Goal: Information Seeking & Learning: Learn about a topic

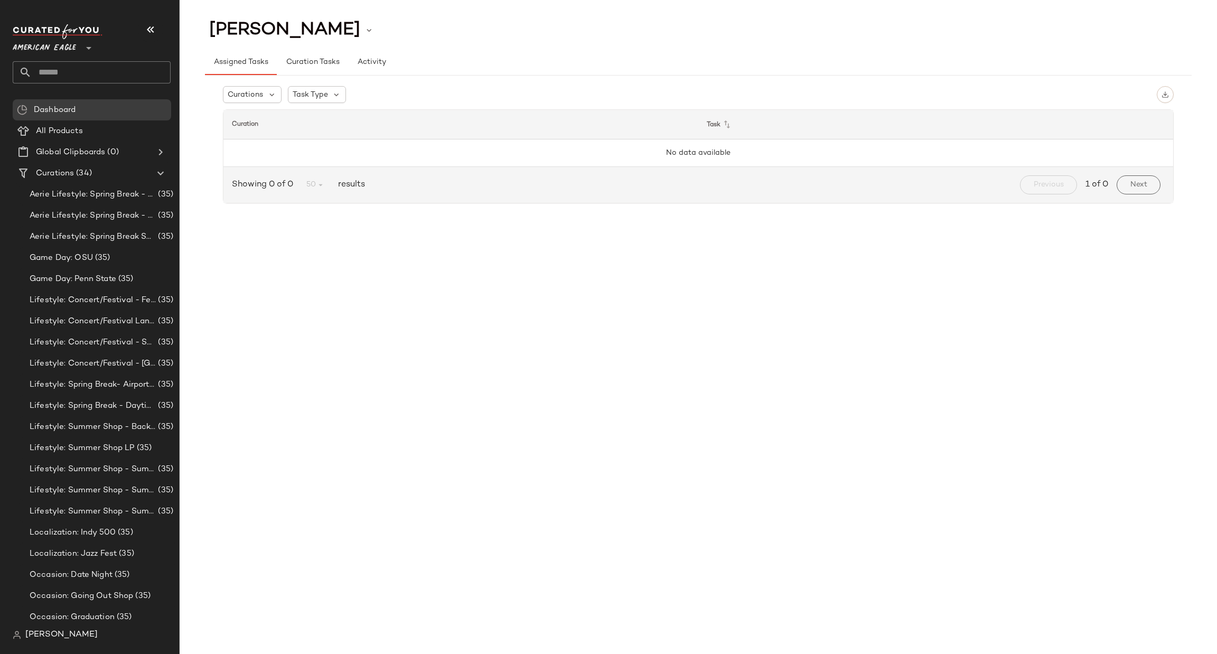
click at [72, 42] on span "American Eagle" at bounding box center [44, 45] width 63 height 19
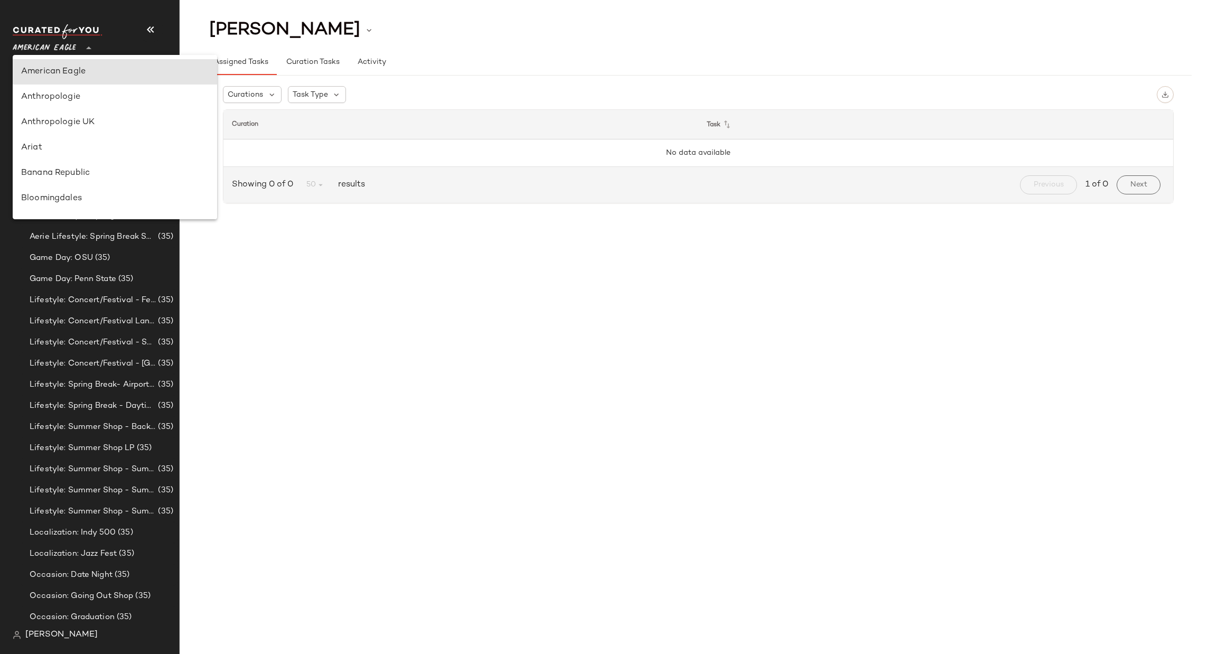
scroll to position [619, 0]
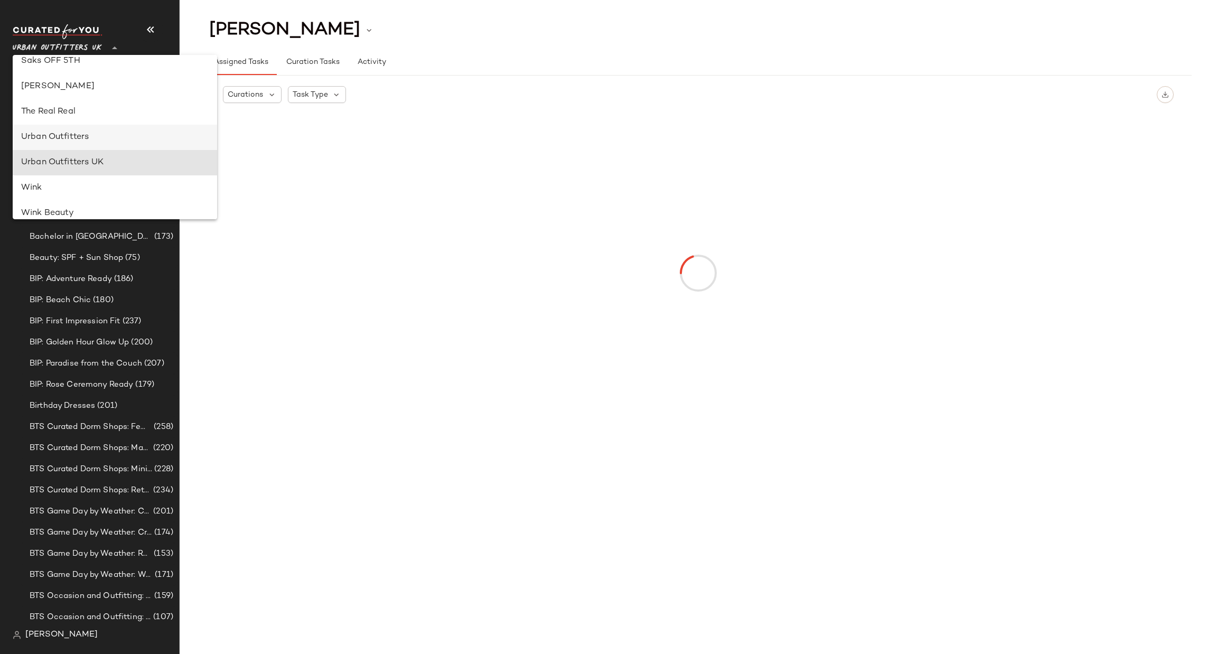
click at [78, 137] on div "Urban Outfitters" at bounding box center [115, 137] width 188 height 13
type input "**"
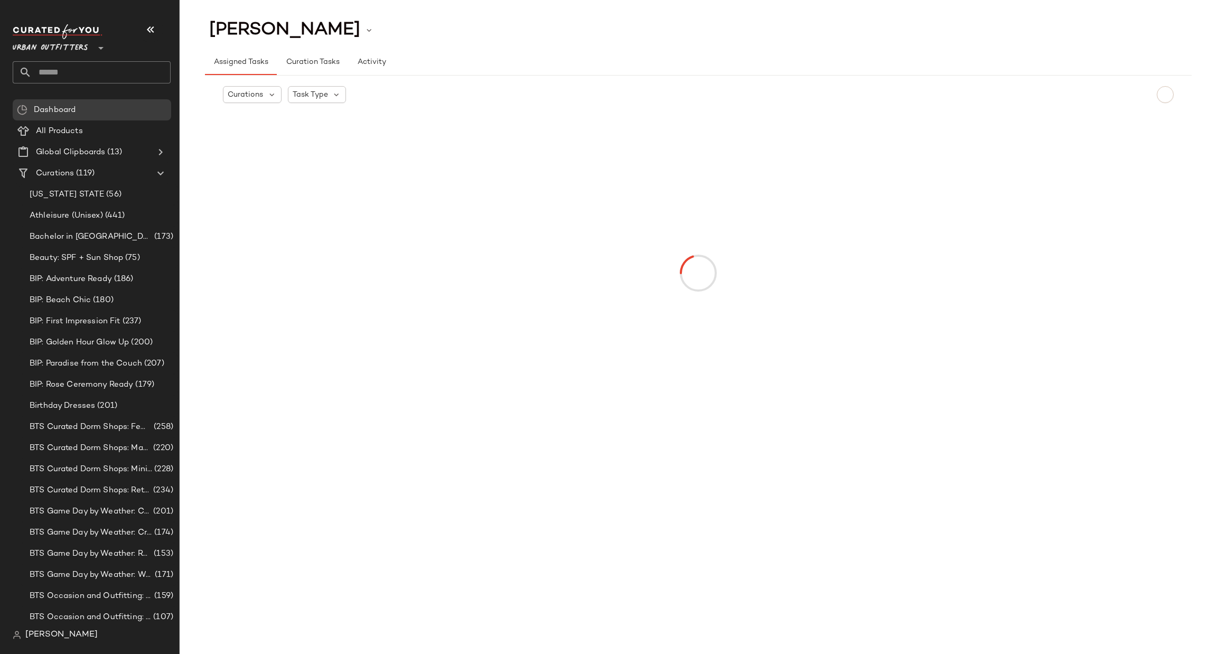
click at [104, 70] on input "text" at bounding box center [101, 72] width 139 height 22
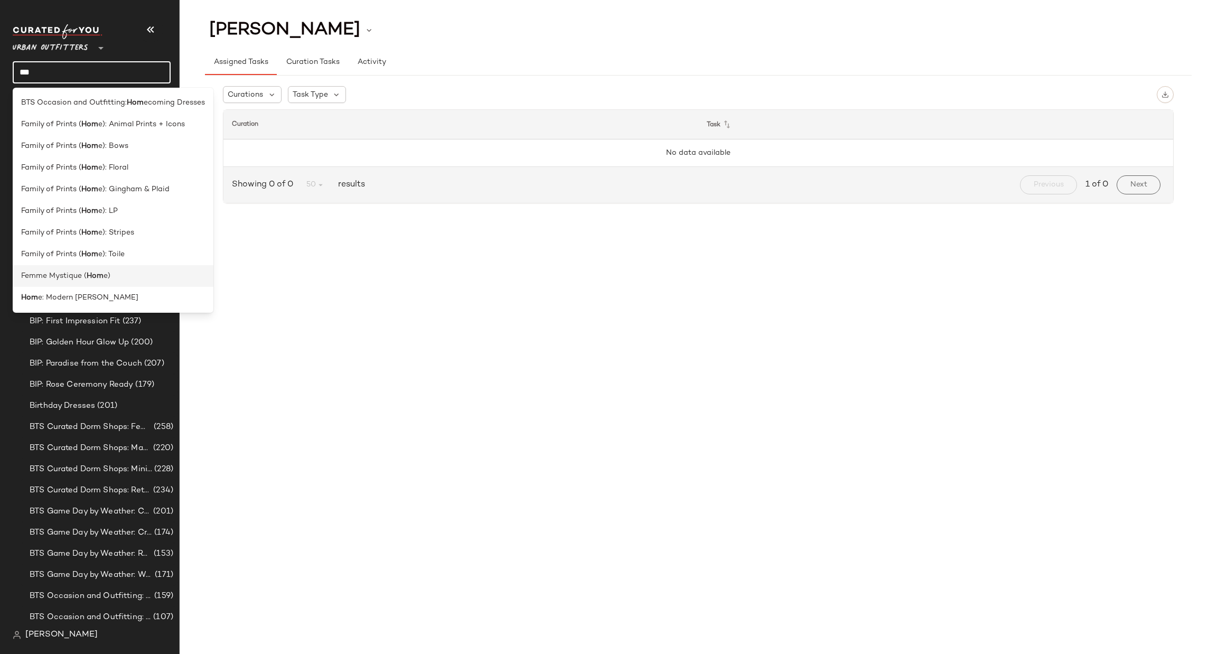
type input "***"
click at [151, 282] on div "Femme Mystique ( Hom e)" at bounding box center [113, 276] width 184 height 11
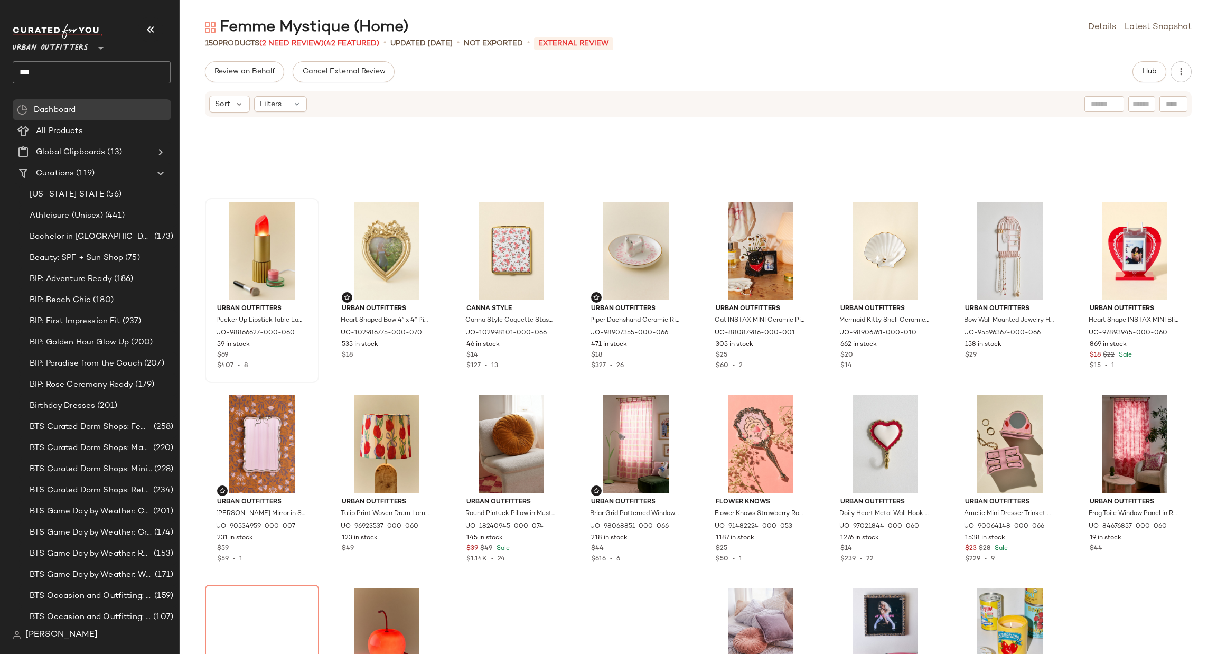
scroll to position [642, 0]
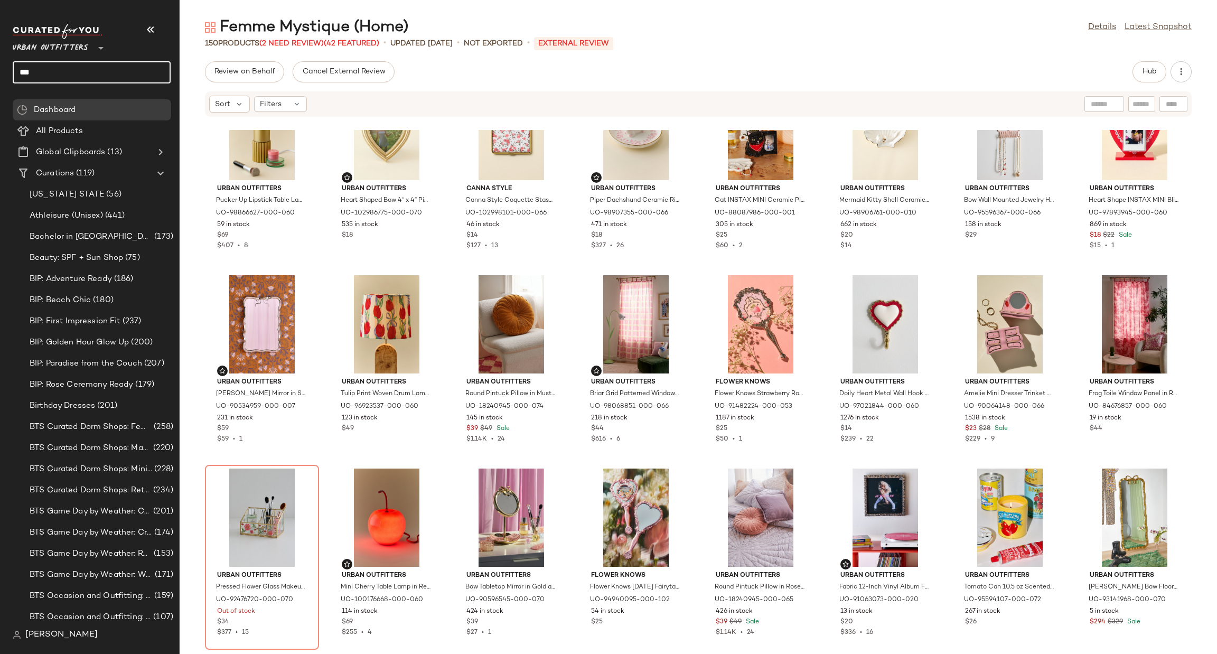
click at [113, 73] on input "***" at bounding box center [92, 72] width 158 height 22
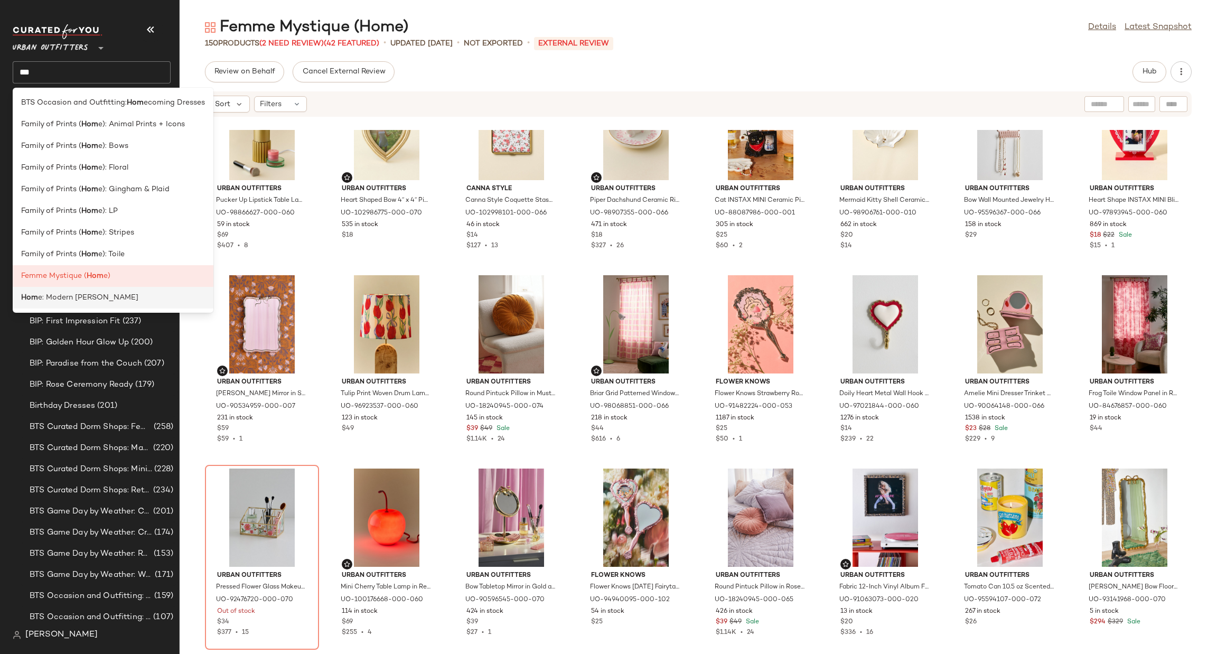
click at [88, 297] on span "e: Modern Moody" at bounding box center [88, 297] width 100 height 11
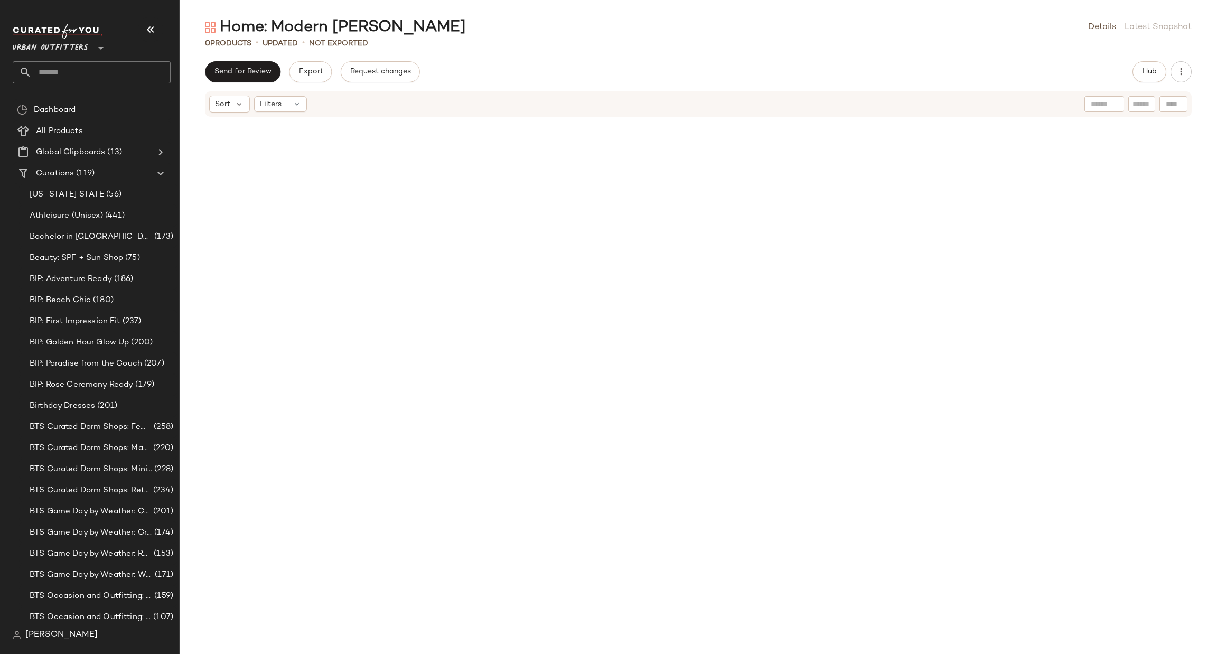
click at [83, 43] on span "Urban Outfitters" at bounding box center [51, 45] width 76 height 19
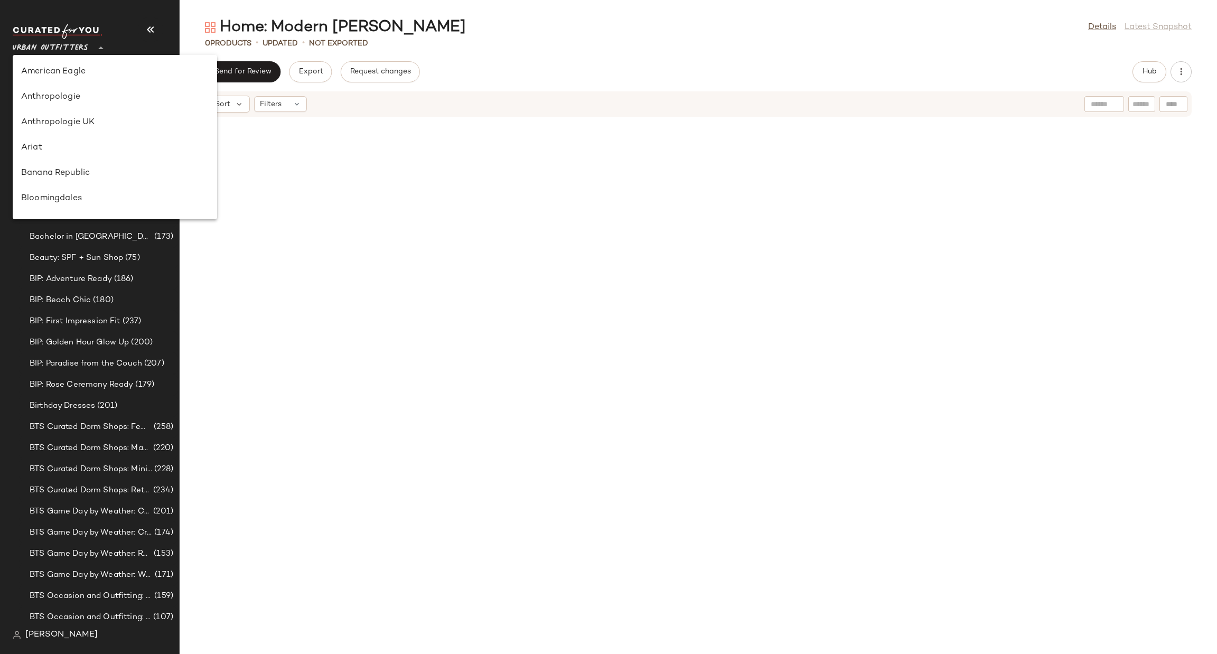
scroll to position [655, 0]
click at [123, 132] on div "Urban Outfitters UK" at bounding box center [115, 126] width 188 height 13
type input "**"
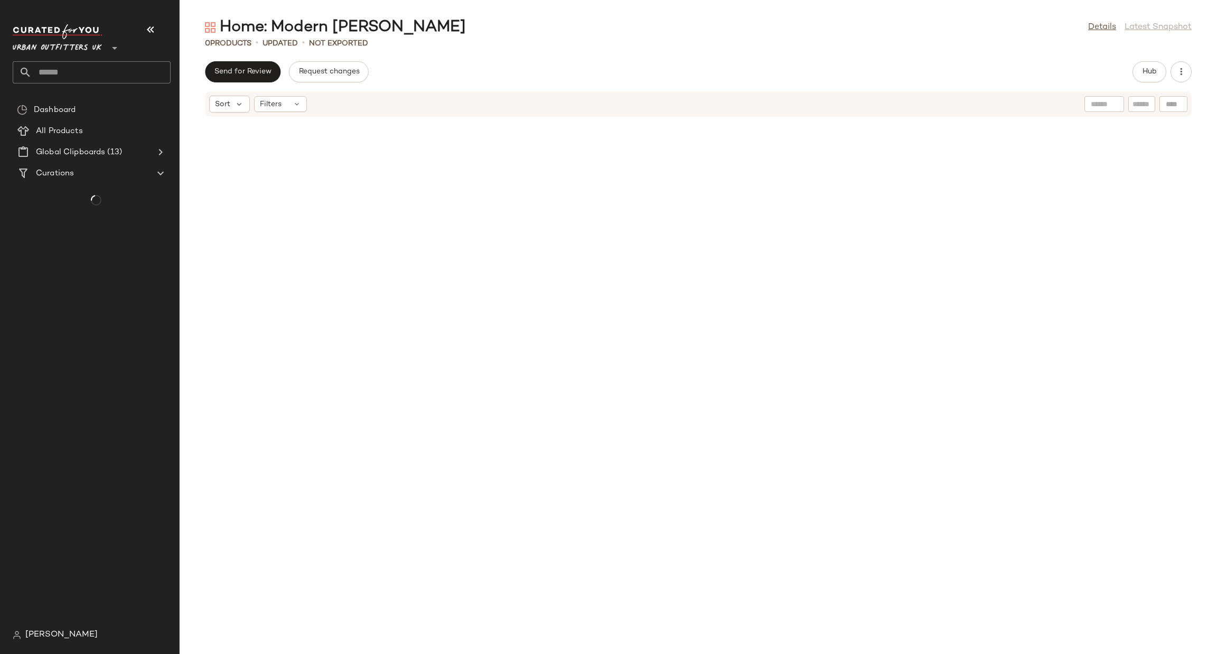
click at [106, 66] on input "text" at bounding box center [101, 72] width 139 height 22
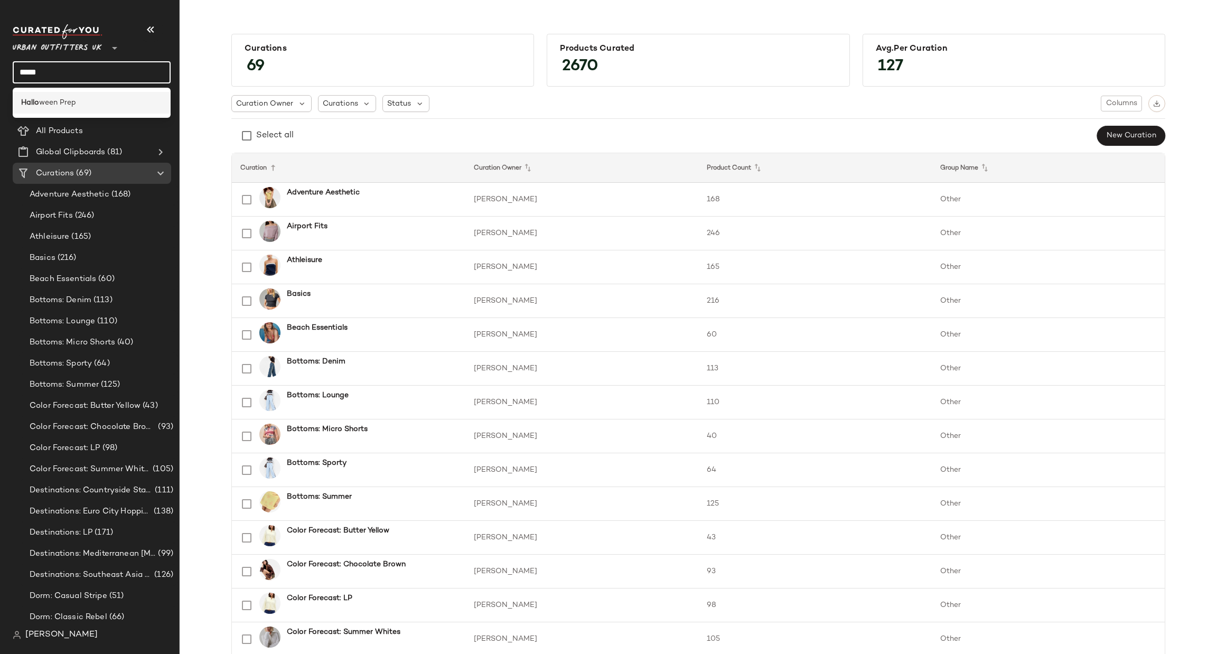
type input "*****"
click at [137, 103] on div "Hallo ween Prep" at bounding box center [91, 102] width 141 height 11
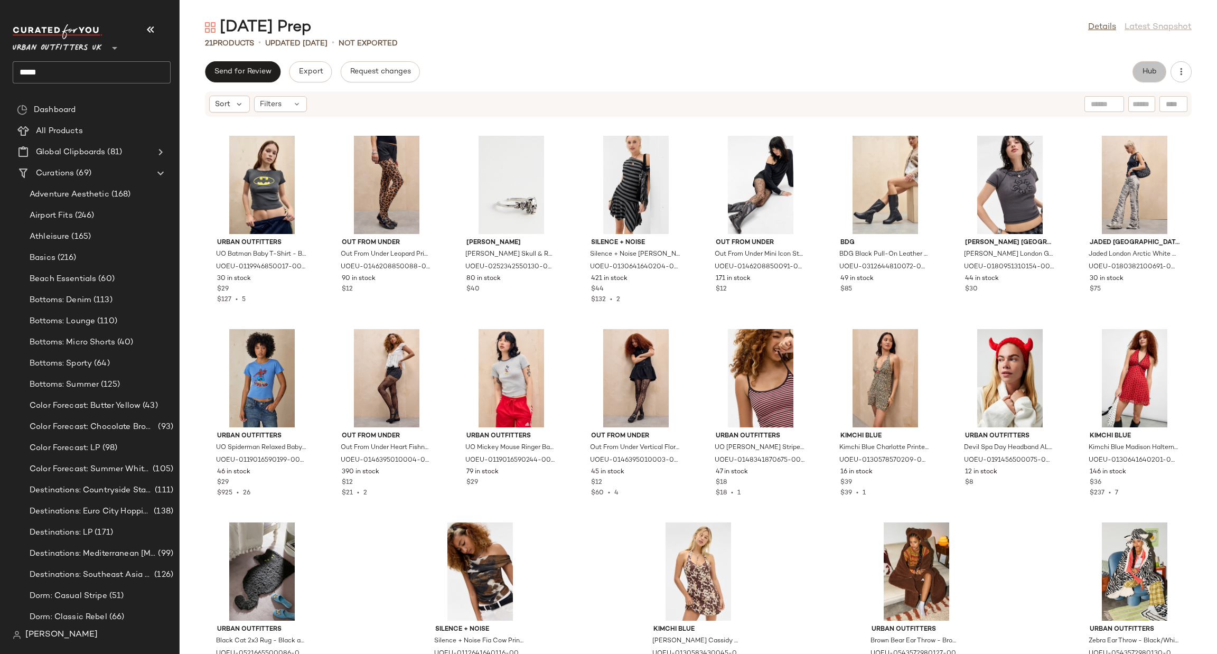
click at [1140, 70] on button "Hub" at bounding box center [1150, 71] width 34 height 21
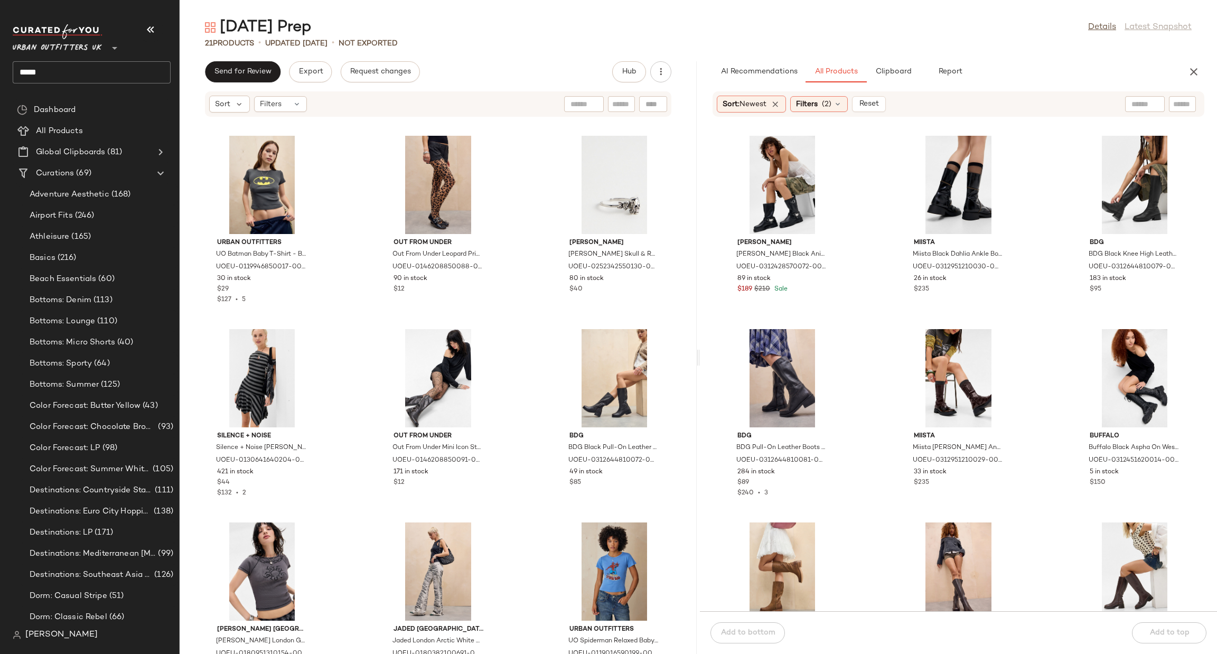
click at [1063, 64] on div "AI Recommendations All Products Clipboard Report" at bounding box center [942, 71] width 458 height 21
click at [847, 98] on div "Filters (2)" at bounding box center [819, 104] width 58 height 16
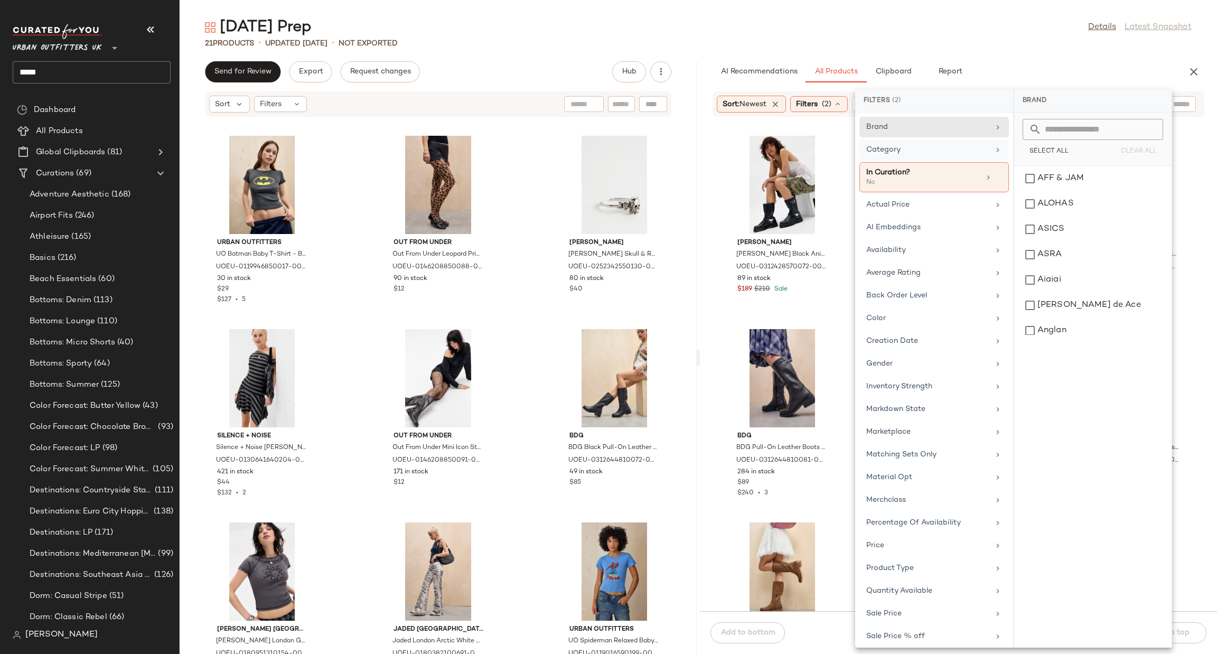
drag, startPoint x: 992, startPoint y: 181, endPoint x: 909, endPoint y: 144, distance: 90.8
click at [995, 179] on icon at bounding box center [998, 177] width 7 height 7
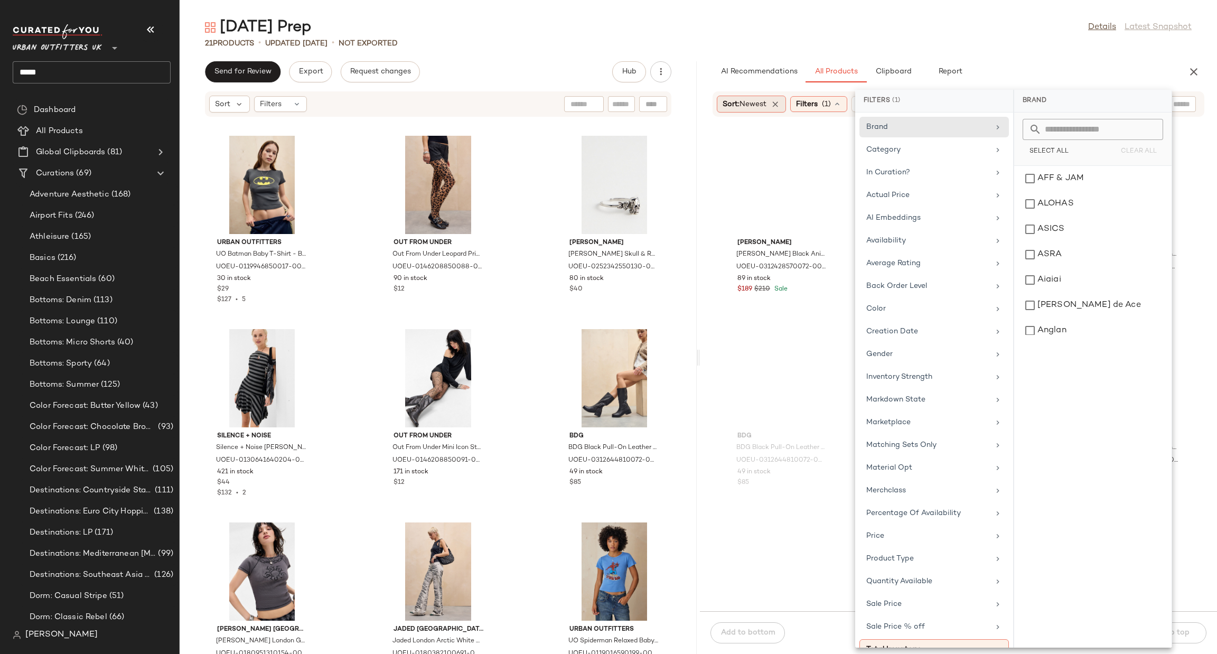
click at [767, 99] on span "Sort: Newest" at bounding box center [745, 104] width 44 height 11
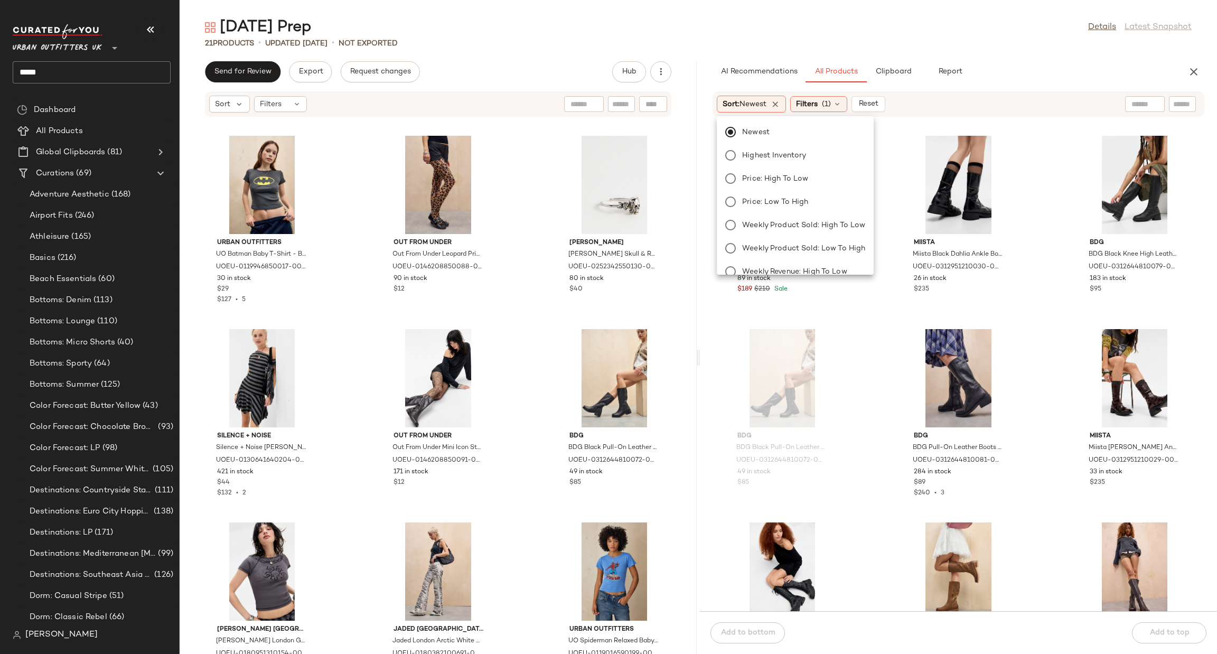
click at [924, 130] on div "Dr. Martens Dr. Martens Black Anistone Biker Boots - Black UK 8 at Urban Outfit…" at bounding box center [958, 370] width 517 height 481
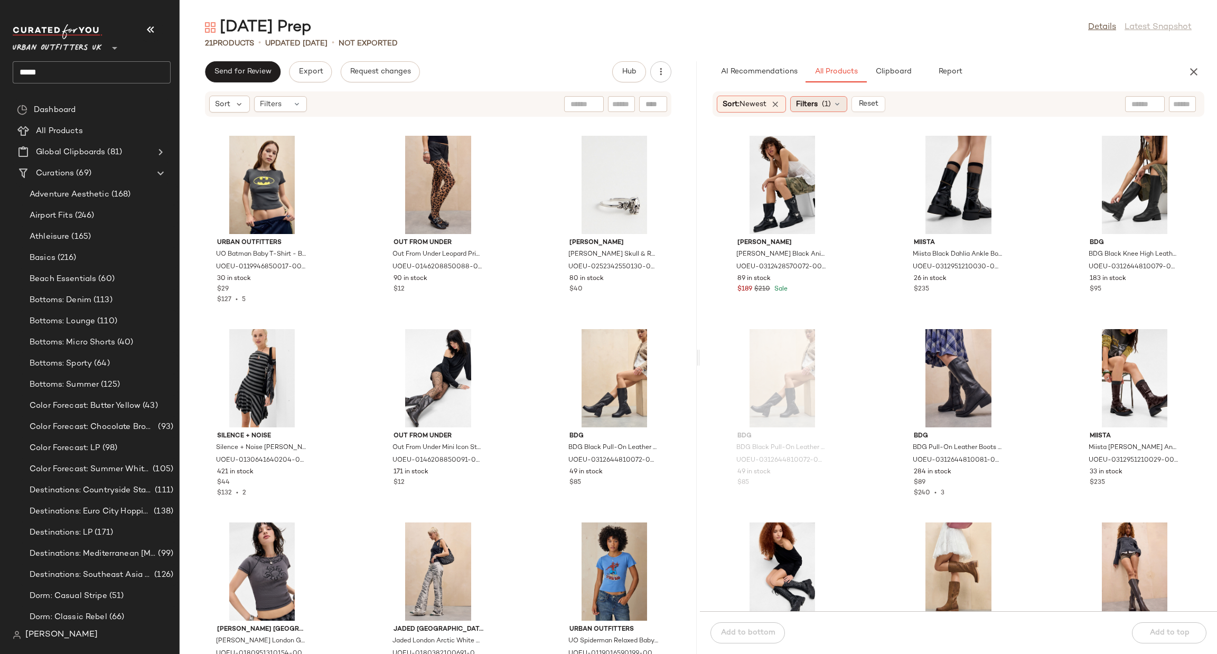
click at [825, 106] on span "(1)" at bounding box center [826, 104] width 9 height 11
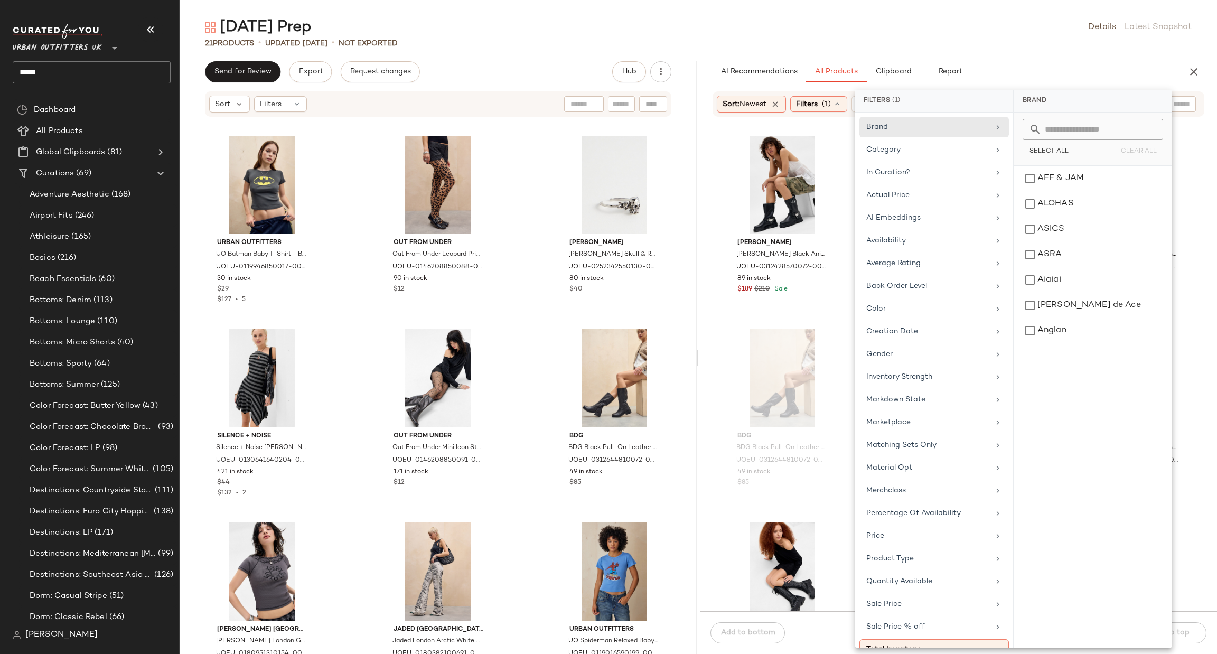
click at [847, 156] on div "Dr. Martens Dr. Martens Black Anistone Biker Boots - Black UK 8 at Urban Outfit…" at bounding box center [958, 370] width 517 height 481
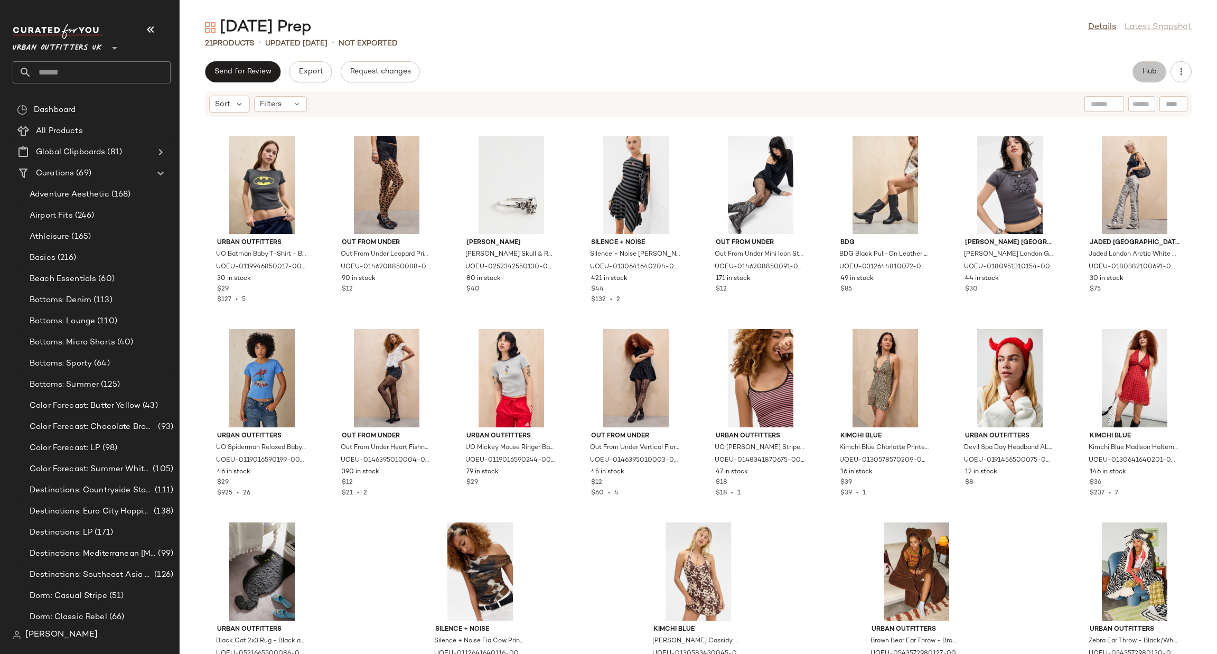
click at [1137, 68] on button "Hub" at bounding box center [1150, 71] width 34 height 21
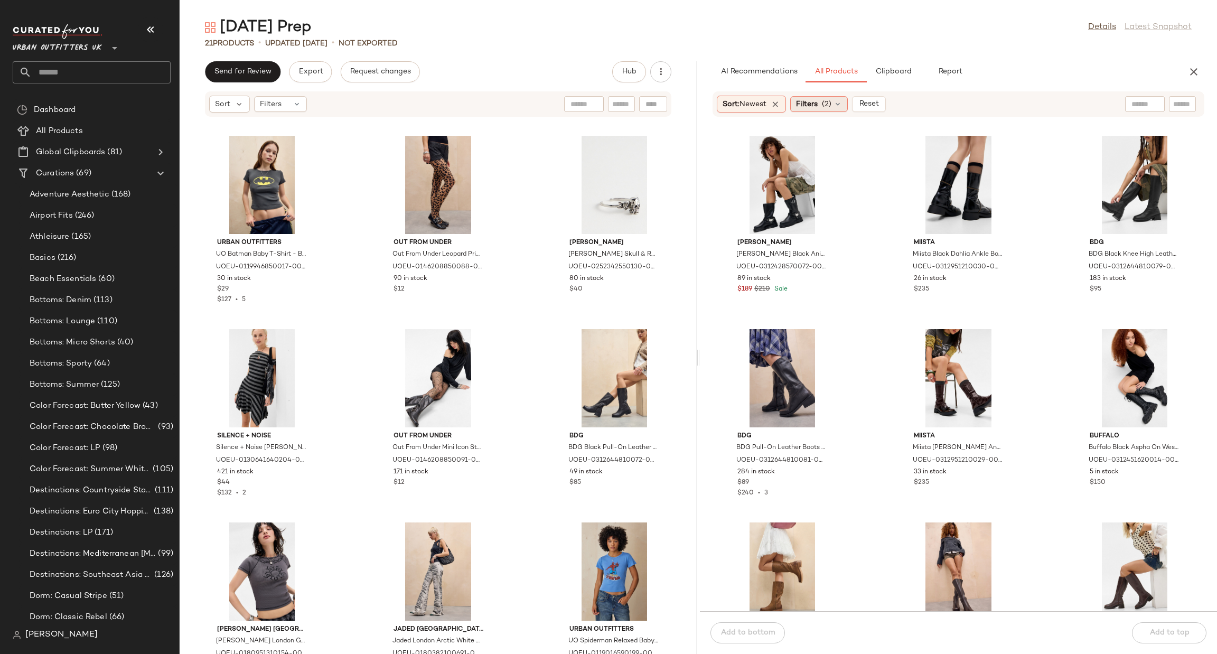
click at [830, 98] on div "Filters (2)" at bounding box center [819, 104] width 58 height 16
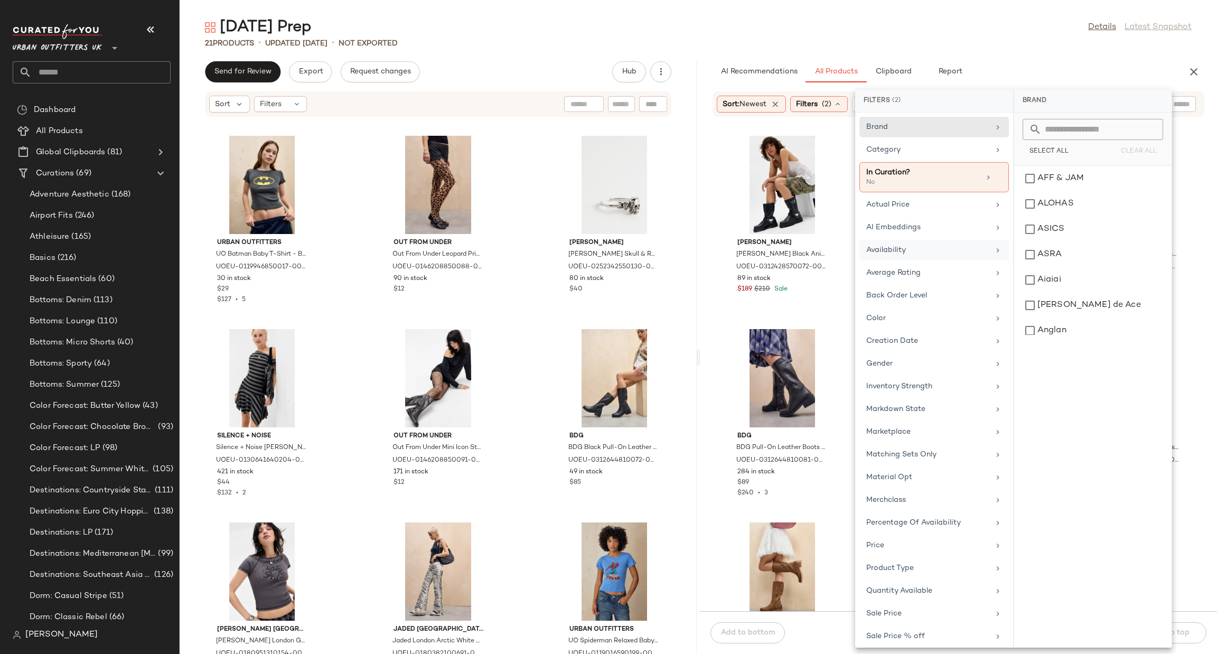
scroll to position [110, 0]
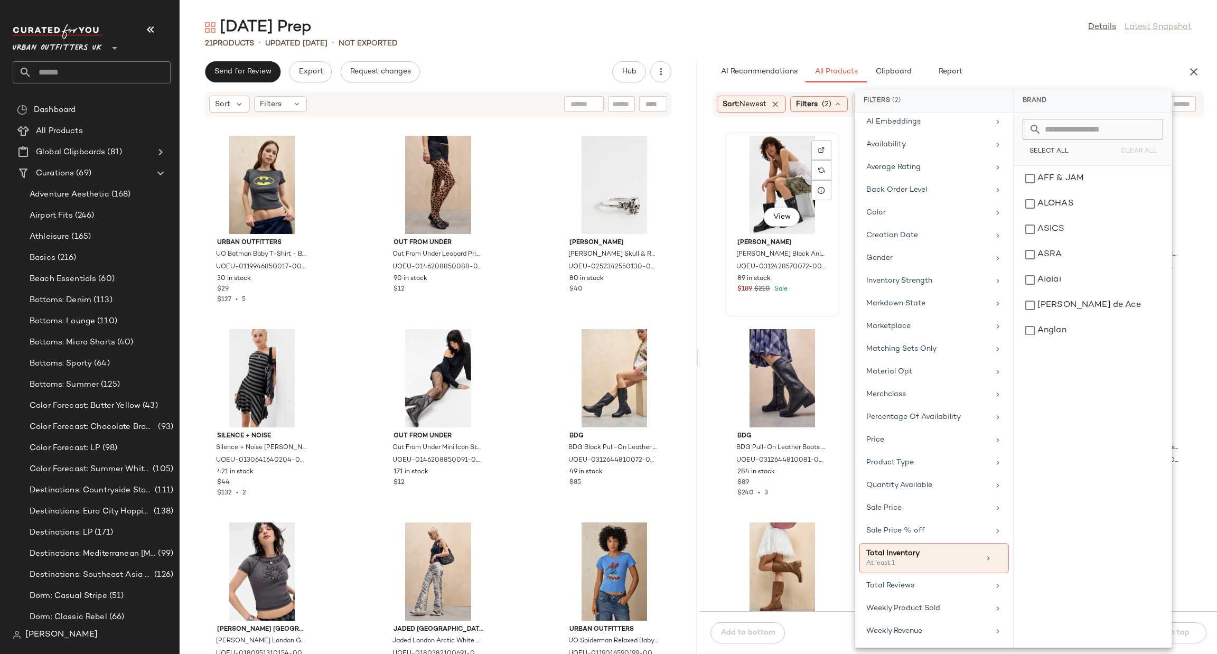
click at [728, 292] on div "View [PERSON_NAME] [PERSON_NAME] Black Anistone Biker Boots - Black UK 8 at Urb…" at bounding box center [782, 224] width 112 height 183
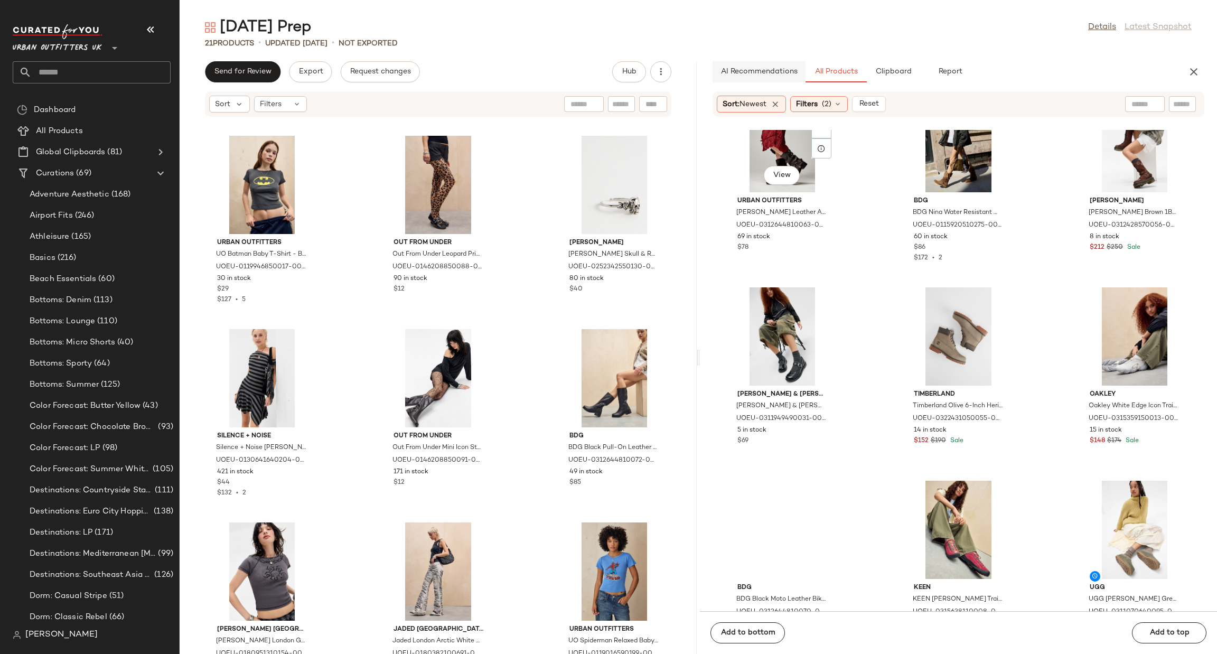
scroll to position [1910, 0]
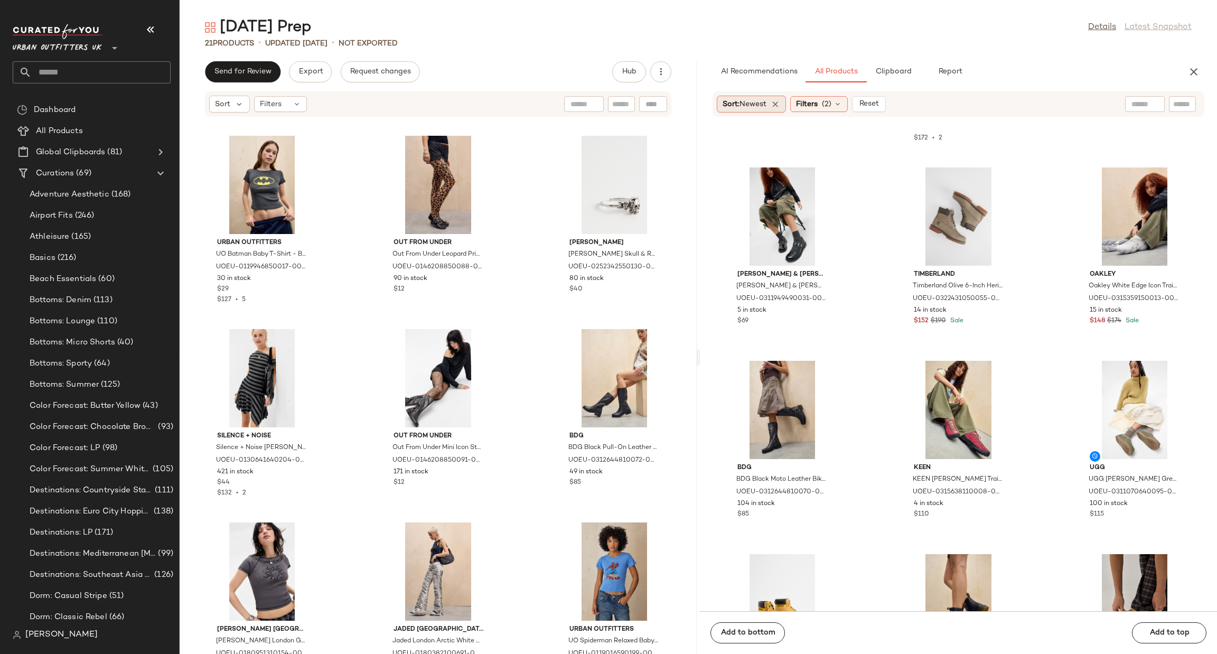
click at [763, 100] on span "Newest" at bounding box center [753, 104] width 27 height 8
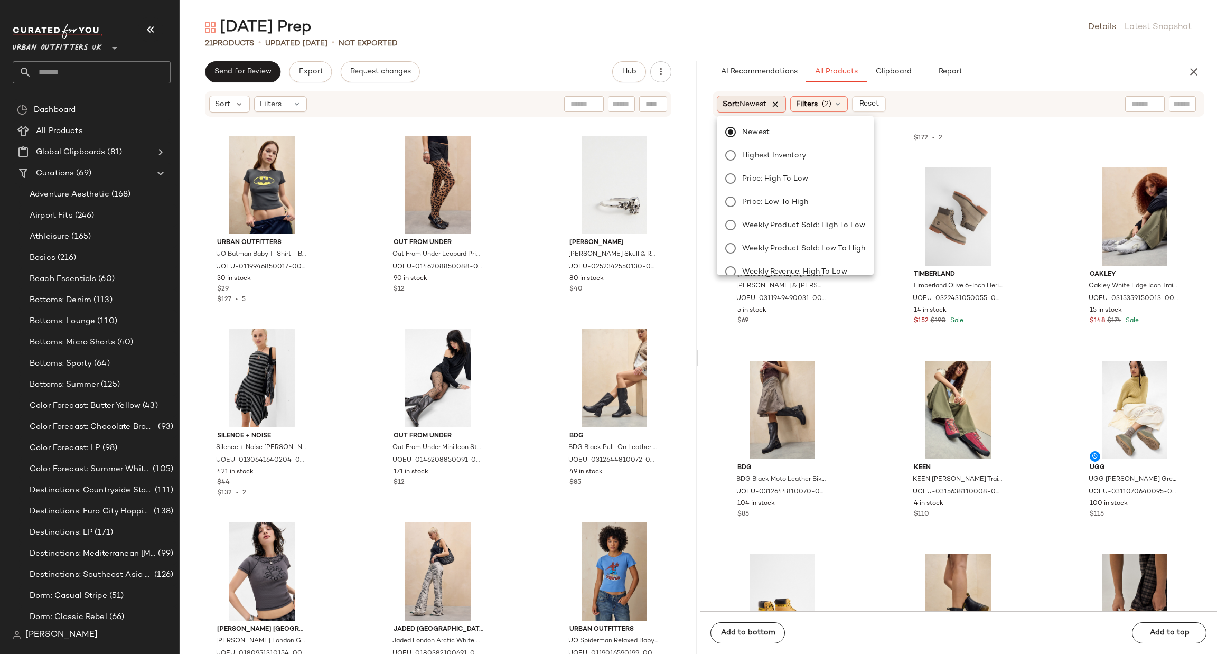
click at [780, 107] on icon at bounding box center [776, 104] width 10 height 10
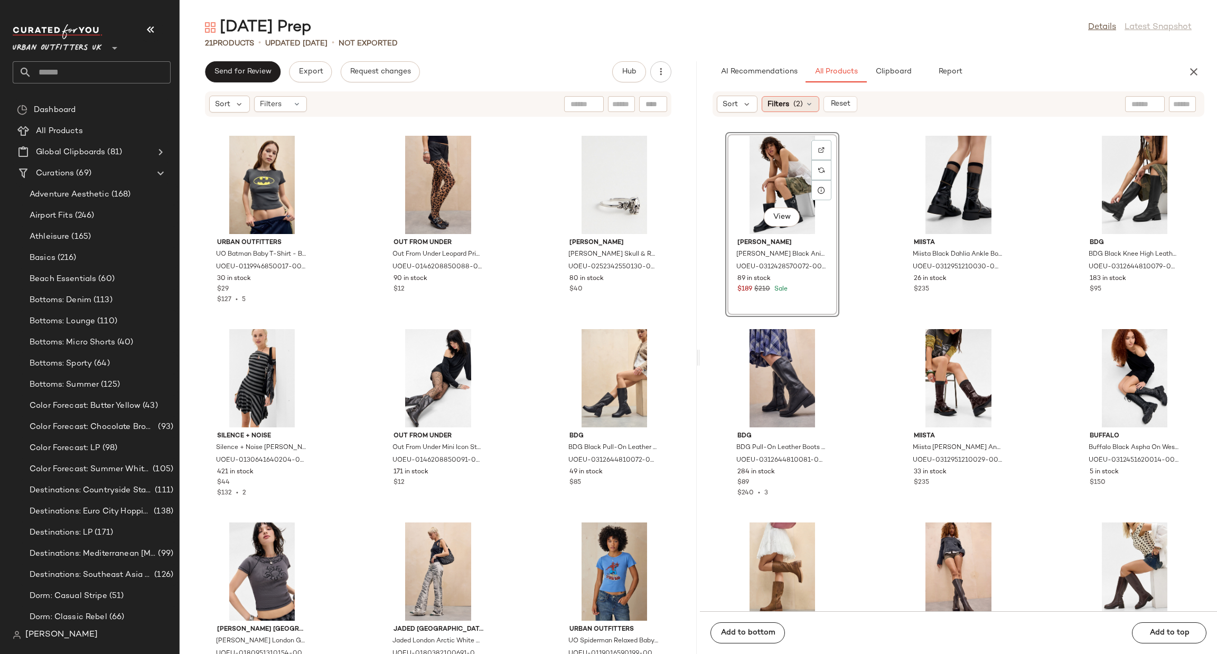
click at [790, 102] on div "Filters (2)" at bounding box center [791, 104] width 58 height 16
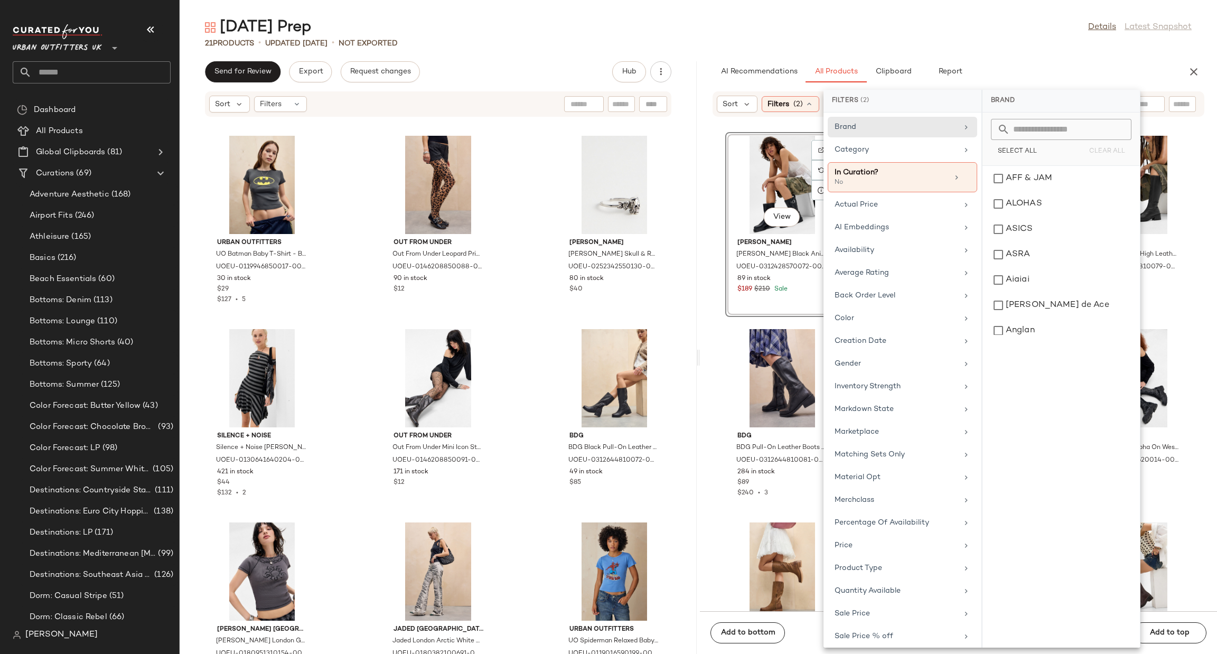
click at [1101, 152] on div "Select All Clear All" at bounding box center [1061, 151] width 141 height 15
click at [1100, 151] on div "Select All Clear All" at bounding box center [1061, 151] width 141 height 15
click at [791, 121] on div "Sort Filters (2) Reset View [PERSON_NAME] [PERSON_NAME] Black Anistone Biker Bo…" at bounding box center [958, 351] width 517 height 520
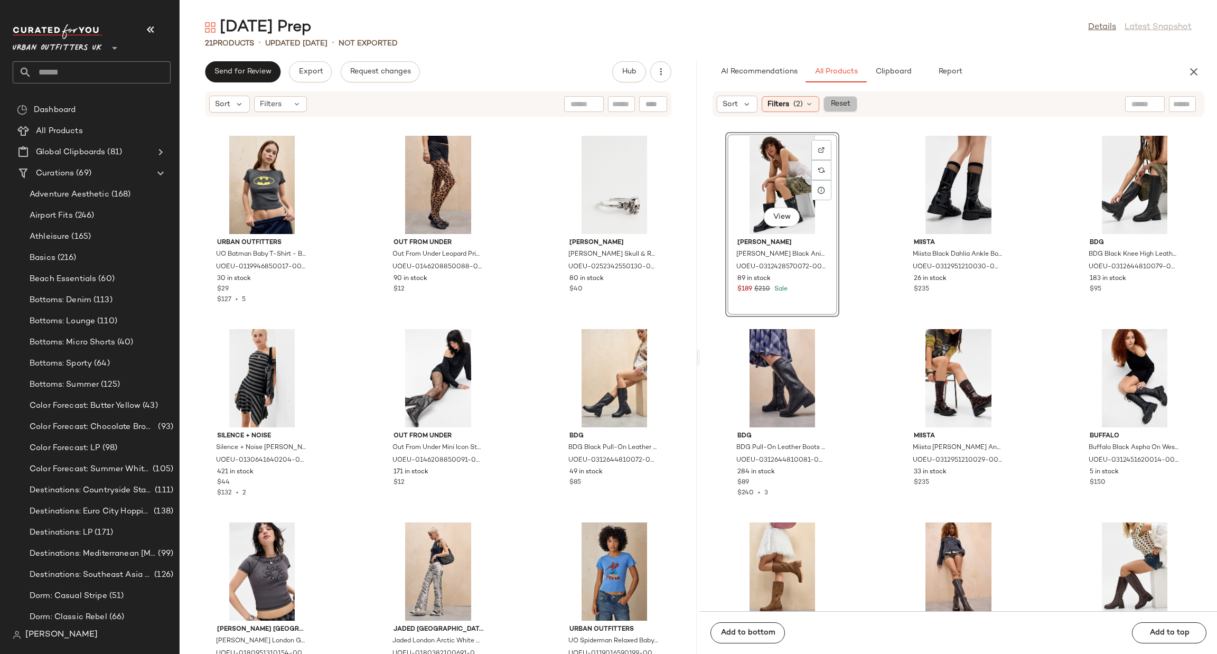
click at [841, 102] on span "Reset" at bounding box center [840, 104] width 20 height 8
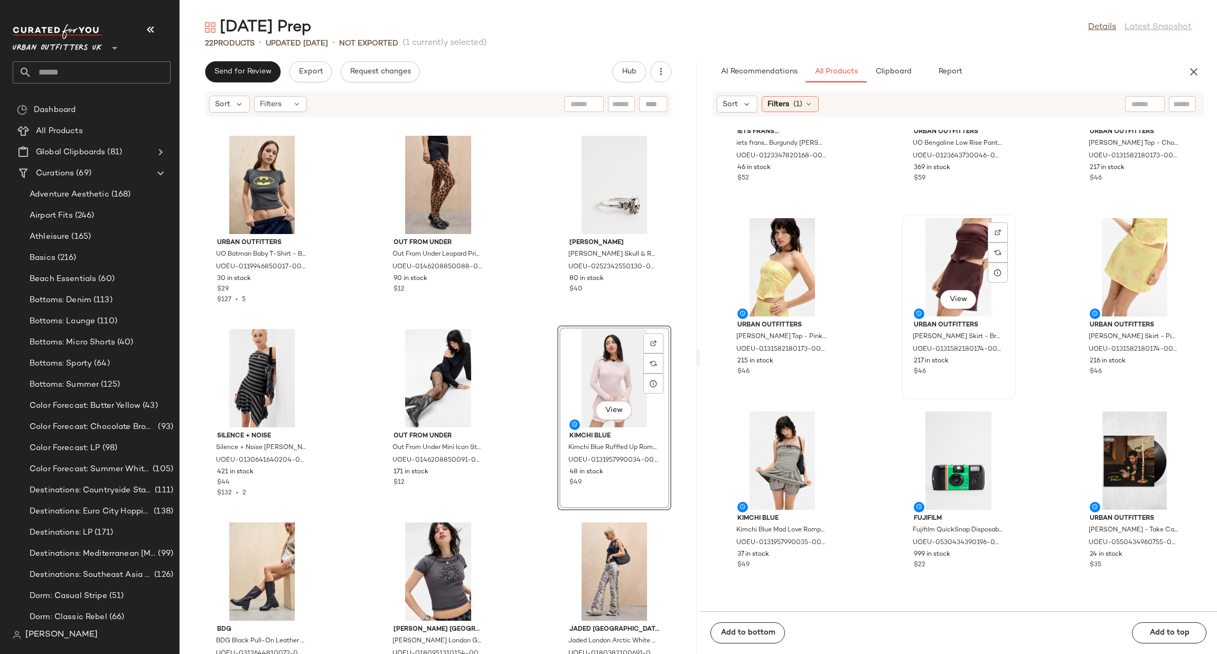
scroll to position [9993, 0]
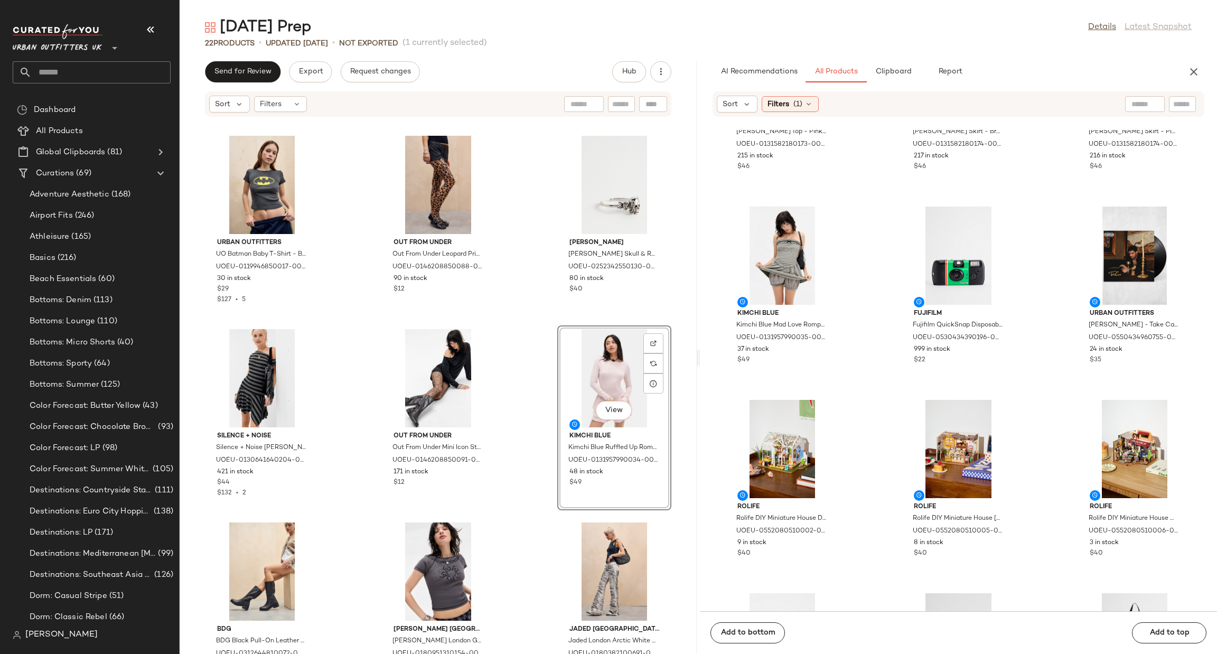
click at [1139, 109] on input "text" at bounding box center [1145, 104] width 27 height 11
type input "**********"
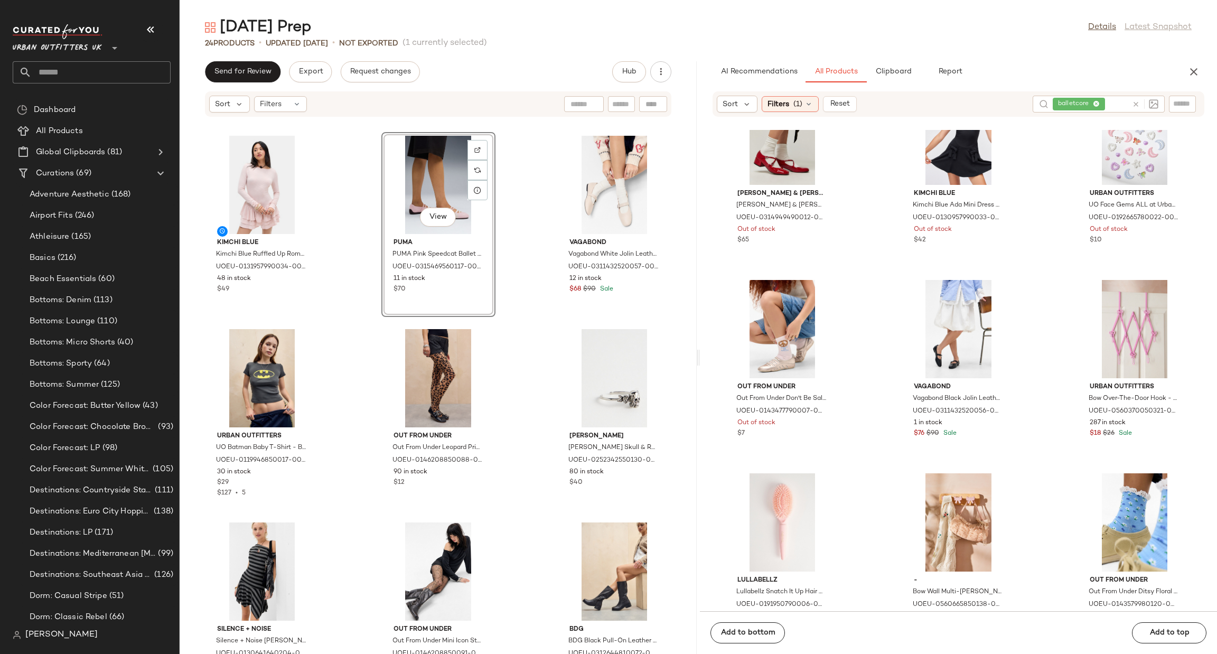
scroll to position [2861, 0]
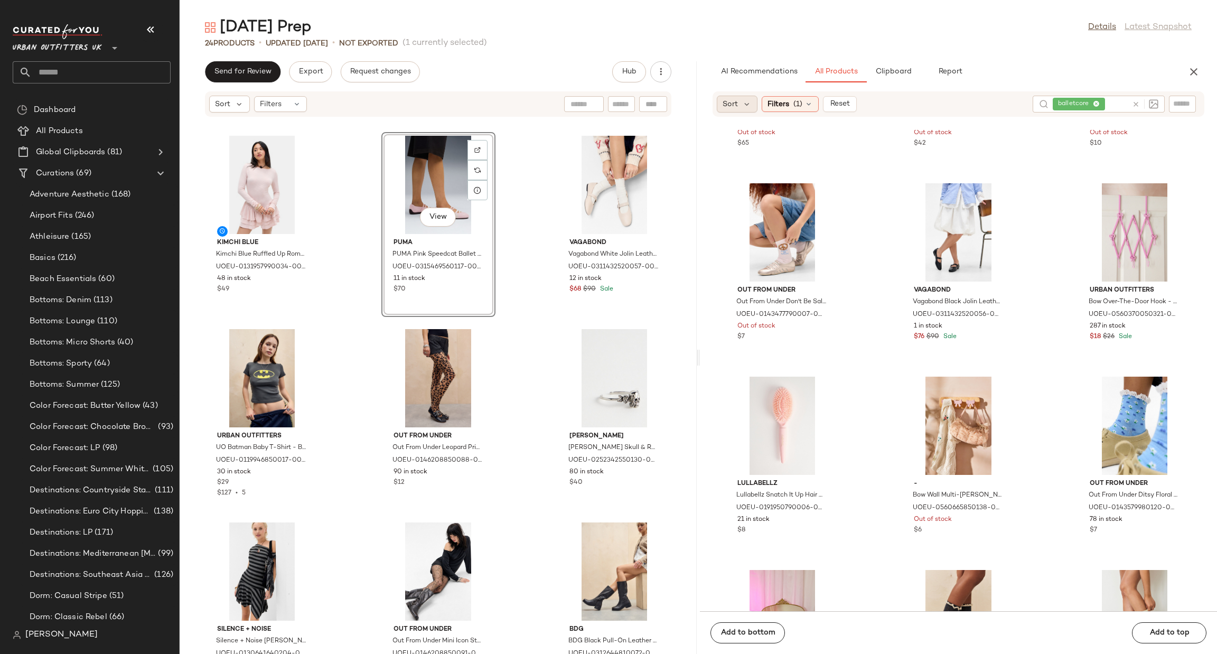
click at [731, 96] on div "Sort" at bounding box center [737, 104] width 41 height 17
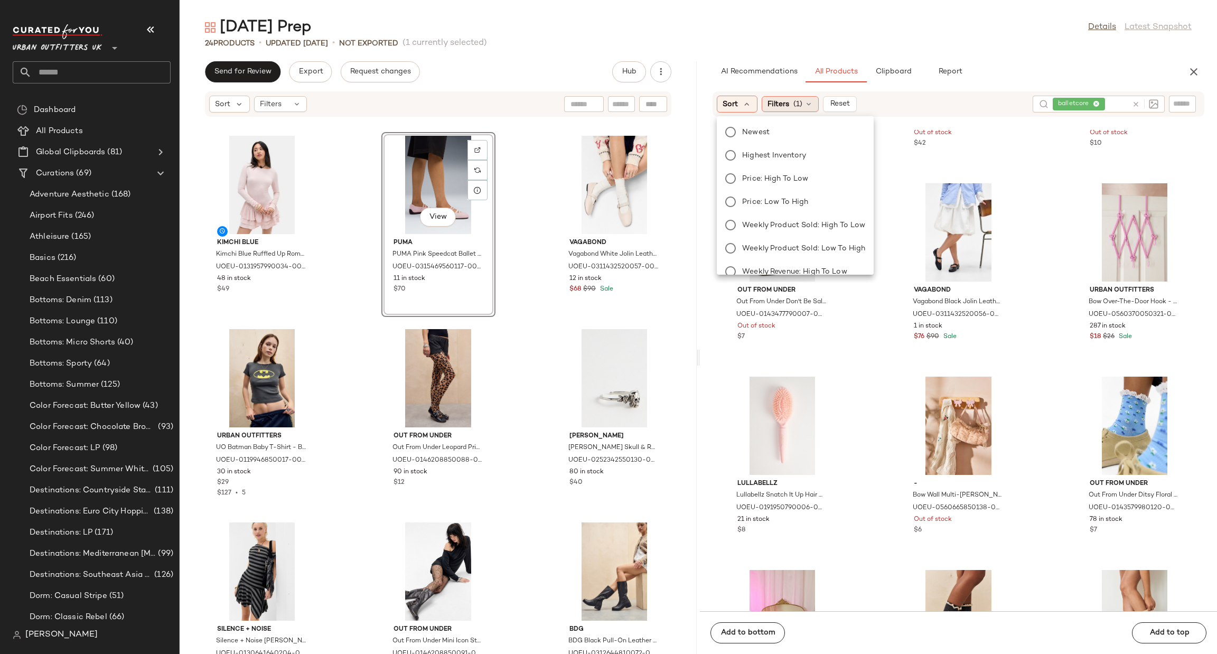
click at [794, 105] on span "(1)" at bounding box center [798, 104] width 9 height 11
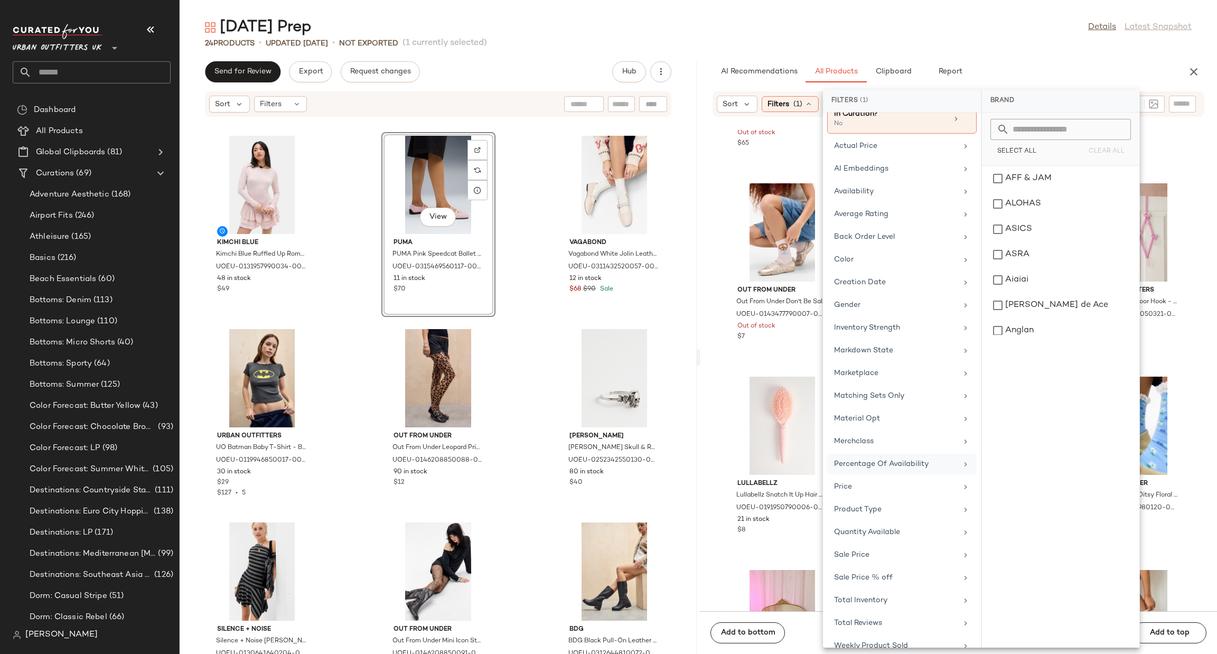
scroll to position [101, 0]
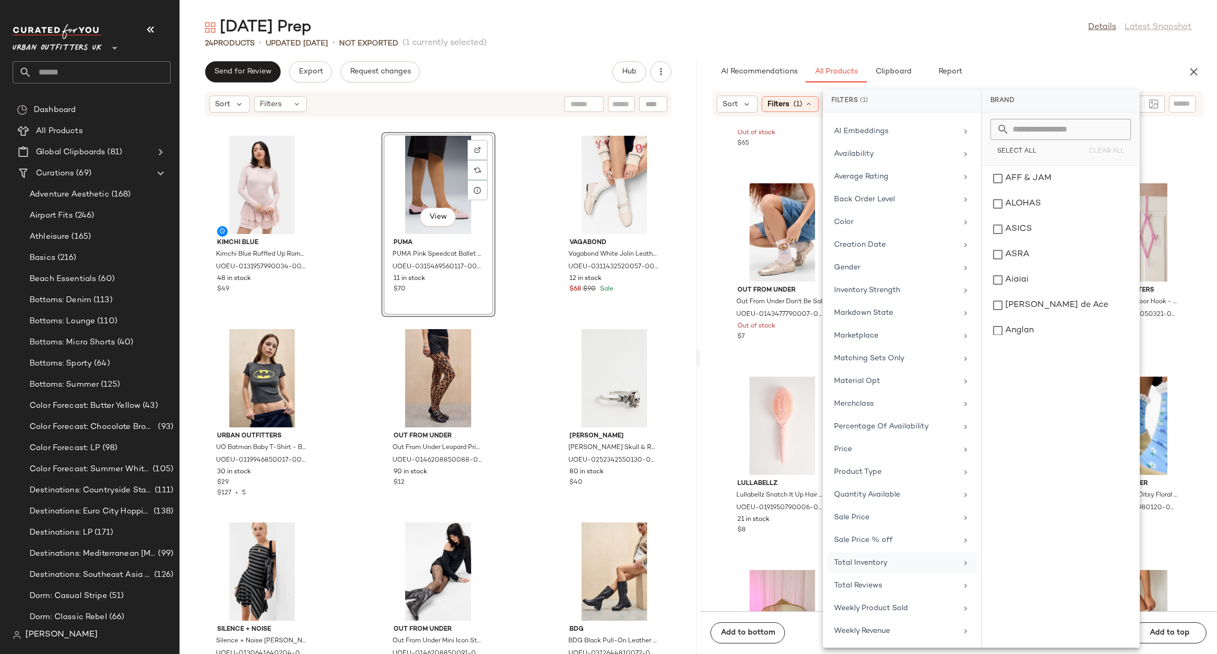
click at [960, 575] on div "Total Inventory" at bounding box center [902, 585] width 150 height 21
click at [1039, 149] on button "At least 1" at bounding box center [1061, 147] width 141 height 15
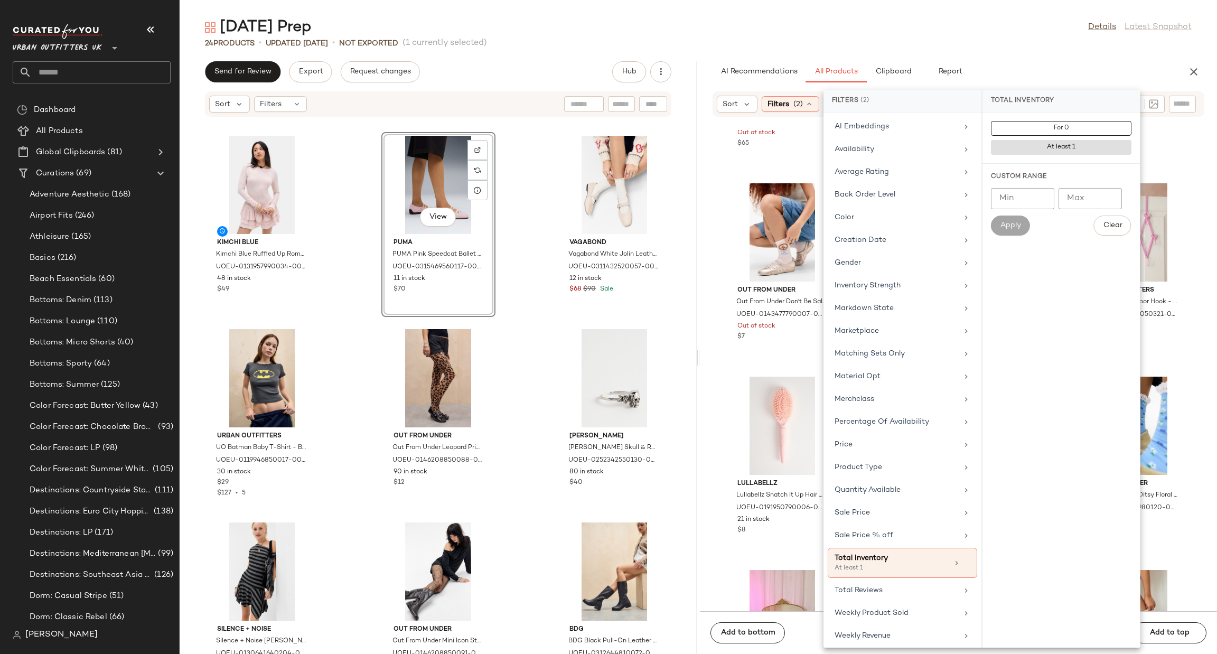
click at [1199, 206] on div "[PERSON_NAME] & [PERSON_NAME] & [PERSON_NAME] [PERSON_NAME] Shoes - Red UK 6 at…" at bounding box center [958, 370] width 517 height 481
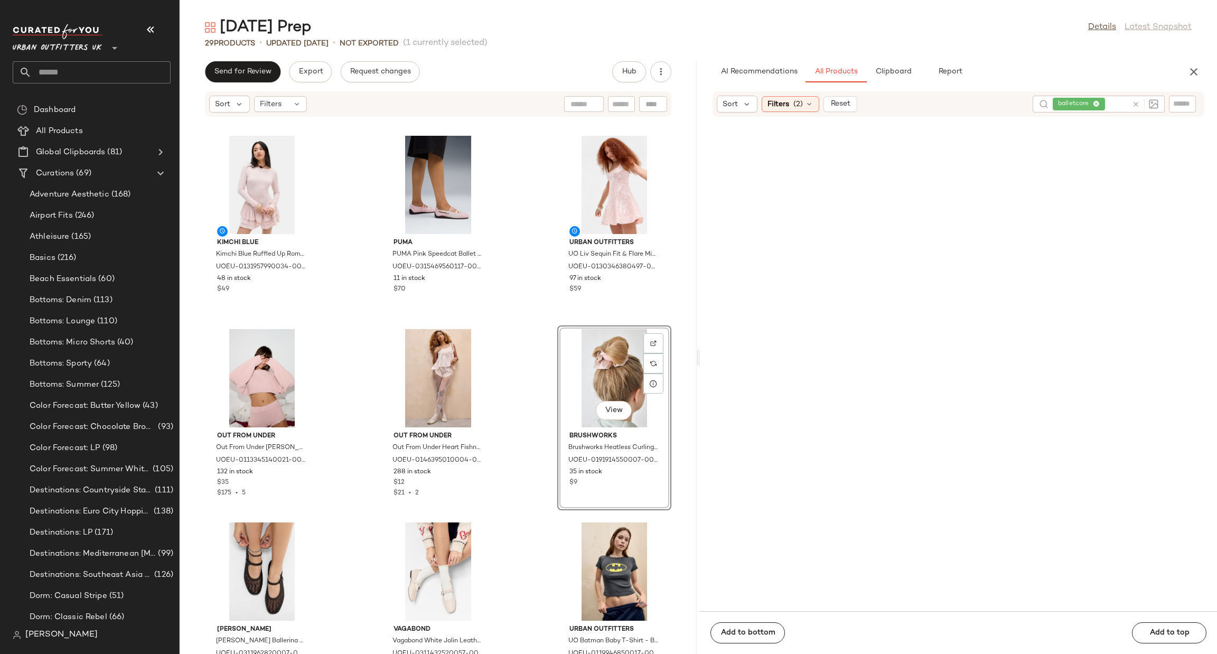
scroll to position [0, 0]
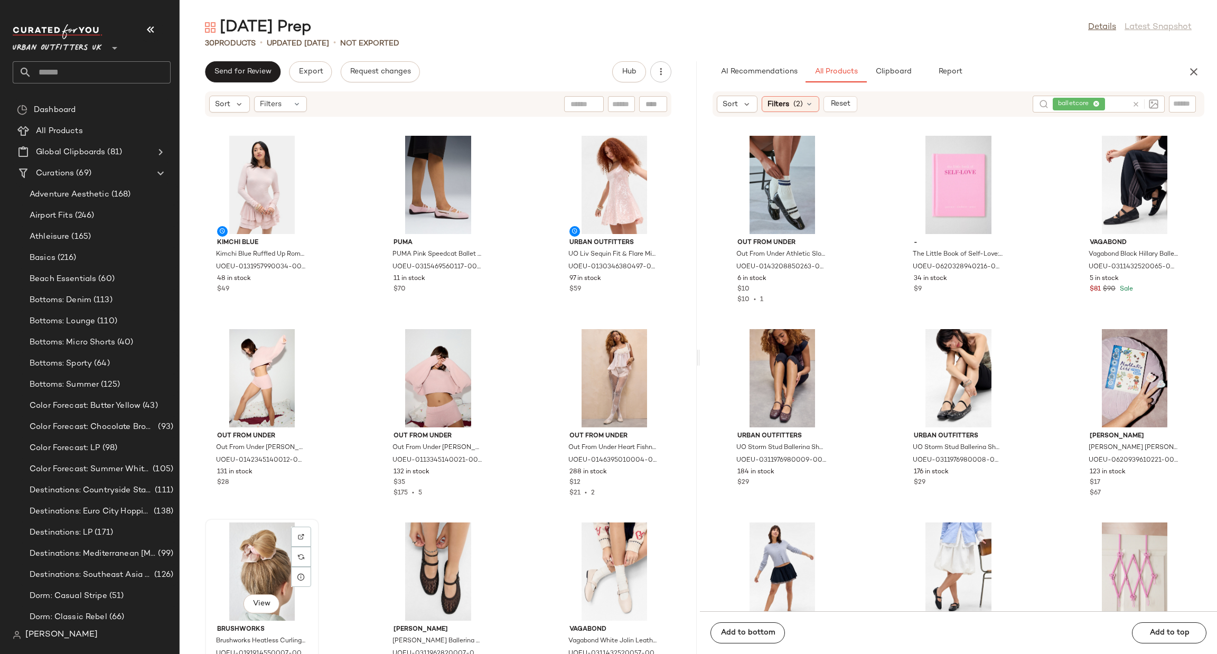
scroll to position [1, 0]
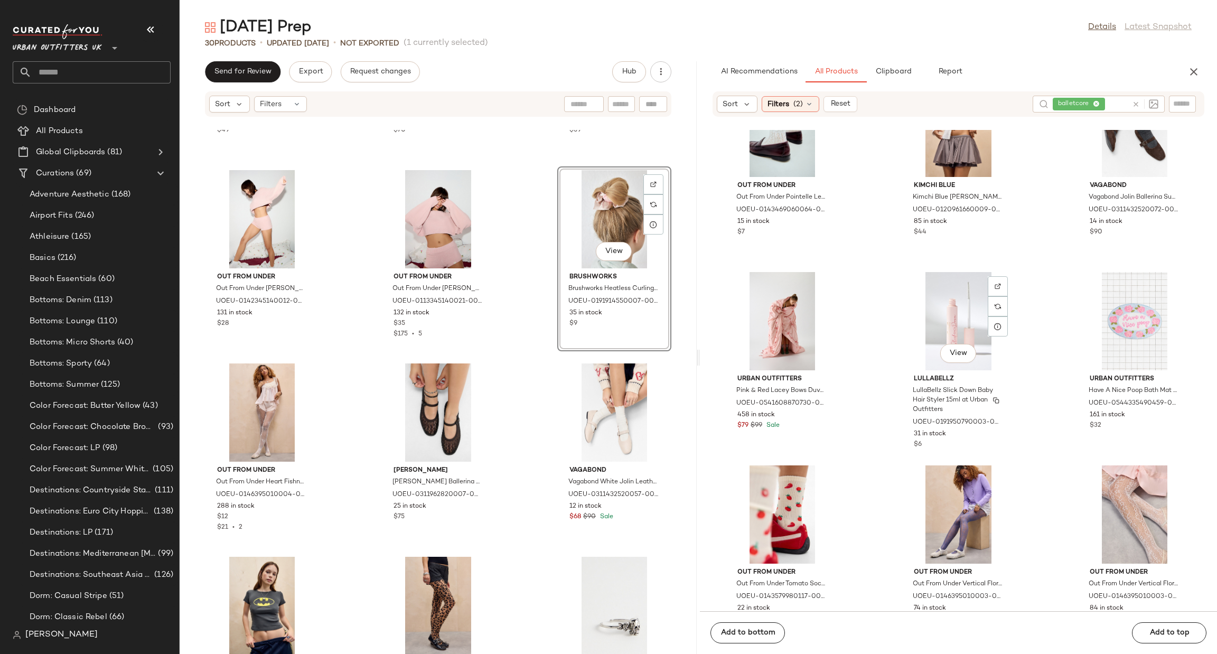
scroll to position [2861, 0]
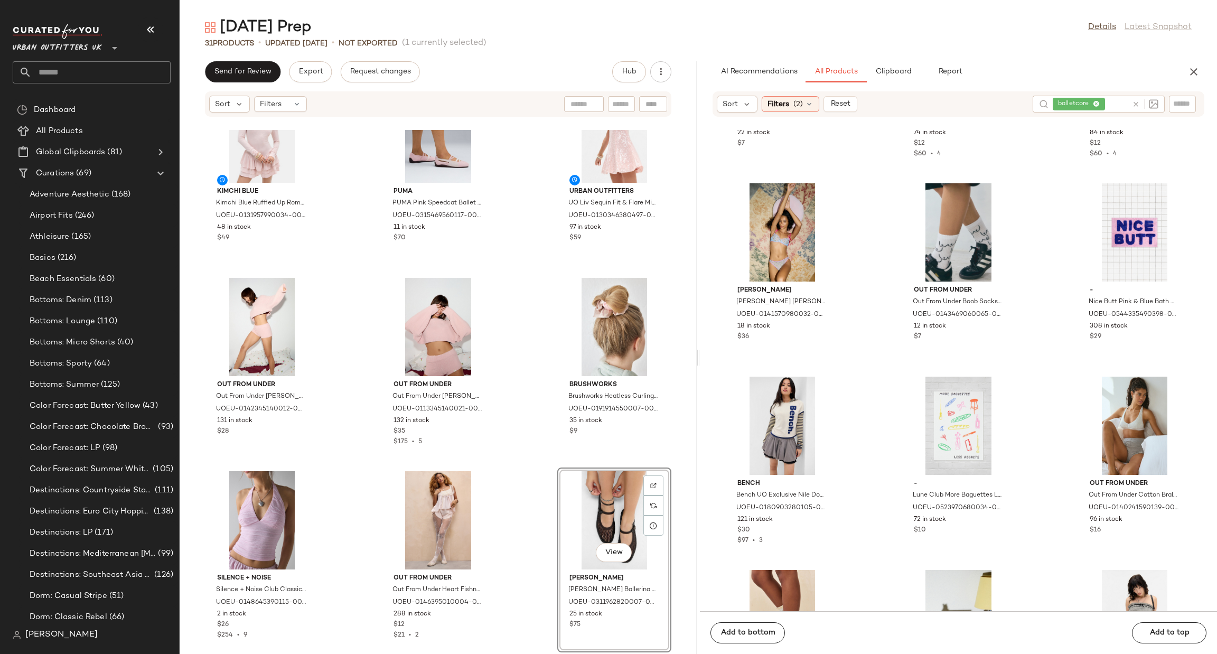
scroll to position [60, 0]
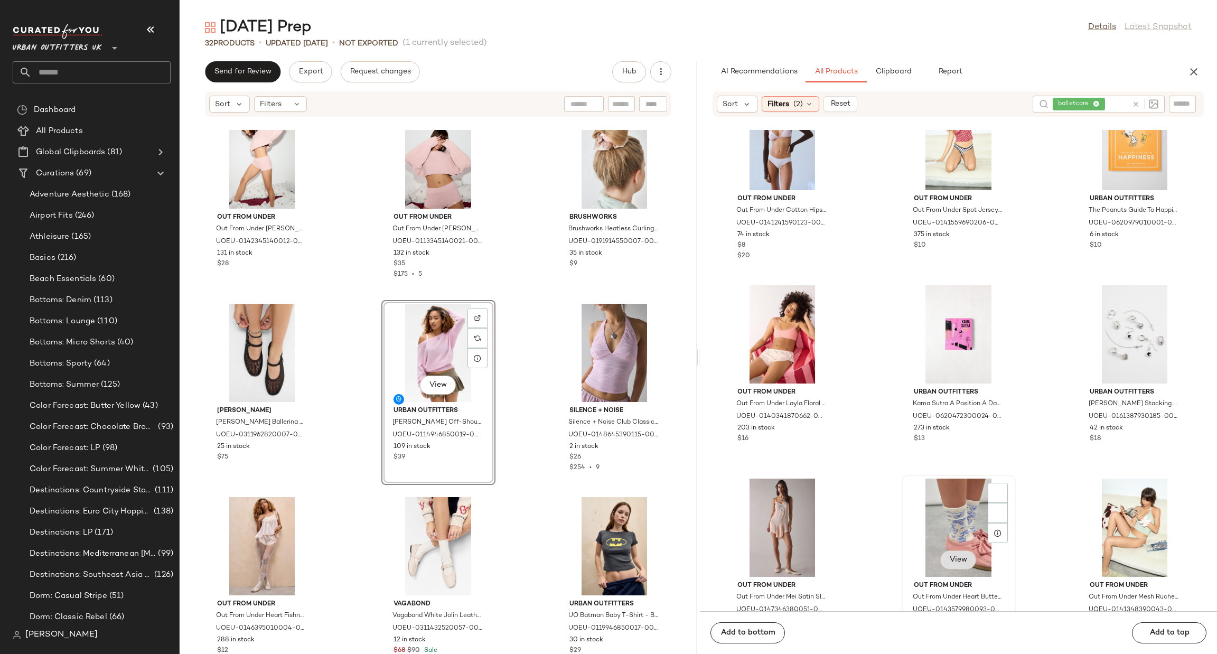
scroll to position [5238, 0]
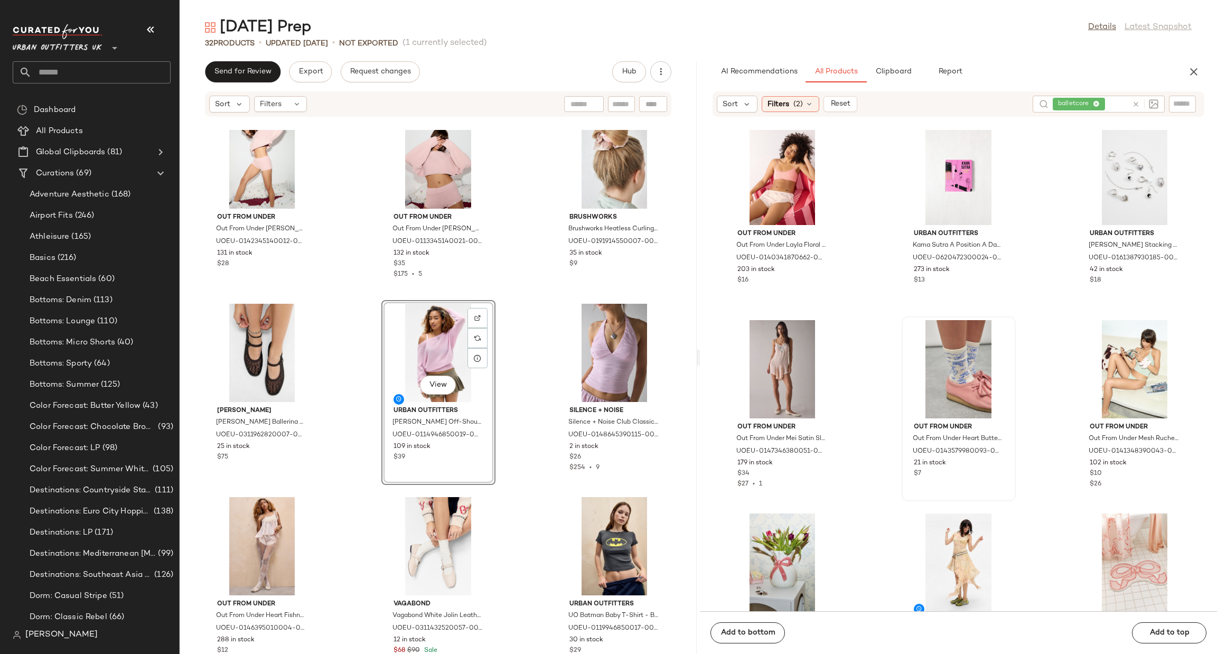
click at [1136, 102] on icon at bounding box center [1136, 104] width 8 height 8
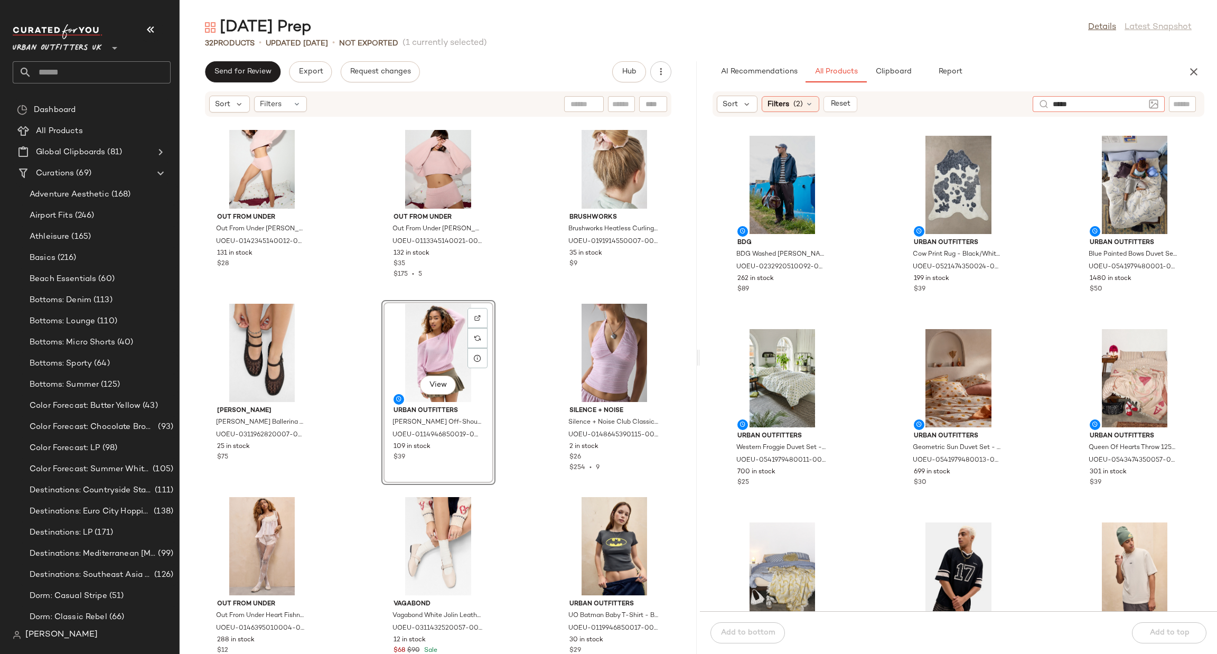
type input "******"
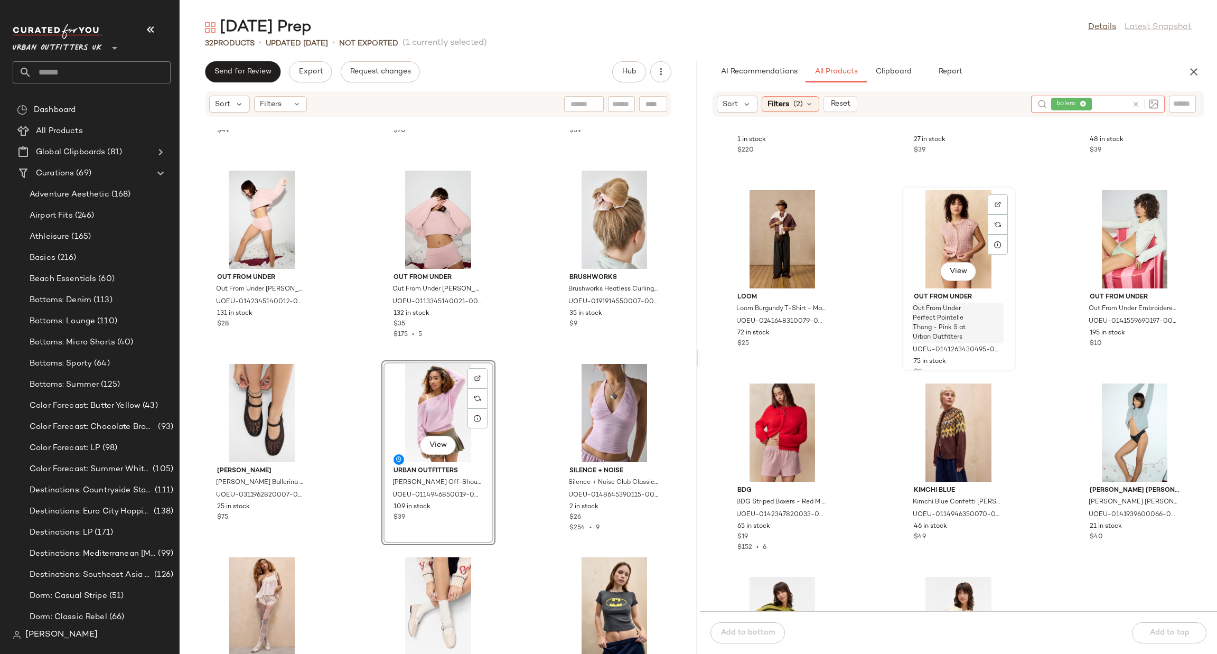
scroll to position [959, 0]
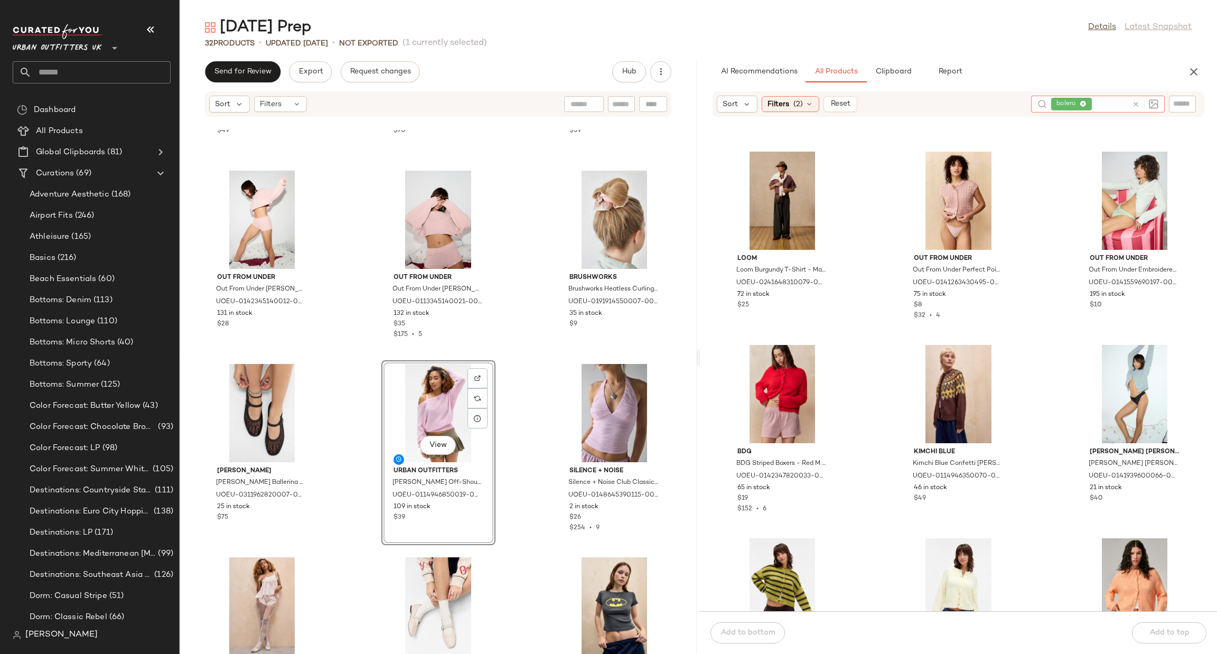
click at [1133, 101] on icon at bounding box center [1136, 104] width 8 height 8
type input "***"
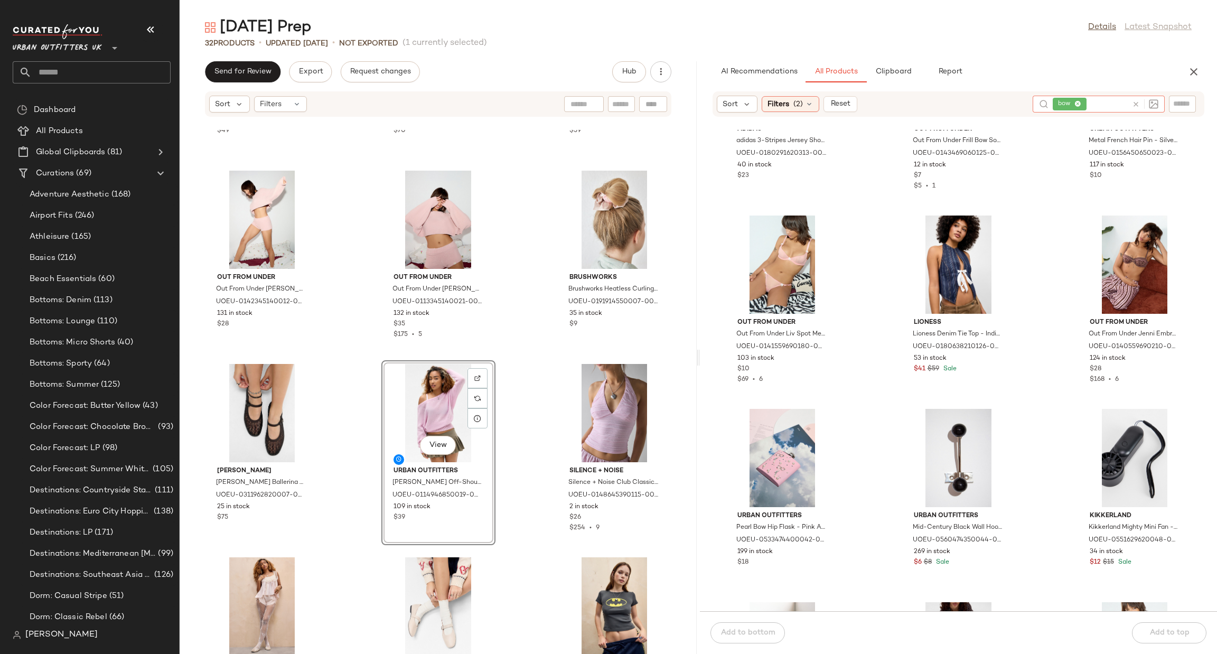
scroll to position [2861, 0]
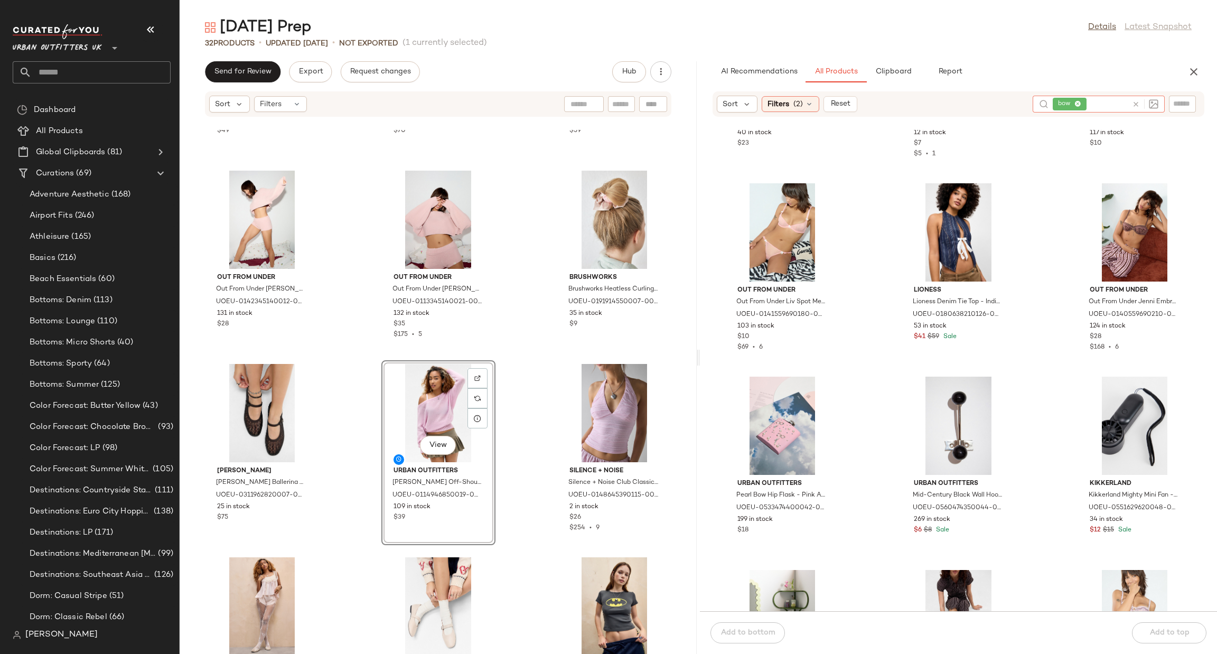
click at [1136, 106] on icon at bounding box center [1136, 104] width 8 height 8
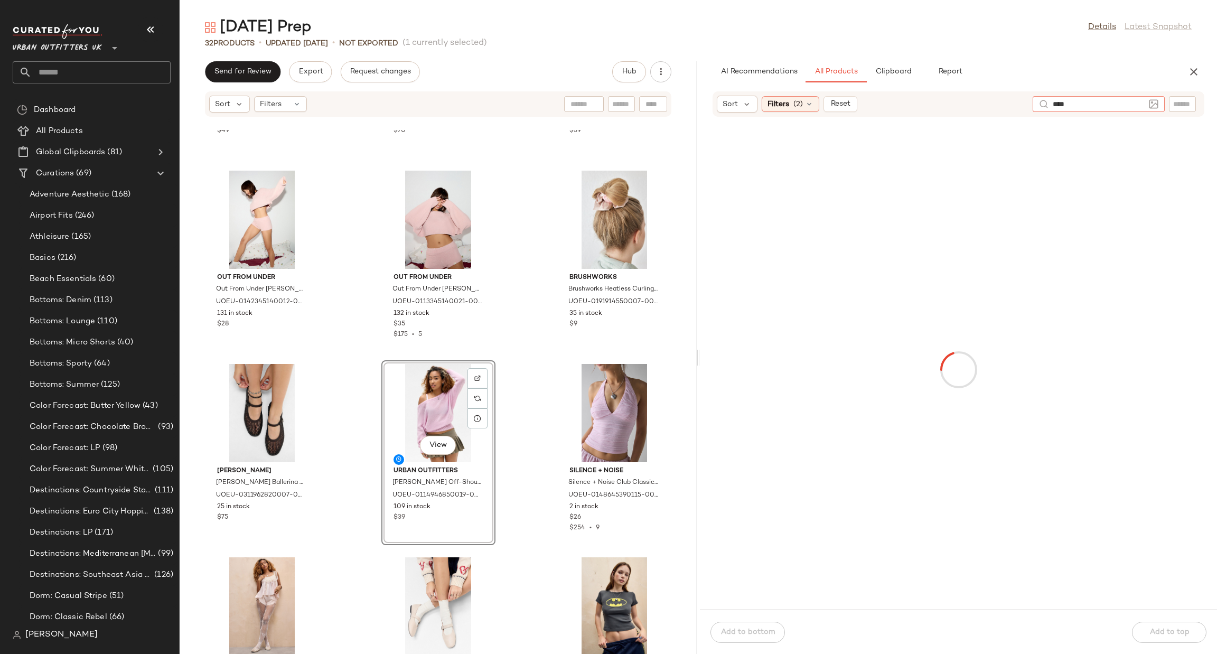
type input "*****"
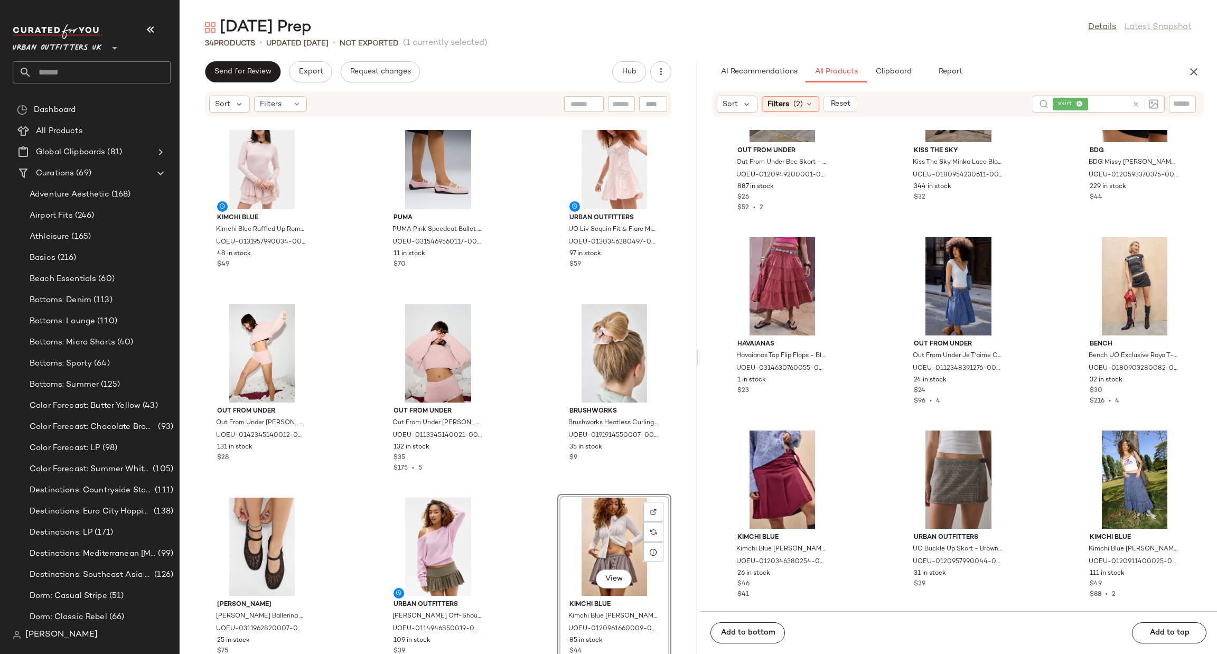
scroll to position [0, 0]
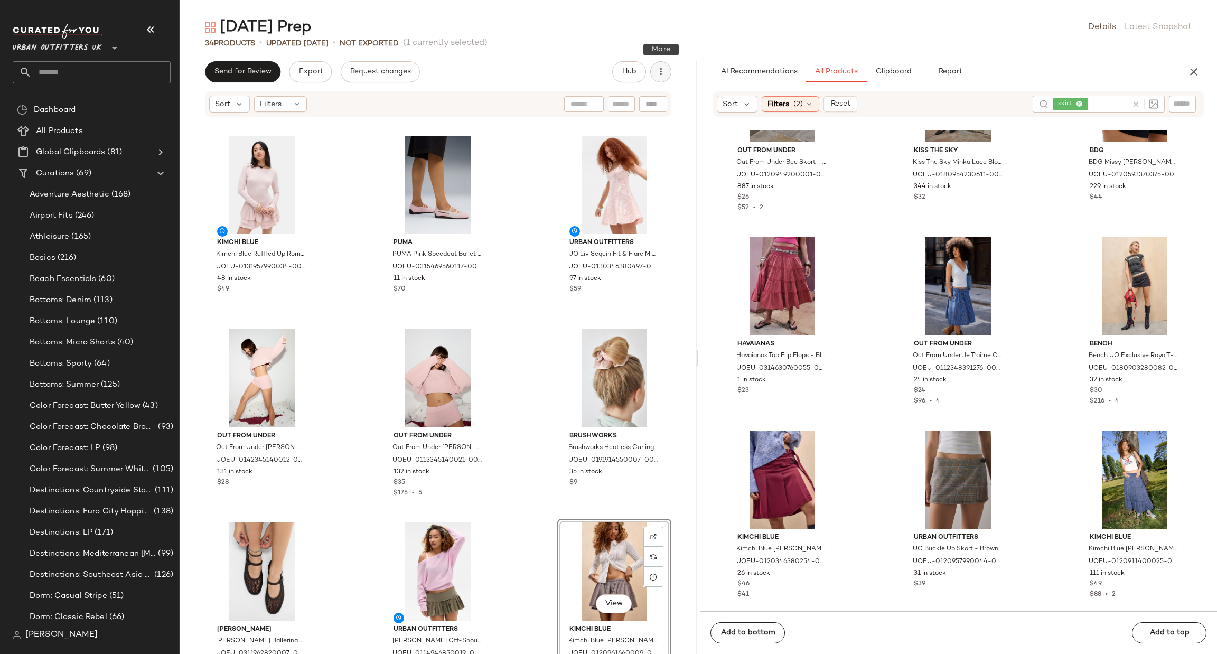
click at [656, 63] on button "button" at bounding box center [660, 71] width 21 height 21
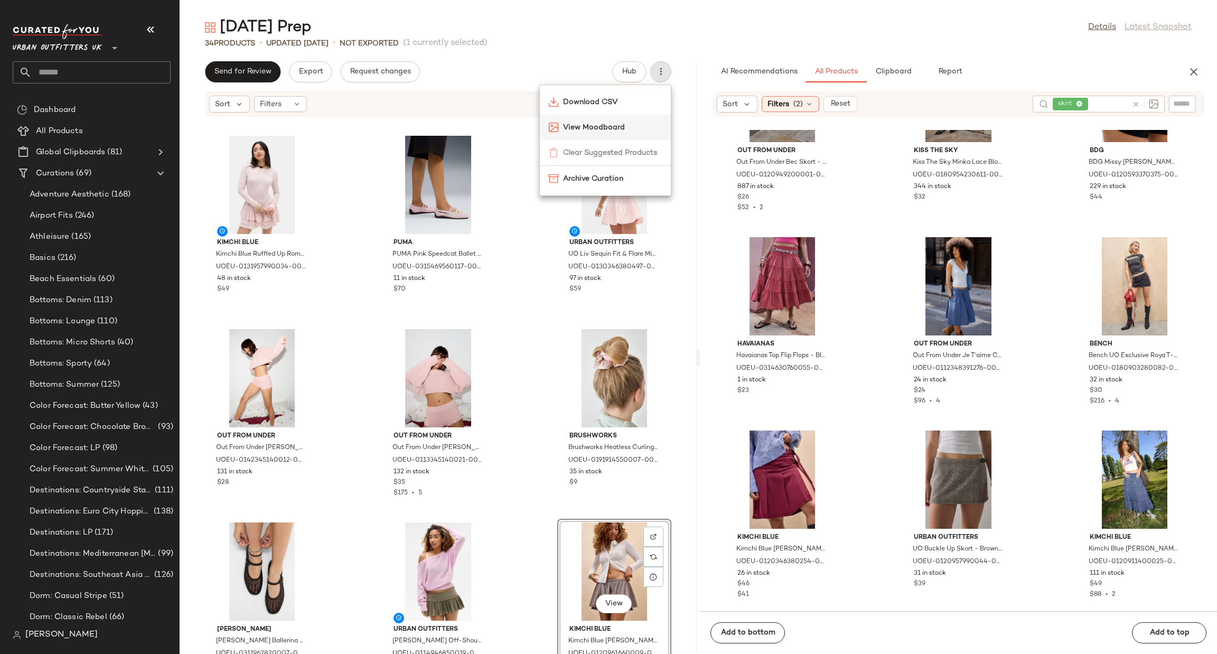
click at [635, 128] on span "View Moodboard" at bounding box center [612, 127] width 99 height 11
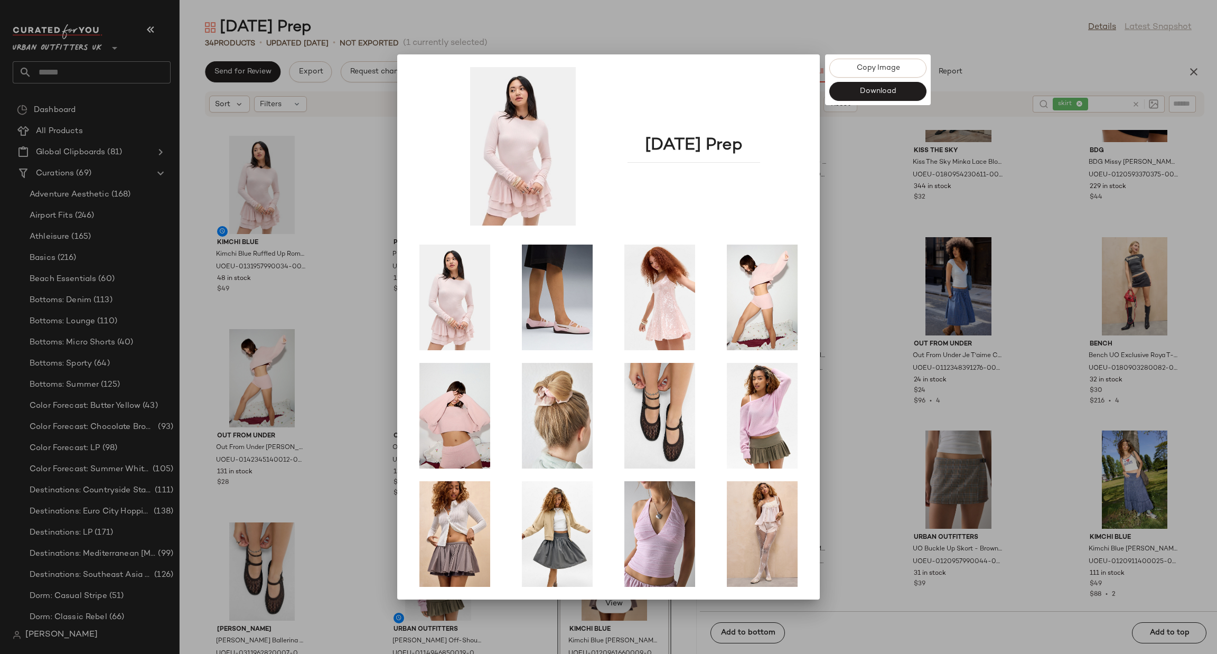
click at [912, 269] on div at bounding box center [608, 327] width 1217 height 654
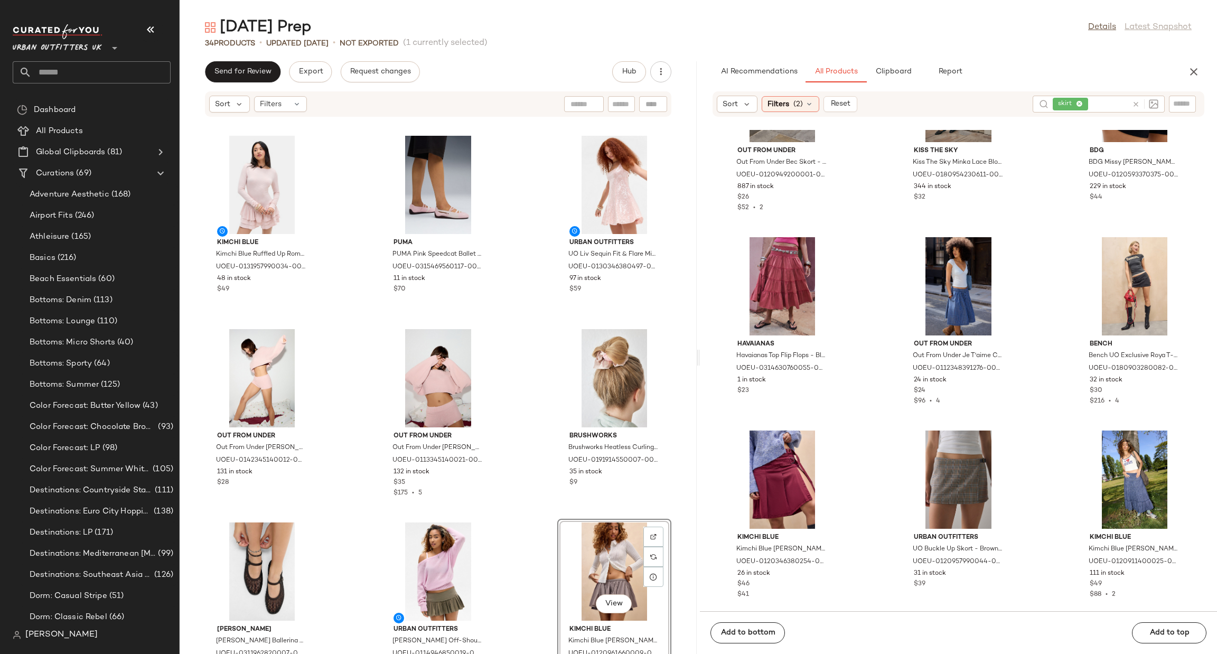
click at [522, 514] on div "Kimchi Blue Kimchi Blue Ruffled Up Romper - Mauve M at Urban Outfitters UOEU-01…" at bounding box center [438, 392] width 517 height 524
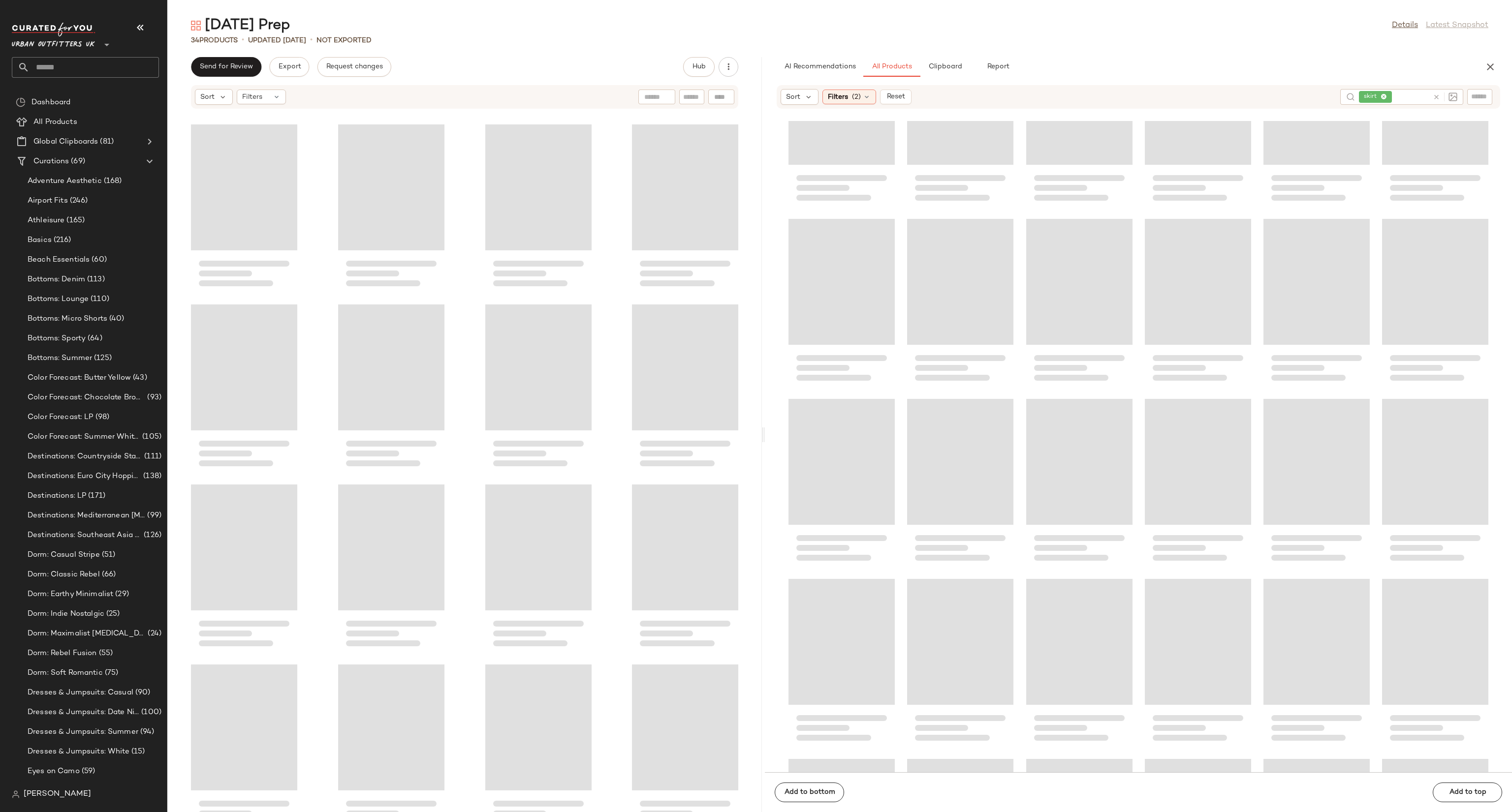
scroll to position [1894, 0]
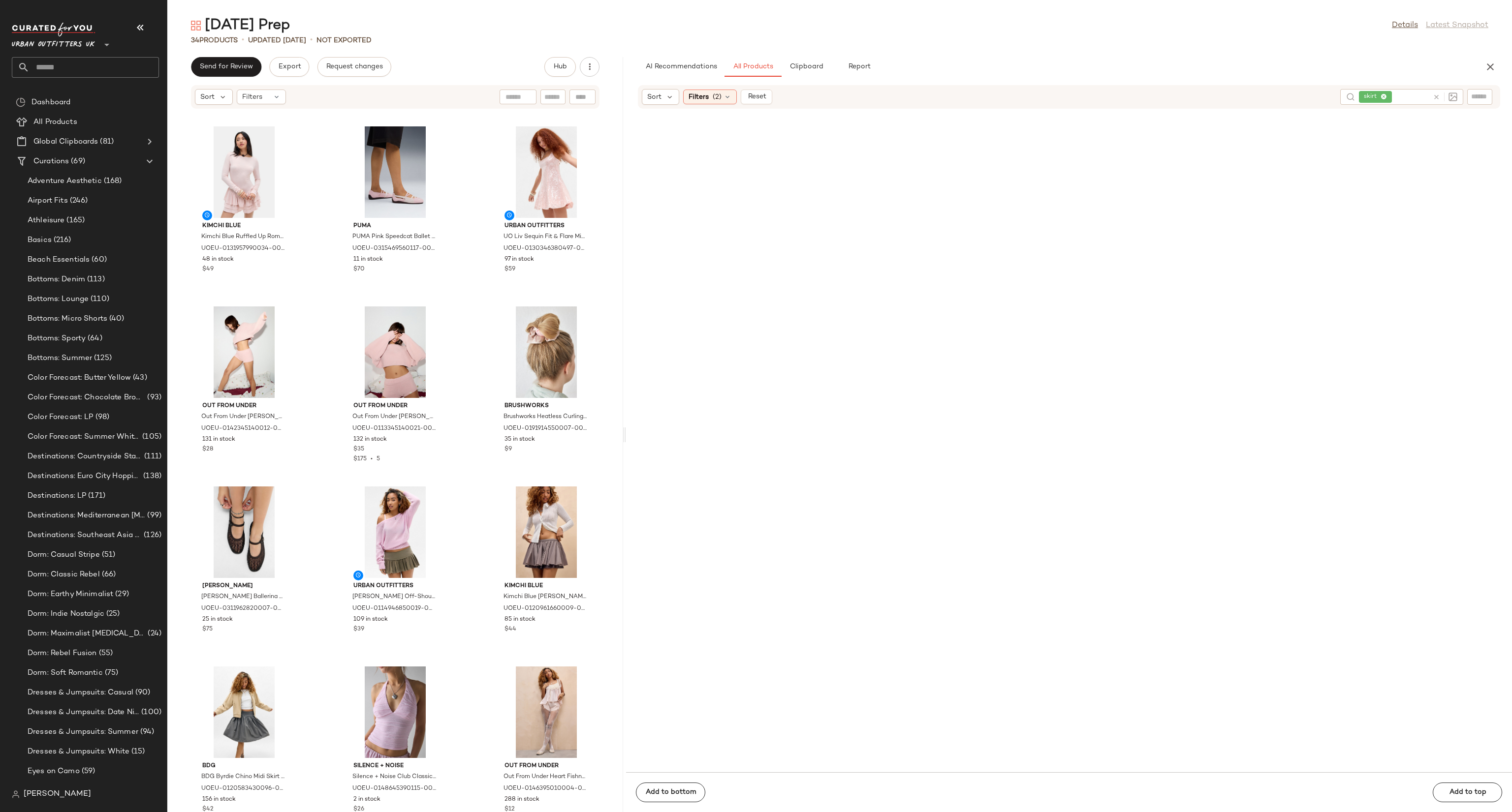
drag, startPoint x: 838, startPoint y: 436, endPoint x: 625, endPoint y: 353, distance: 228.6
click at [625, 353] on div "[DATE] Prep Details Latest Snapshot 34 Products • updated [DATE] • Not Exported…" at bounding box center [839, 413] width 1344 height 796
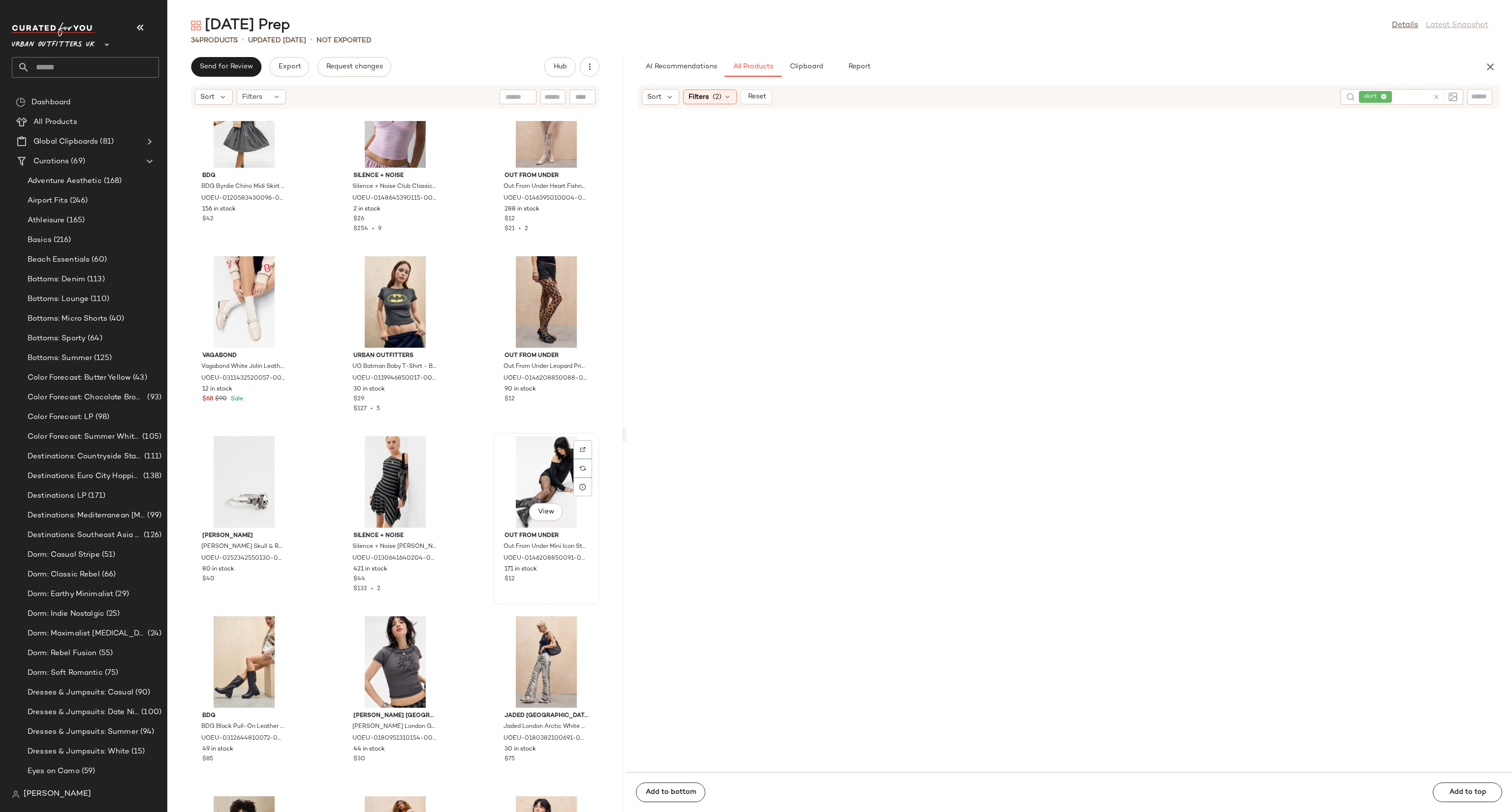
scroll to position [0, 0]
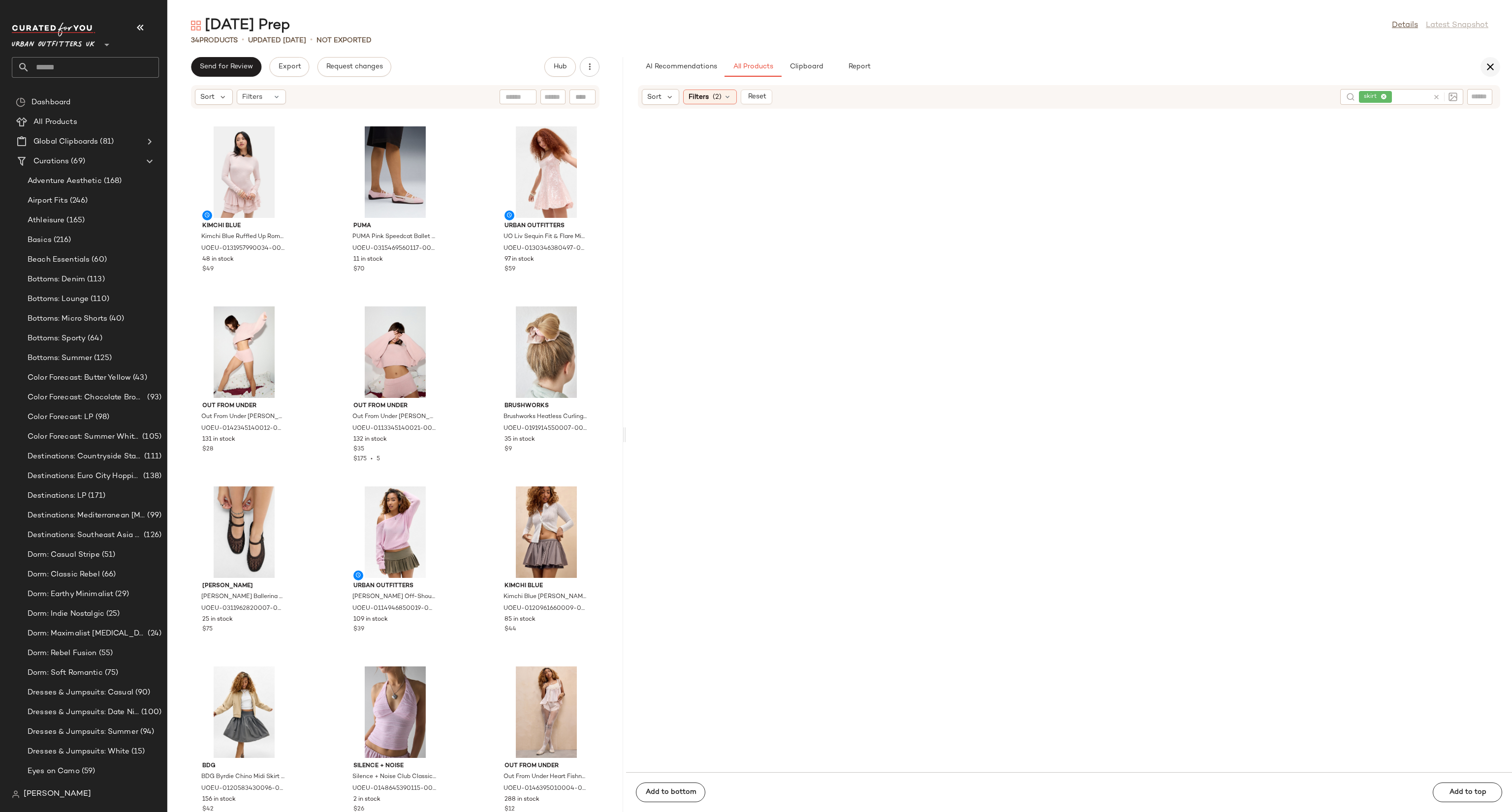
click at [1134, 64] on button "button" at bounding box center [1490, 66] width 20 height 20
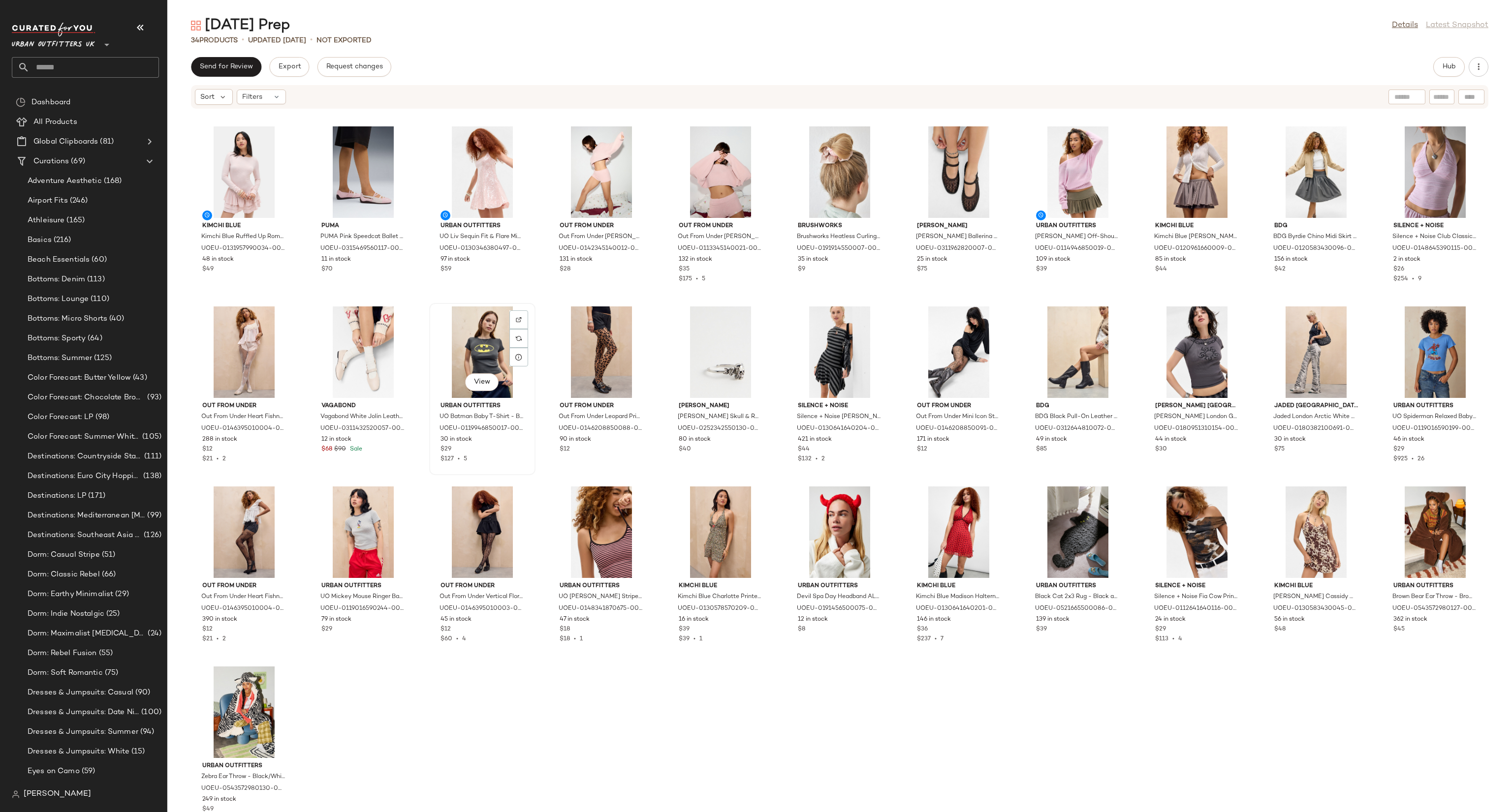
click at [487, 345] on div "View" at bounding box center [482, 352] width 100 height 91
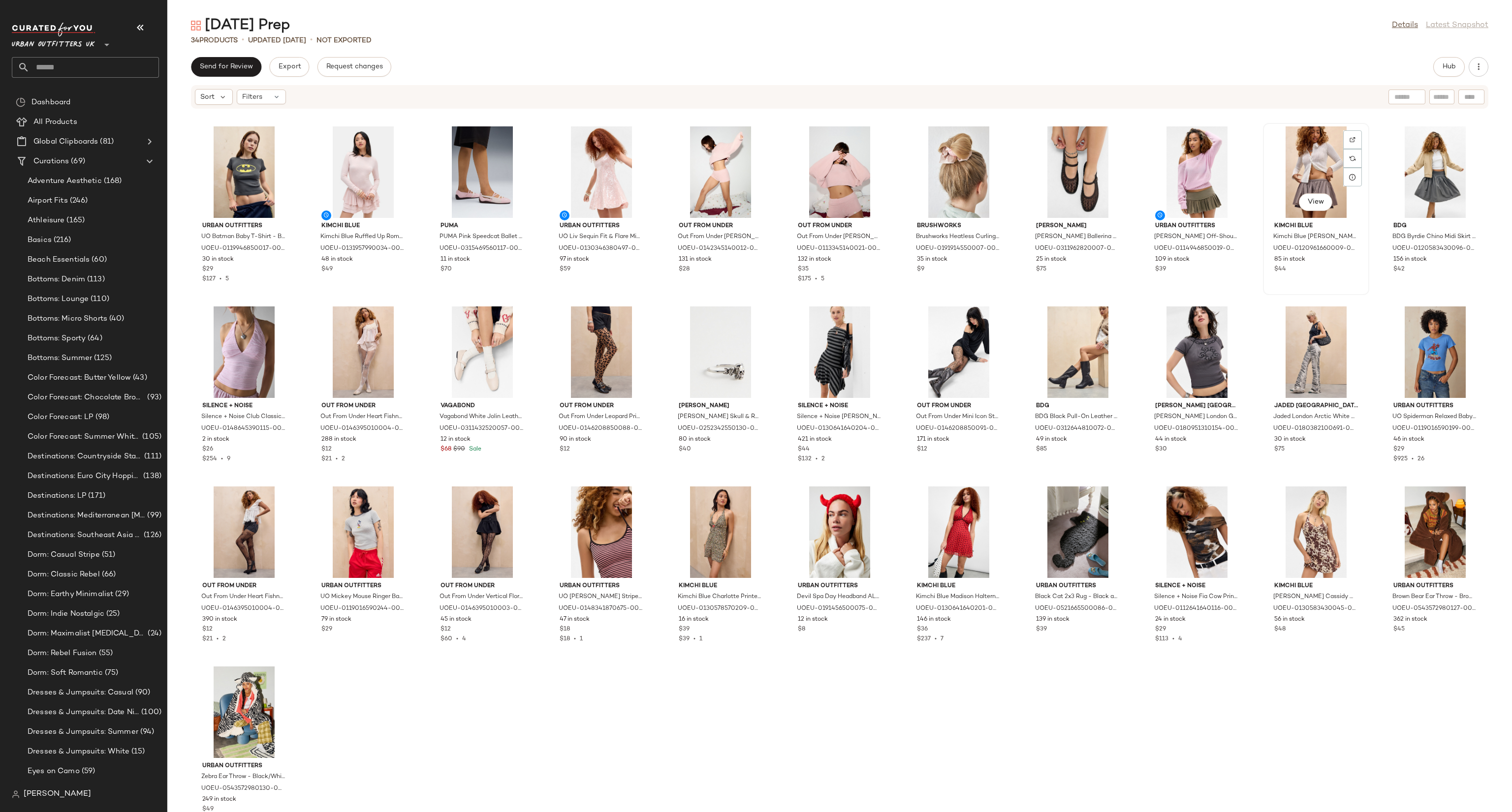
click at [1134, 178] on div "View" at bounding box center [1315, 172] width 100 height 91
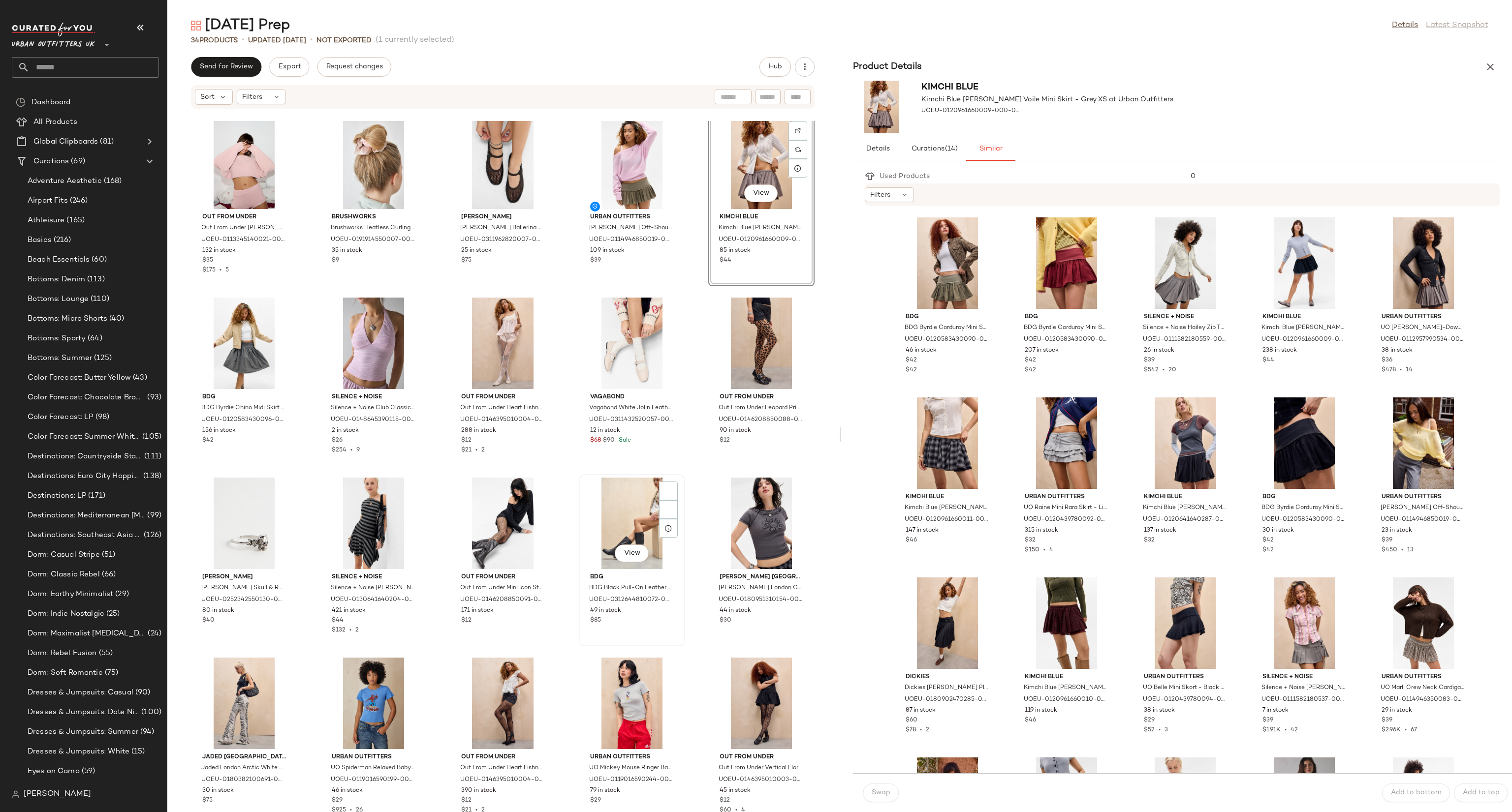
scroll to position [401, 0]
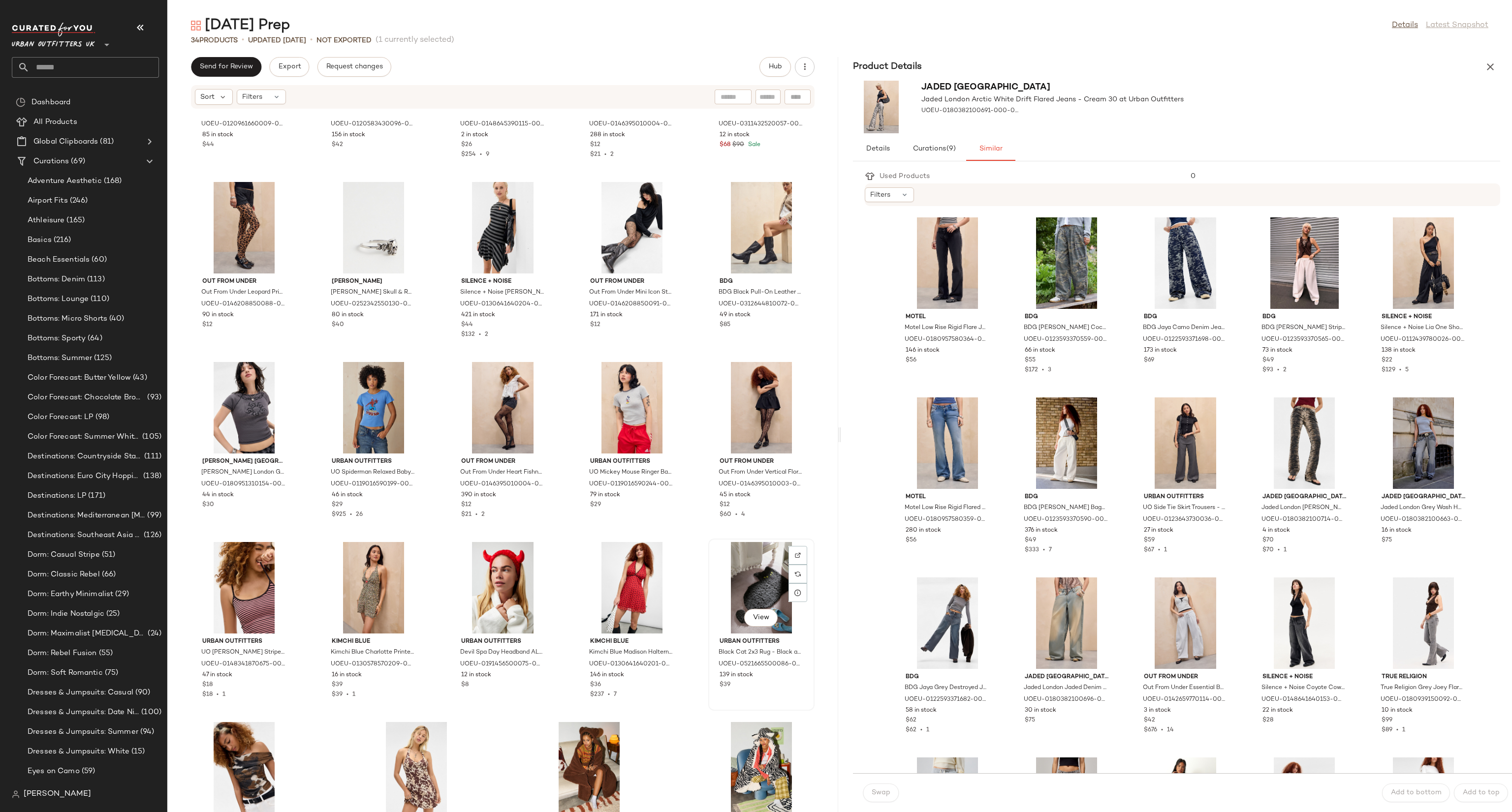
scroll to position [571, 0]
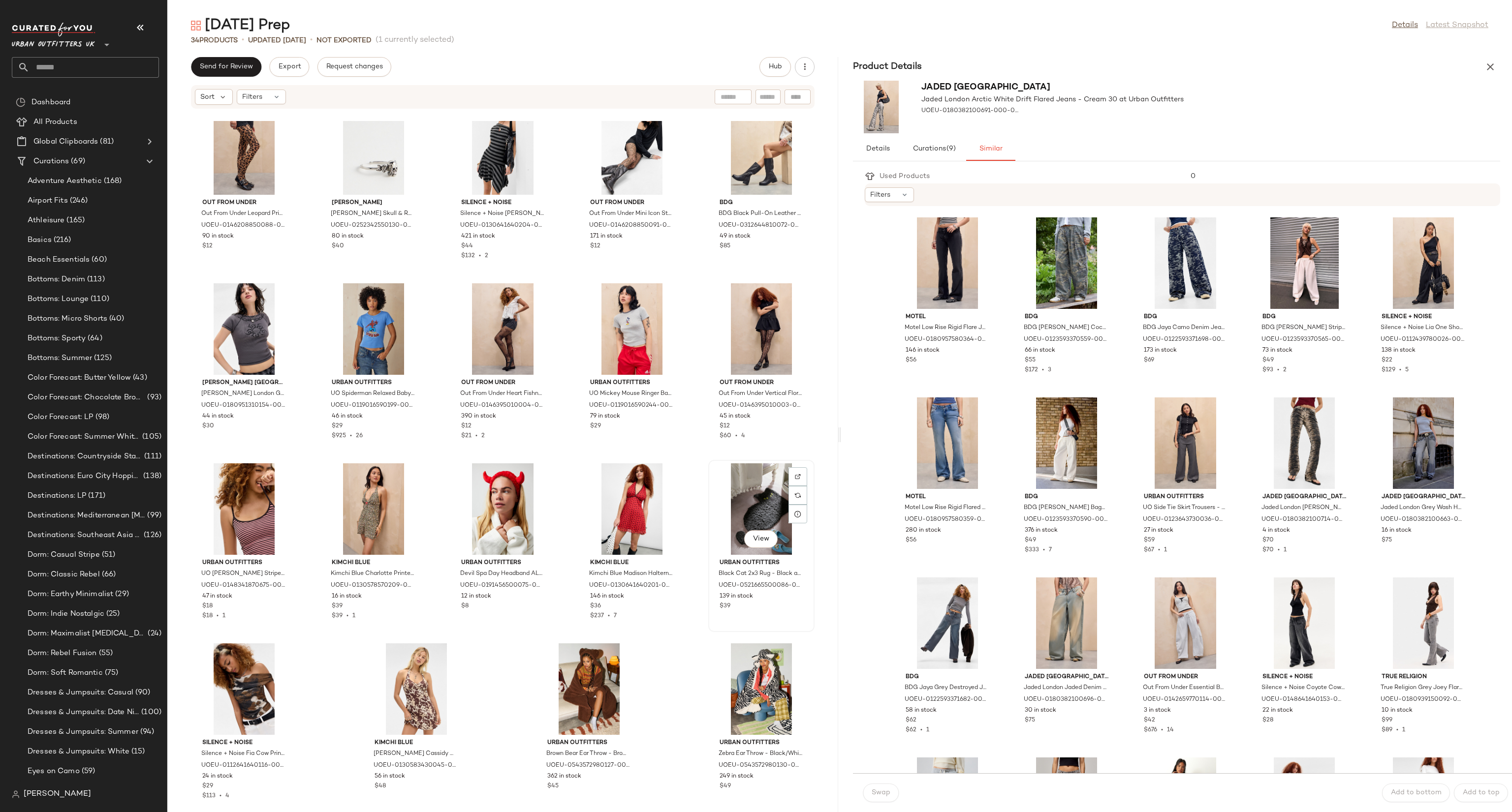
click at [747, 507] on div "View" at bounding box center [761, 509] width 100 height 91
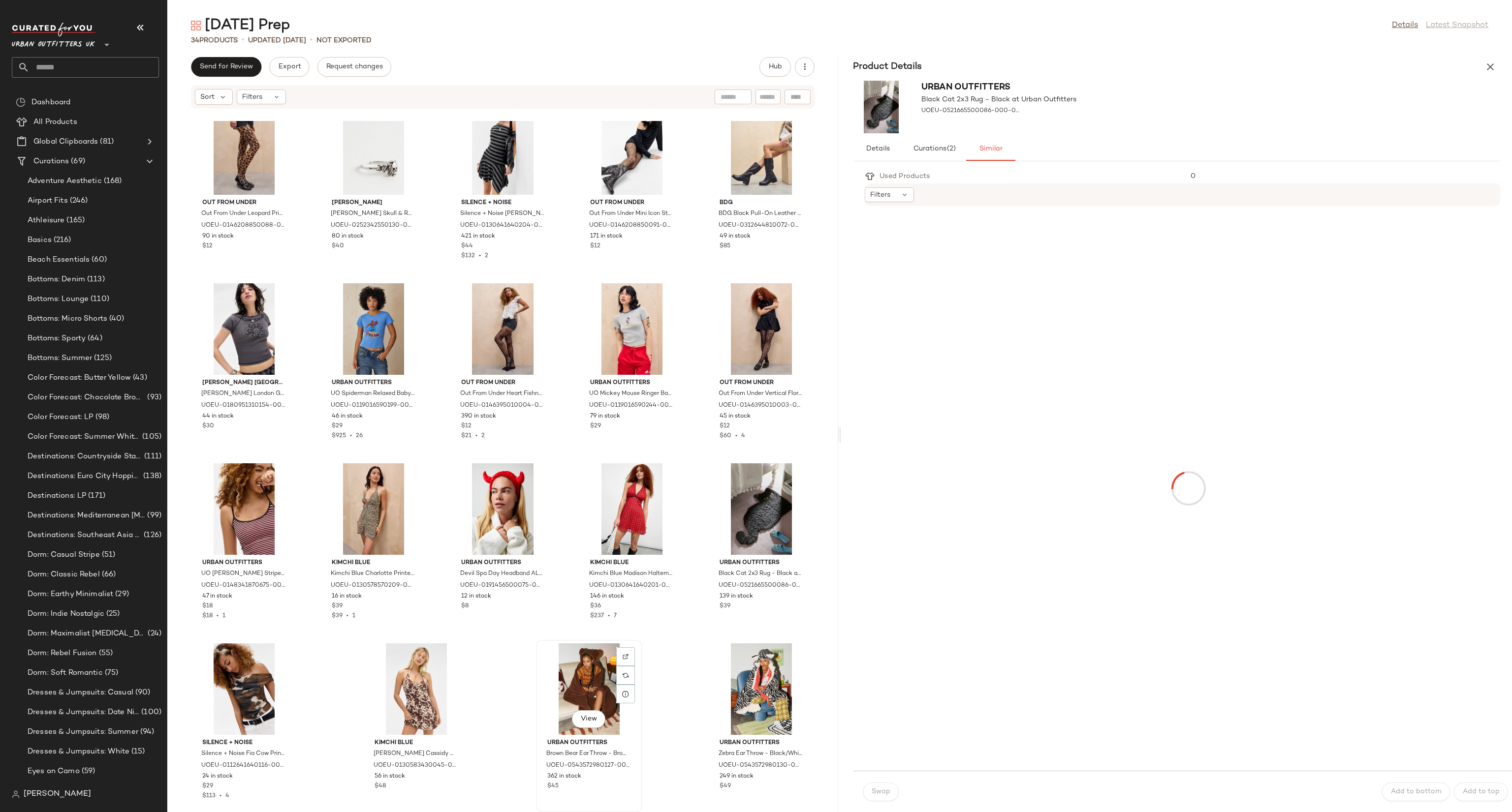
click at [587, 609] on div "View" at bounding box center [589, 689] width 100 height 91
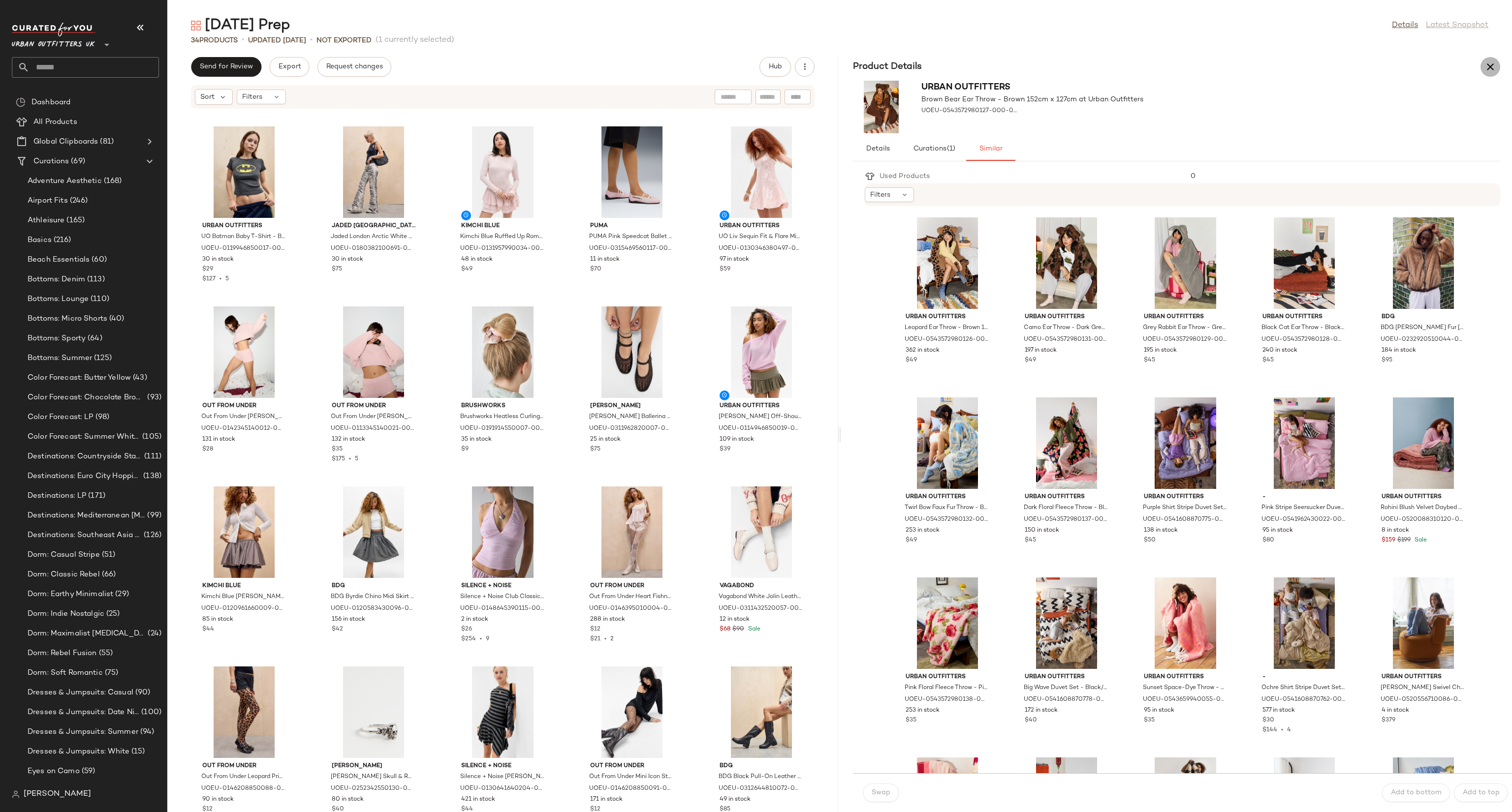
click at [1134, 67] on icon "button" at bounding box center [1490, 67] width 12 height 12
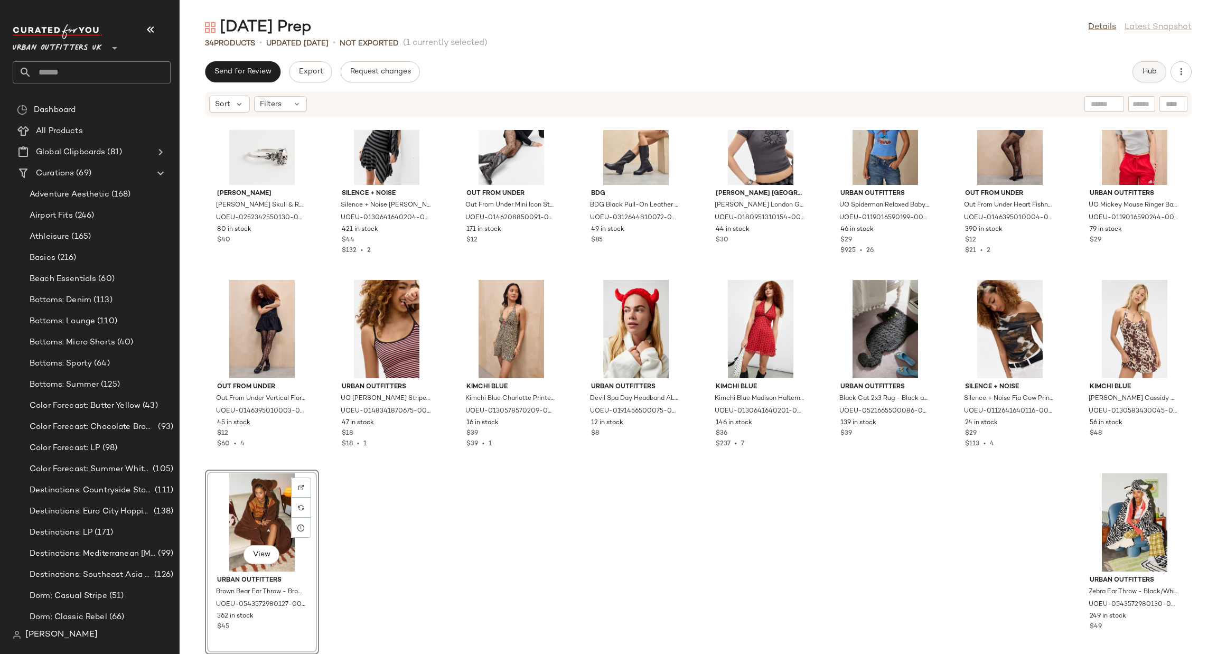
click at [1154, 76] on span "Hub" at bounding box center [1149, 72] width 15 height 8
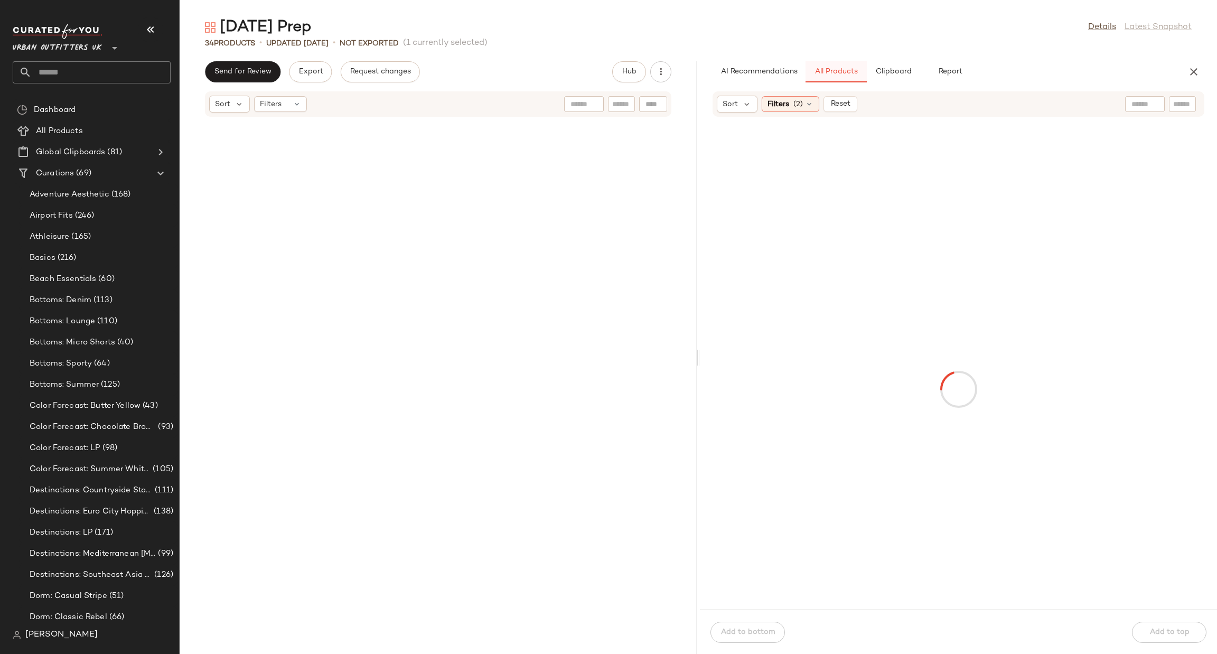
scroll to position [1740, 0]
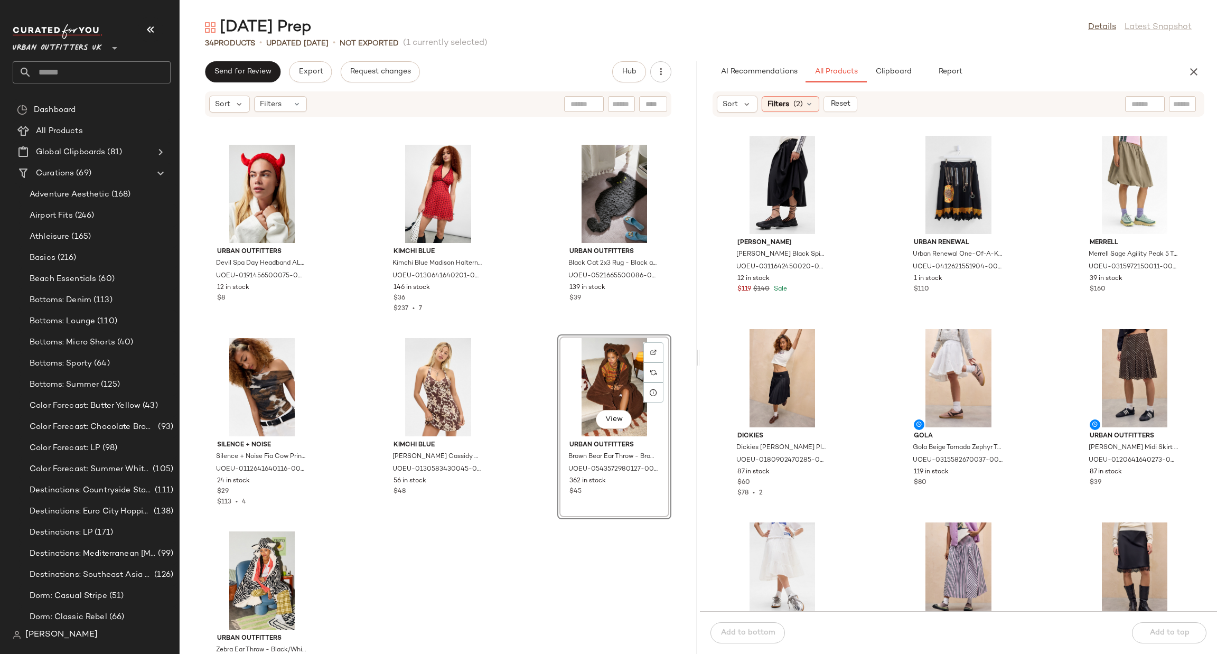
click at [1144, 105] on input "text" at bounding box center [1145, 104] width 27 height 11
type input "*******"
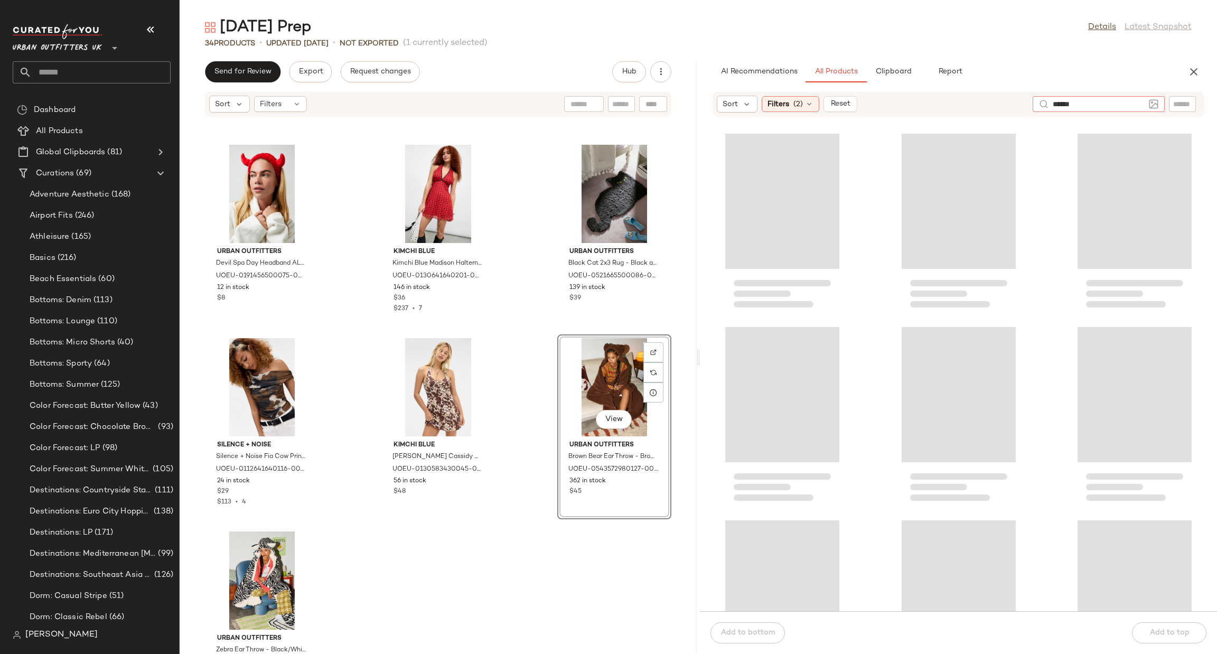
type input "*******"
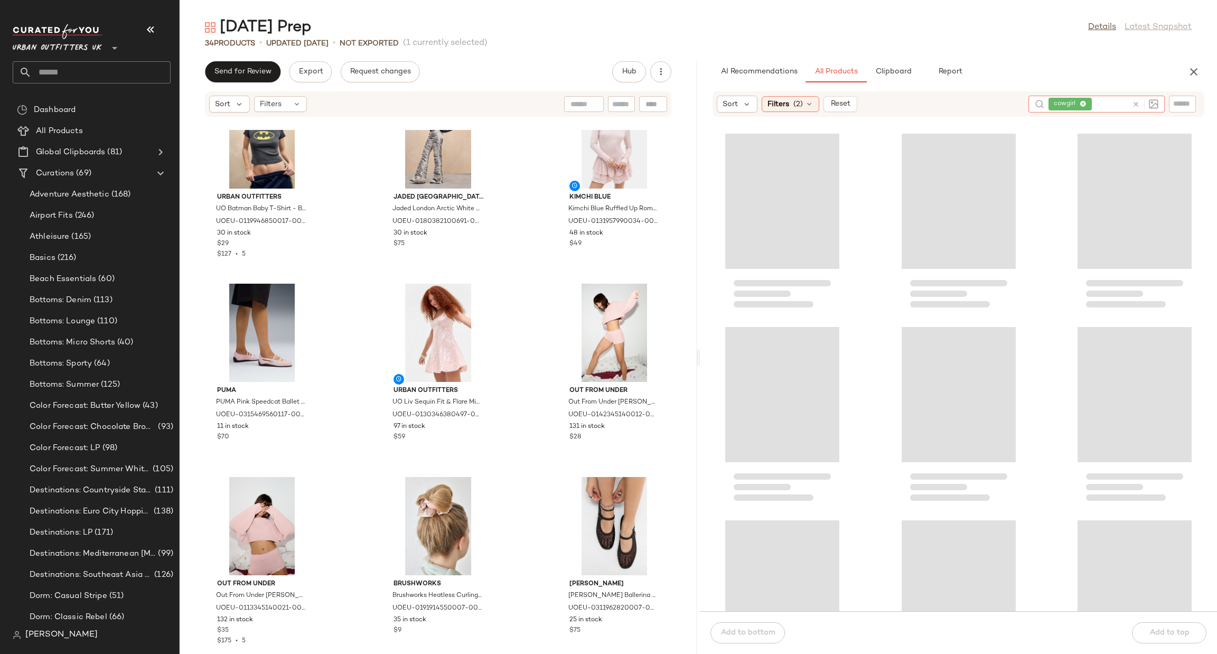
scroll to position [0, 0]
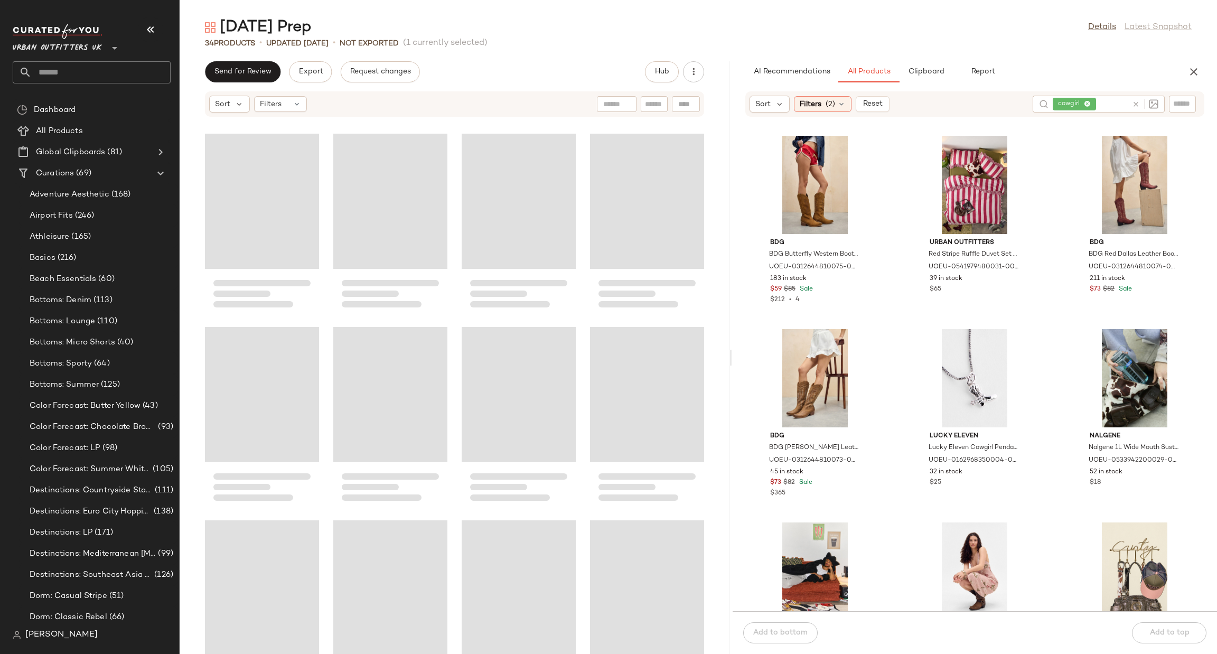
drag, startPoint x: 696, startPoint y: 353, endPoint x: 731, endPoint y: 366, distance: 36.9
click at [731, 366] on div "[DATE] Prep Details Latest Snapshot 34 Products • updated [DATE] • Not Exported…" at bounding box center [699, 335] width 1038 height 637
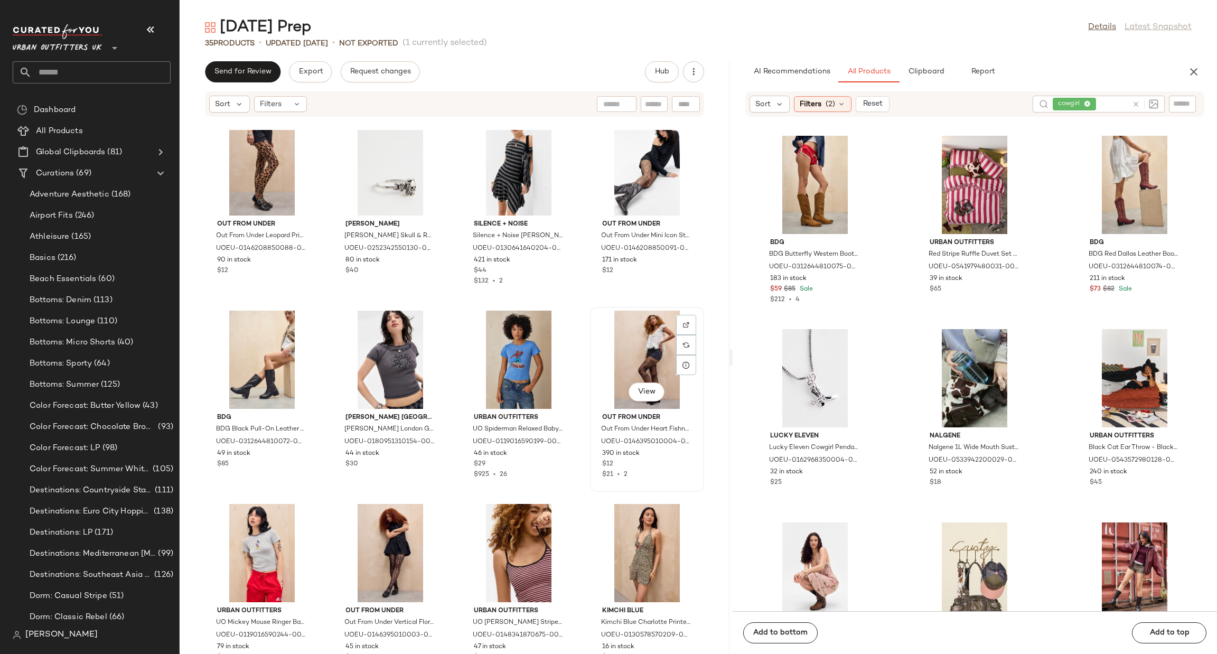
scroll to position [1117, 0]
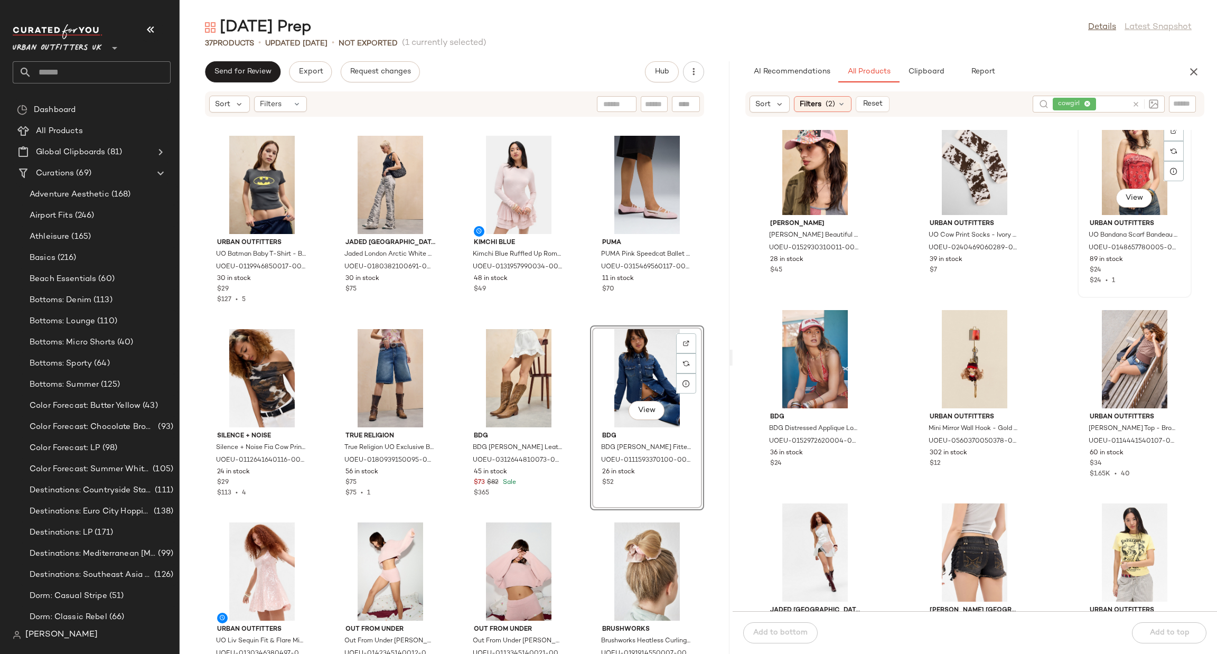
scroll to position [800, 0]
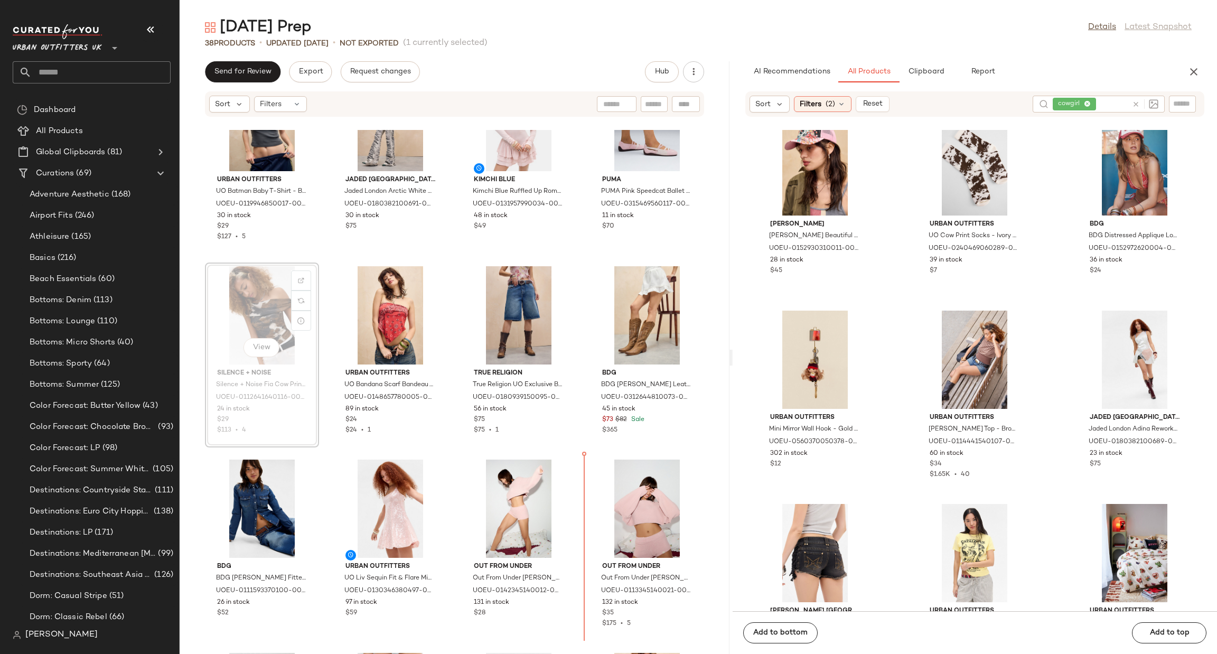
scroll to position [66, 0]
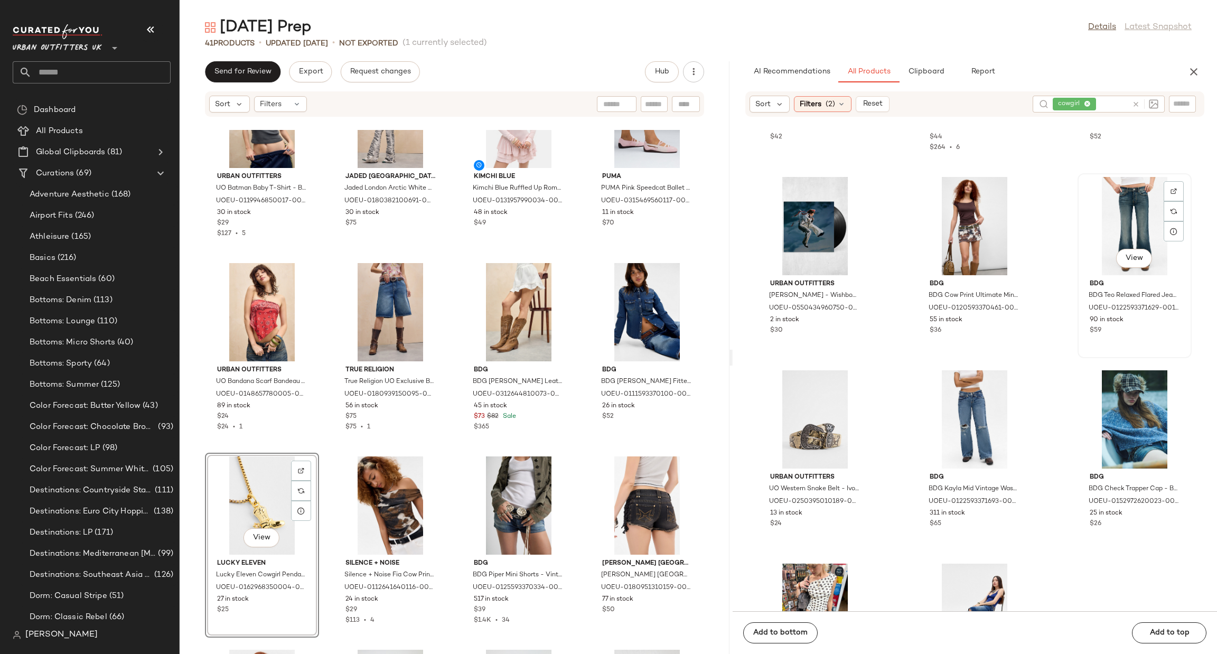
scroll to position [1910, 0]
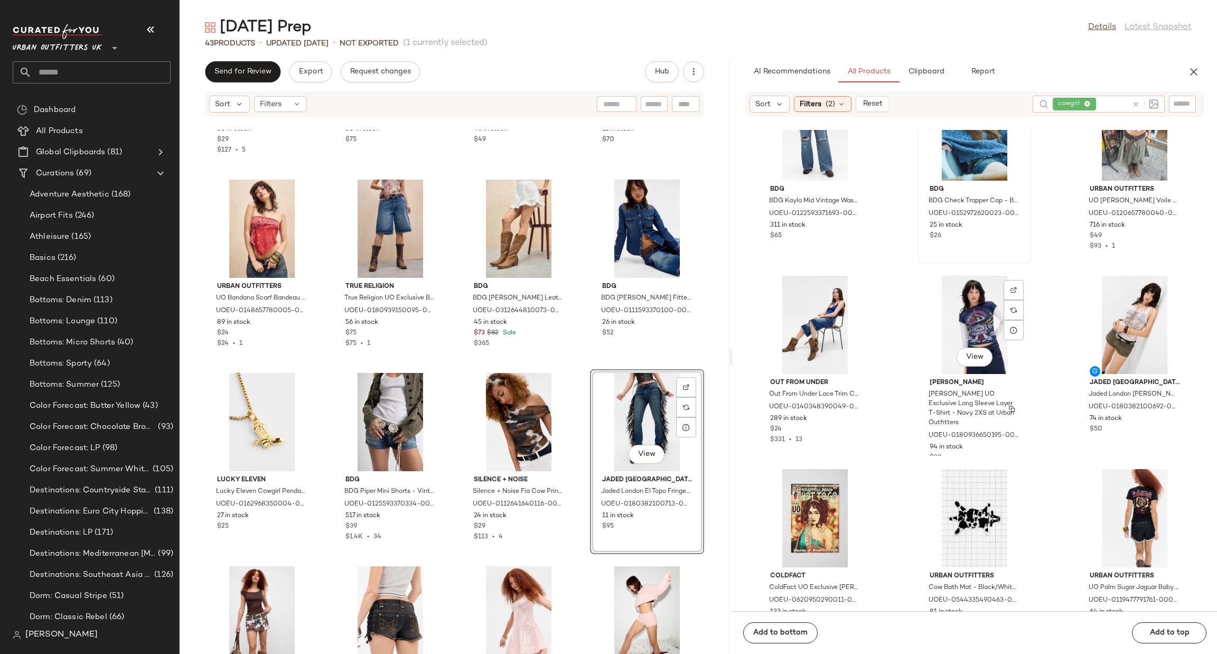
scroll to position [2227, 0]
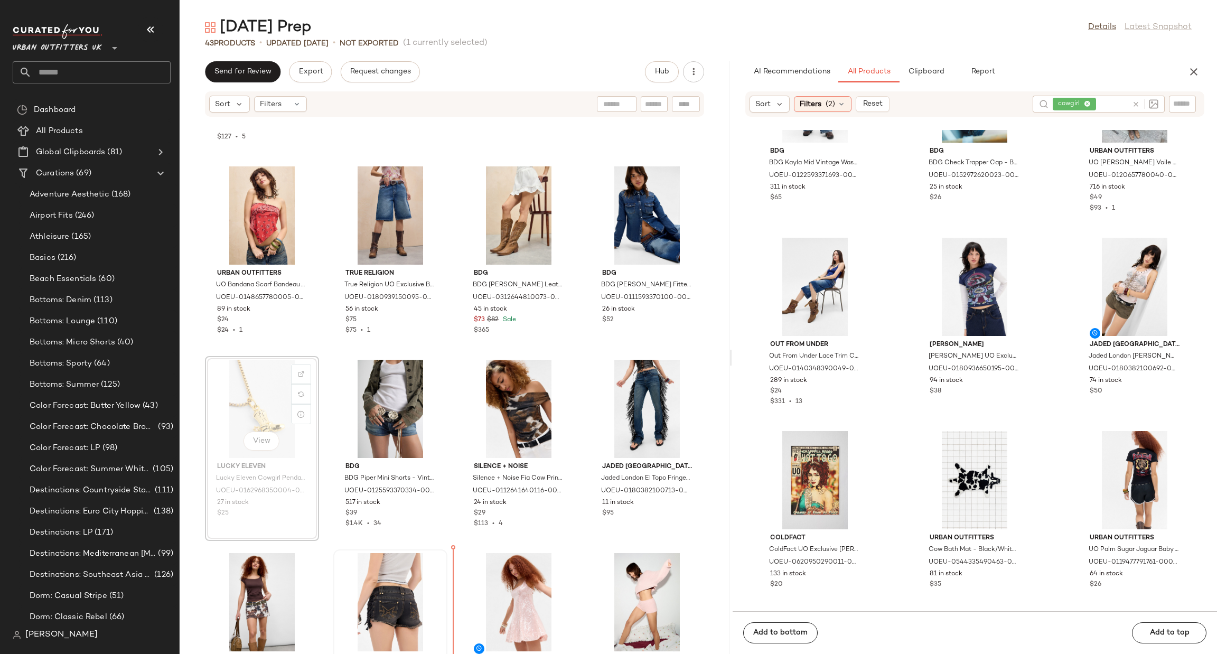
scroll to position [181, 0]
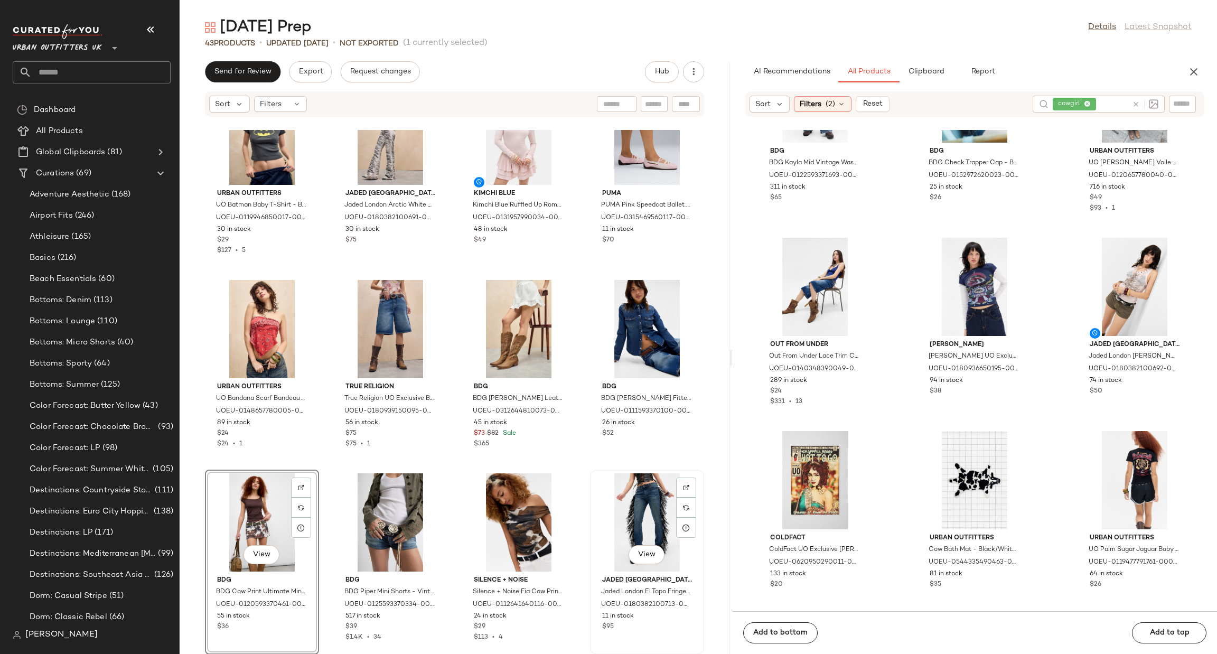
scroll to position [23, 0]
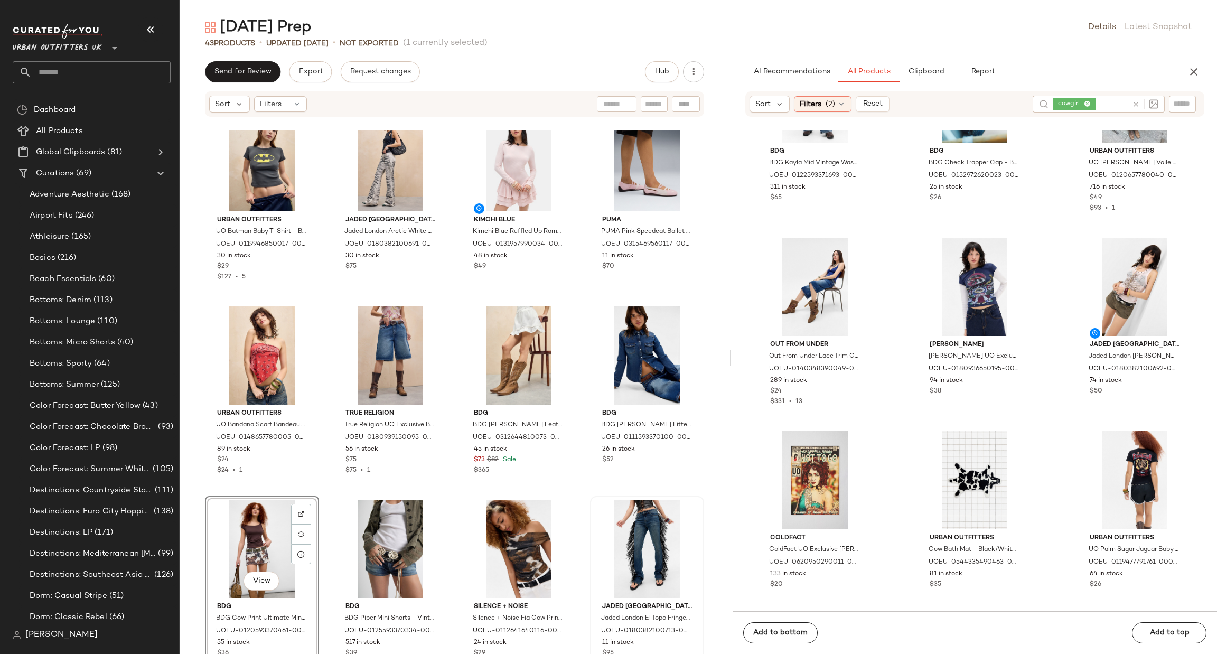
click at [575, 483] on div "Urban Outfitters UO Batman Baby T-Shirt - Black S at Urban Outfitters UOEU-0119…" at bounding box center [455, 392] width 550 height 524
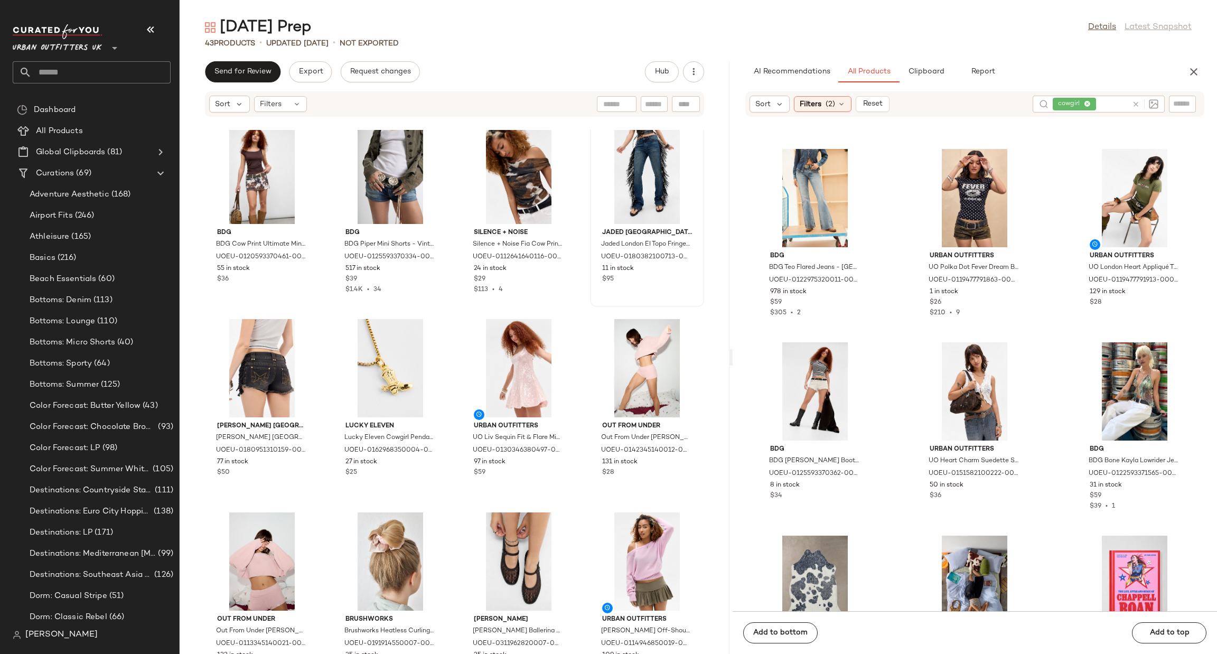
scroll to position [642, 0]
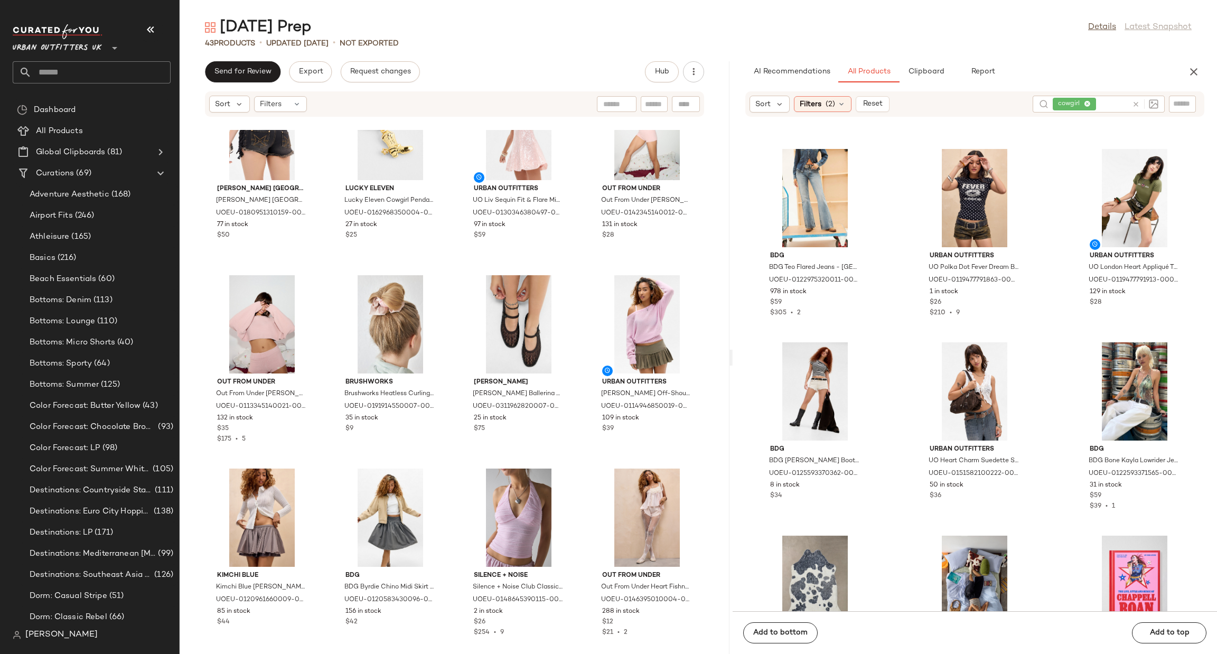
click at [1136, 106] on icon at bounding box center [1136, 104] width 8 height 8
click at [1126, 119] on div "Sort Filters (2) Reset ColdFact ColdFact UO Exclusive [PERSON_NAME] Comic Book …" at bounding box center [975, 351] width 484 height 520
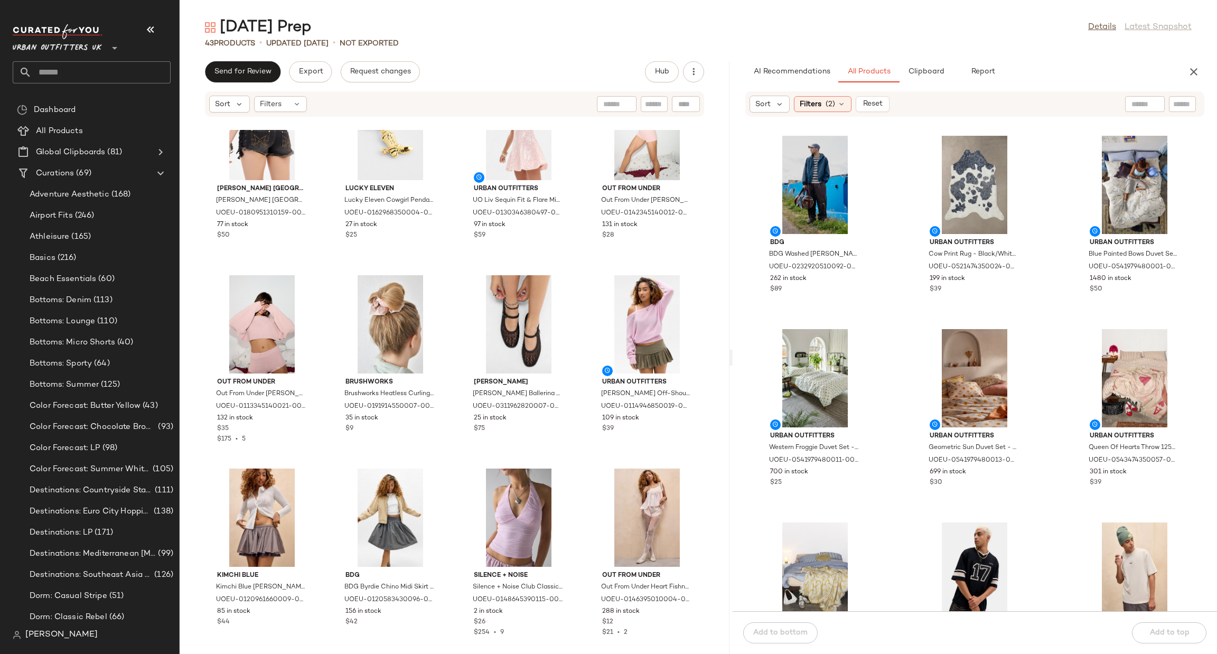
click at [1149, 95] on div "Sort Filters (2) Reset" at bounding box center [974, 103] width 459 height 25
click at [1148, 106] on div at bounding box center [1099, 104] width 132 height 16
type input "***"
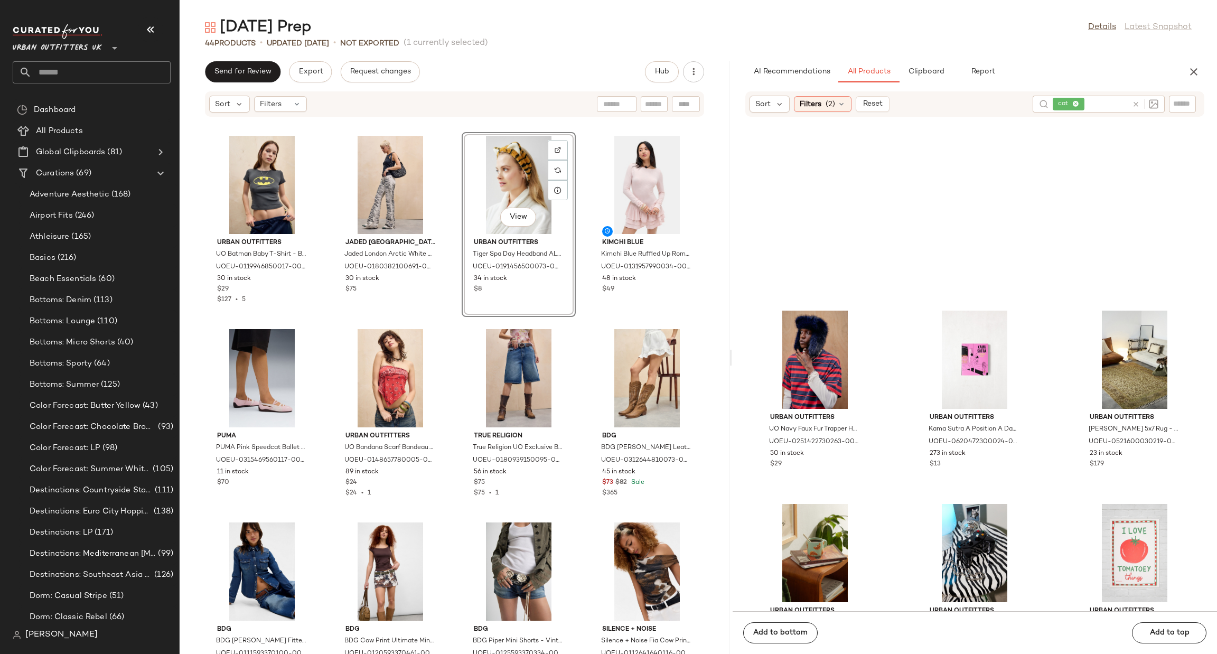
scroll to position [10786, 0]
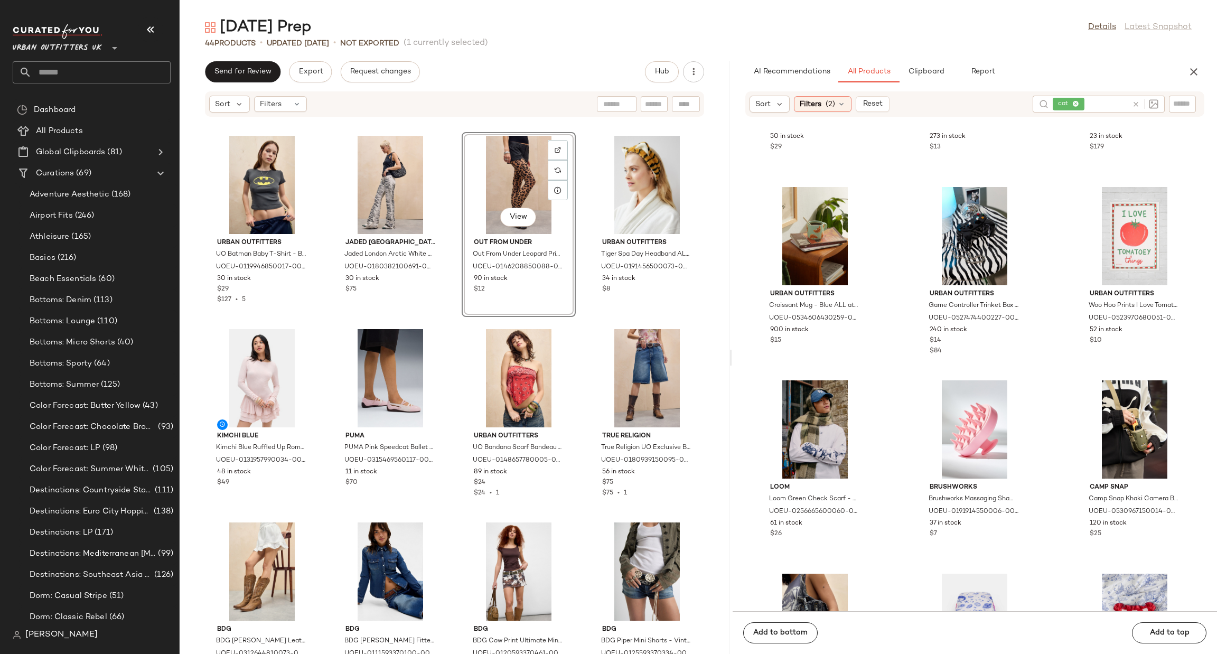
click at [1134, 103] on icon at bounding box center [1136, 104] width 8 height 8
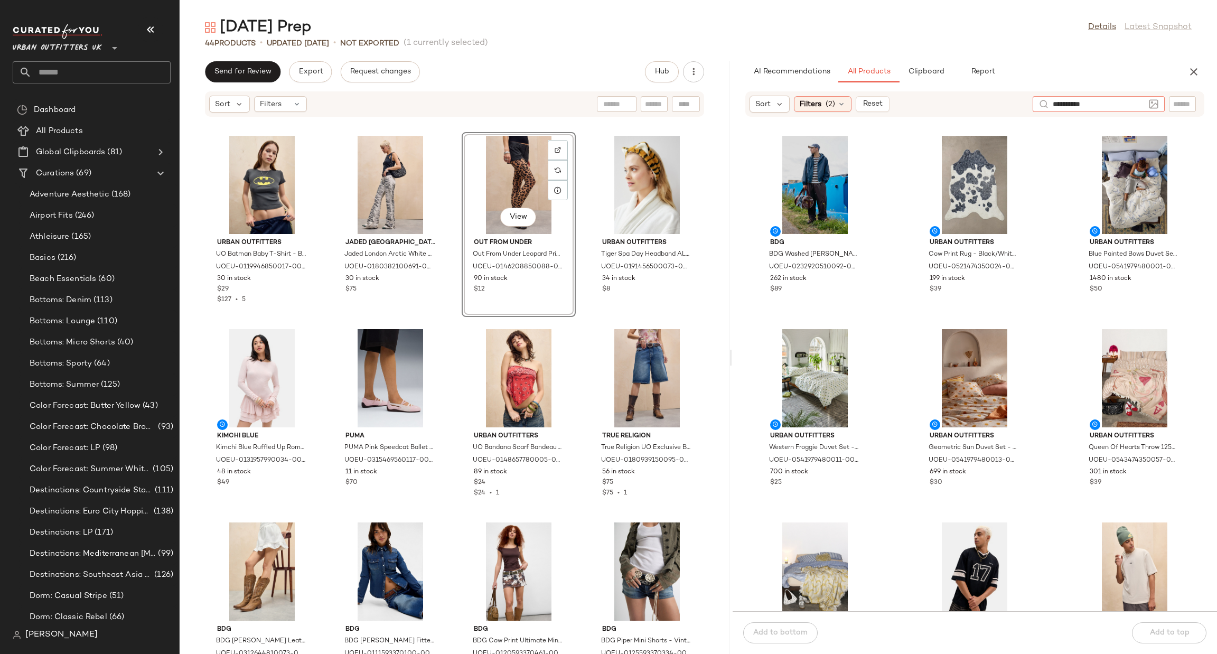
type input "**********"
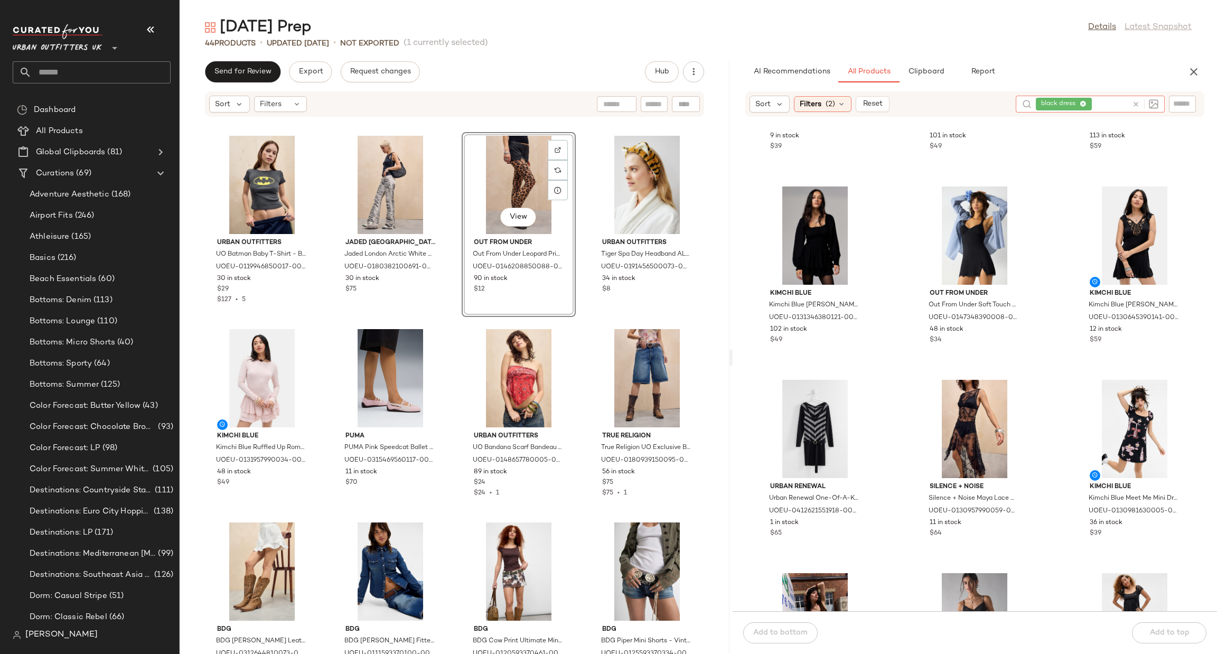
scroll to position [1276, 0]
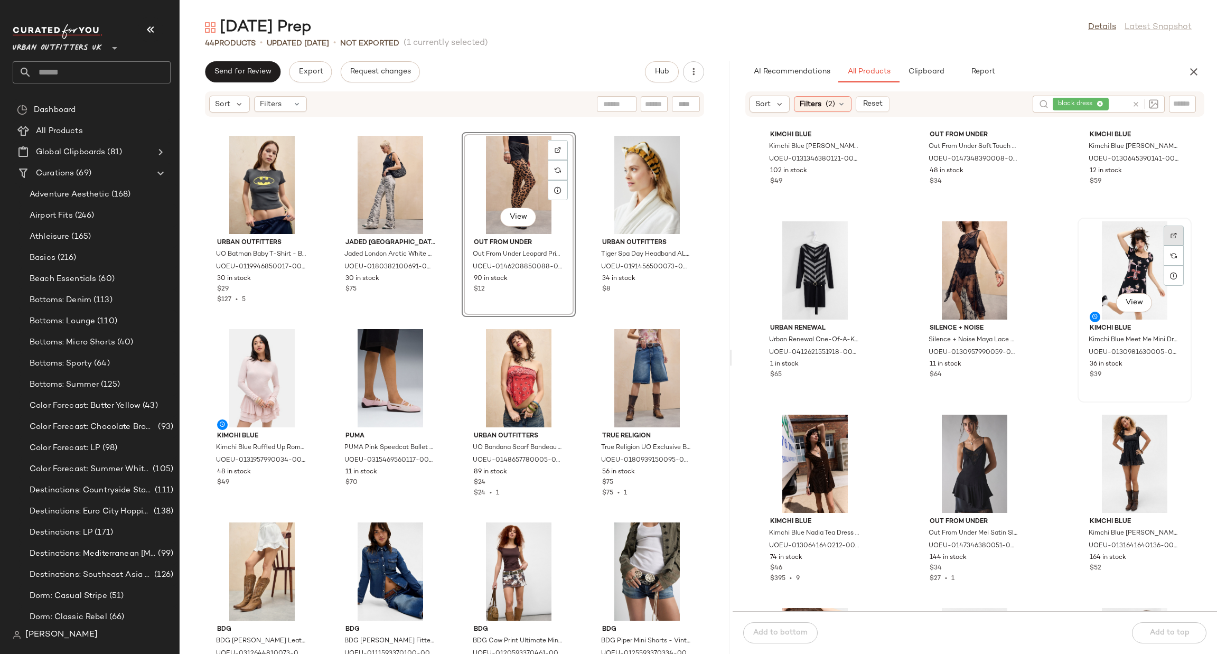
click at [1175, 246] on div at bounding box center [1174, 256] width 20 height 20
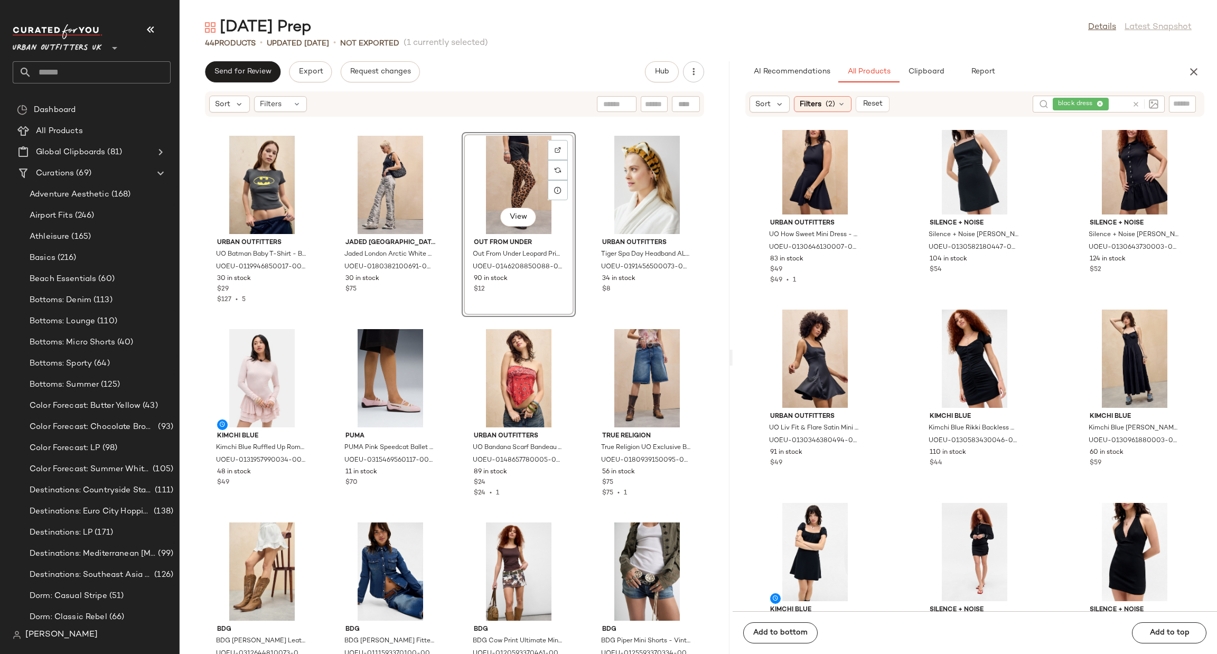
scroll to position [0, 0]
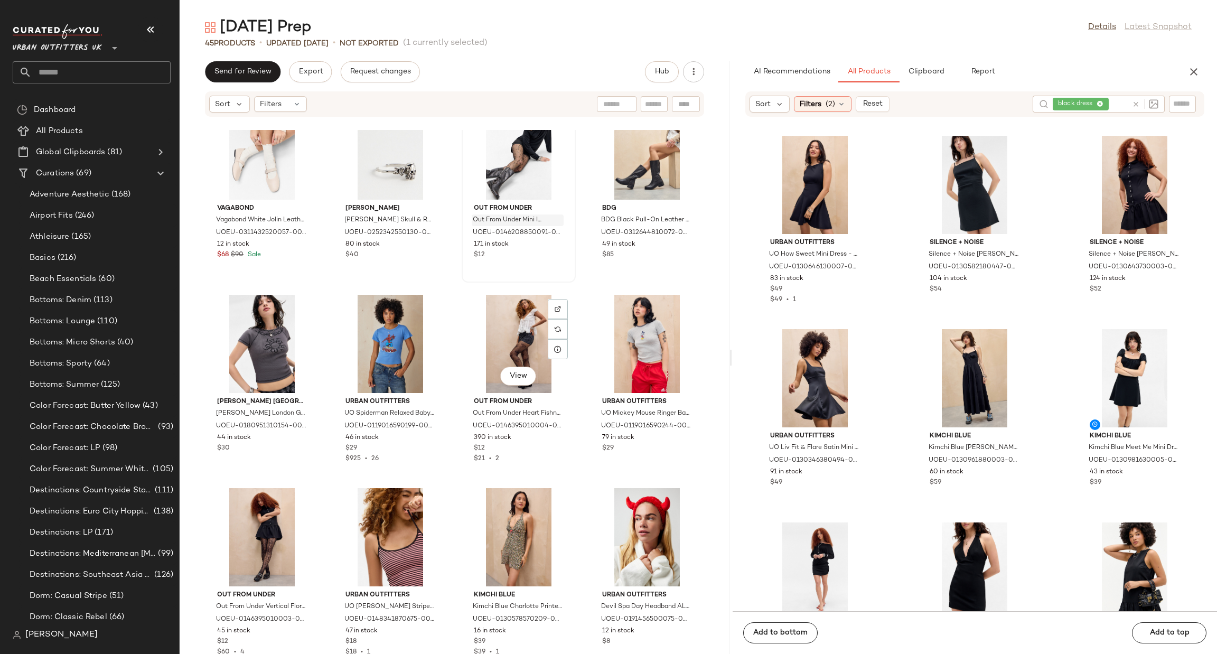
scroll to position [1434, 0]
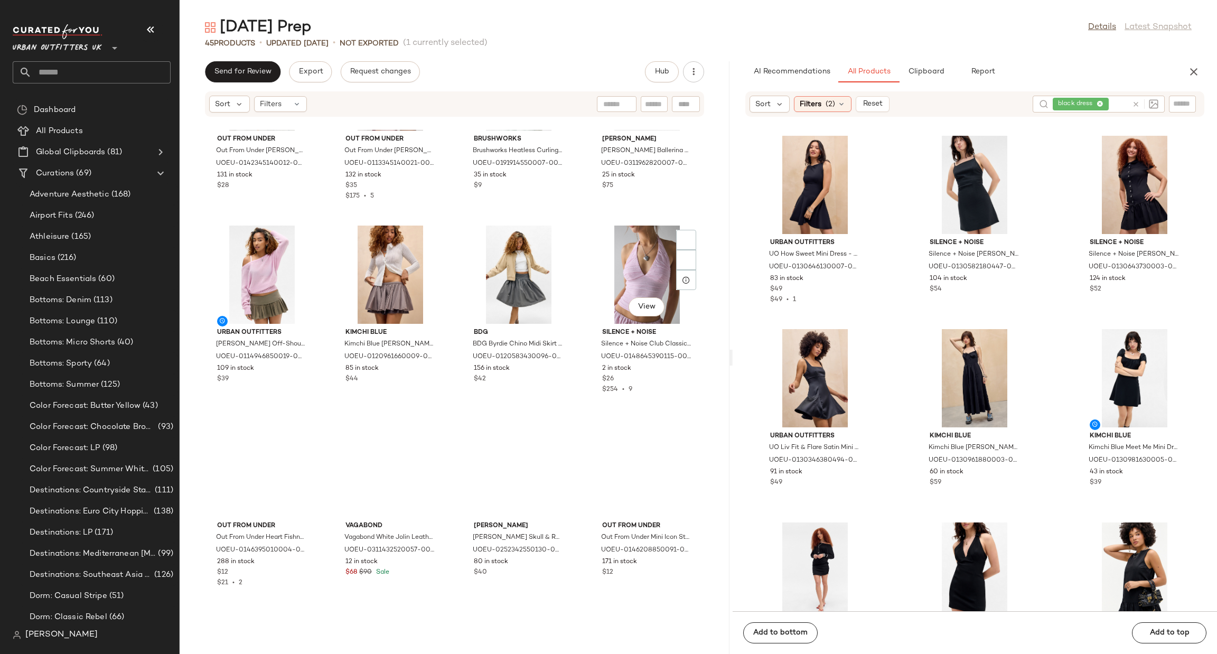
scroll to position [1118, 0]
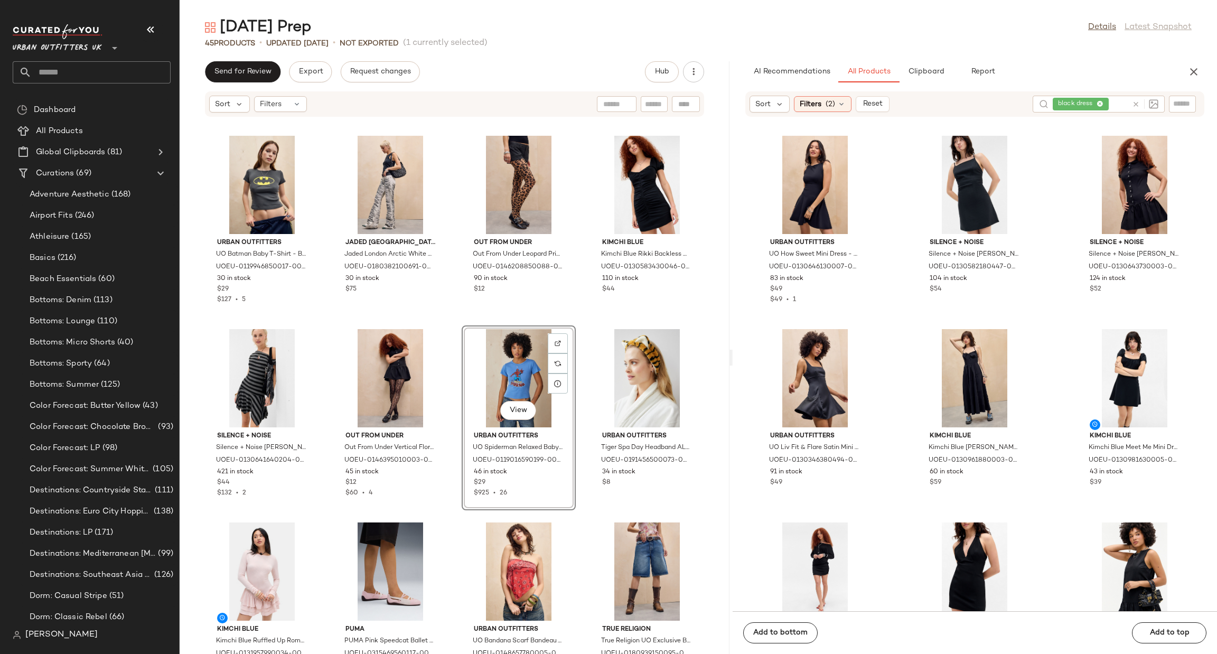
click at [1132, 105] on icon at bounding box center [1136, 104] width 8 height 8
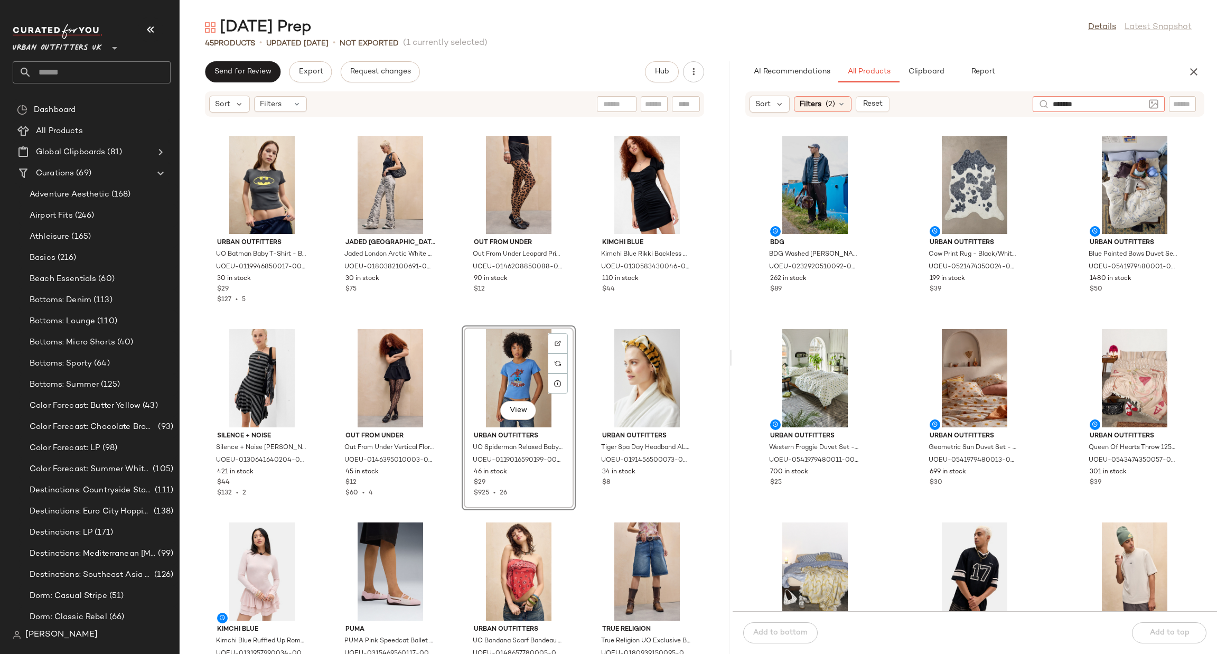
type input "********"
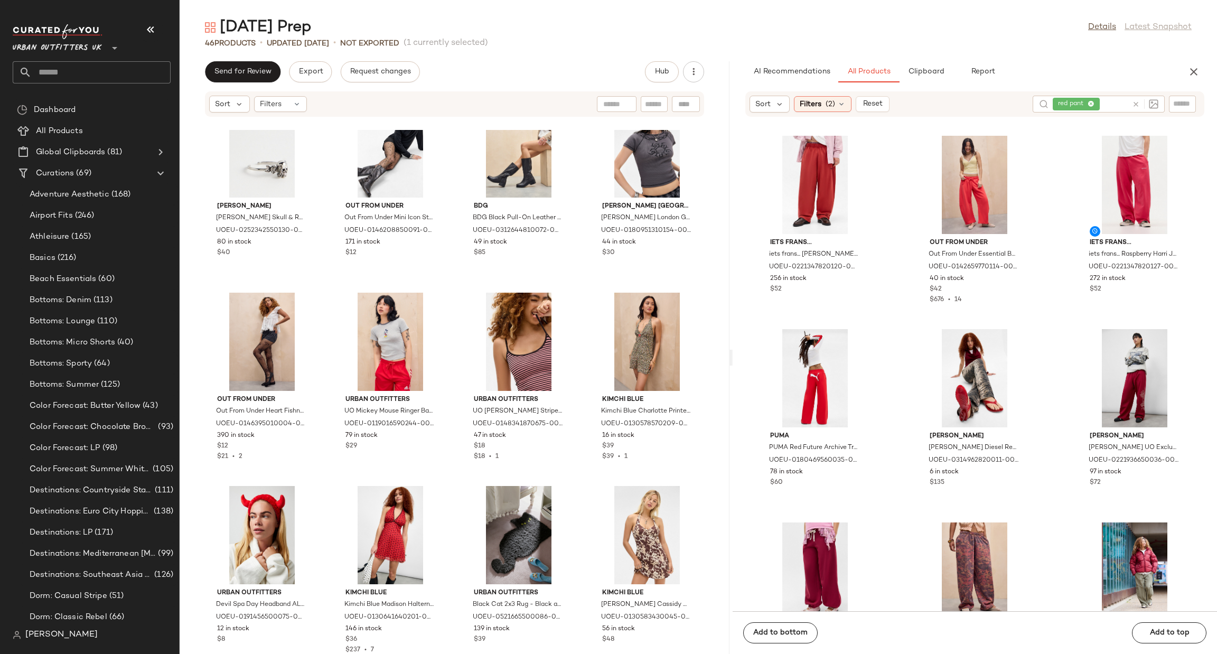
scroll to position [1593, 0]
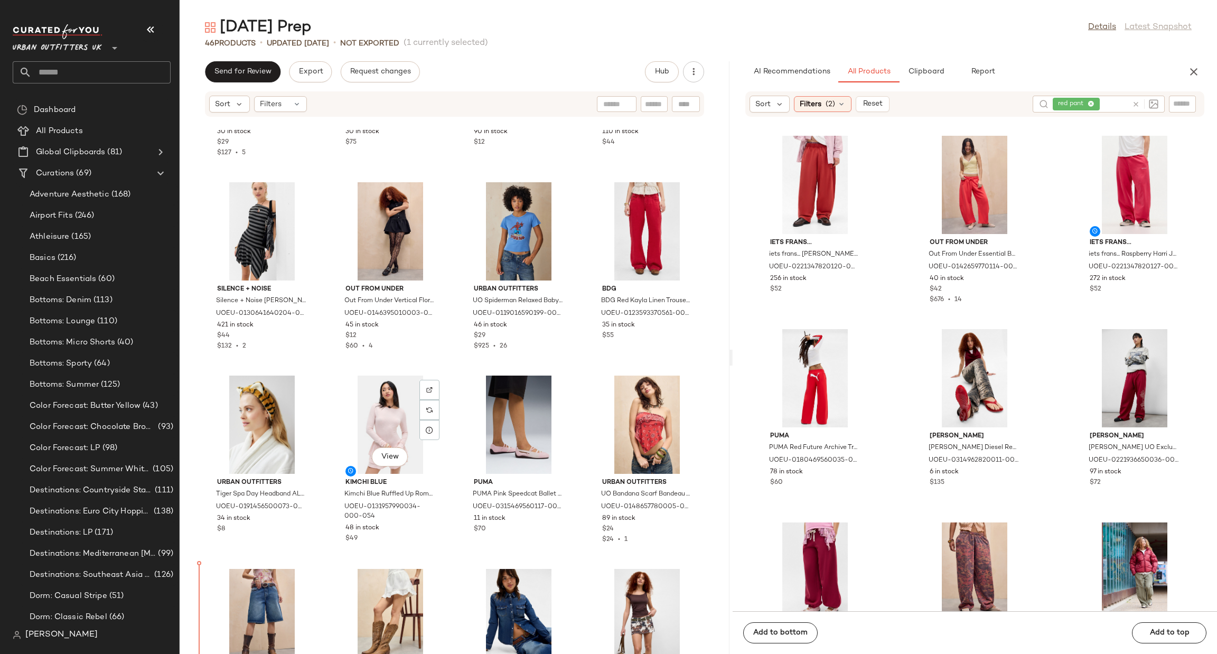
scroll to position [147, 0]
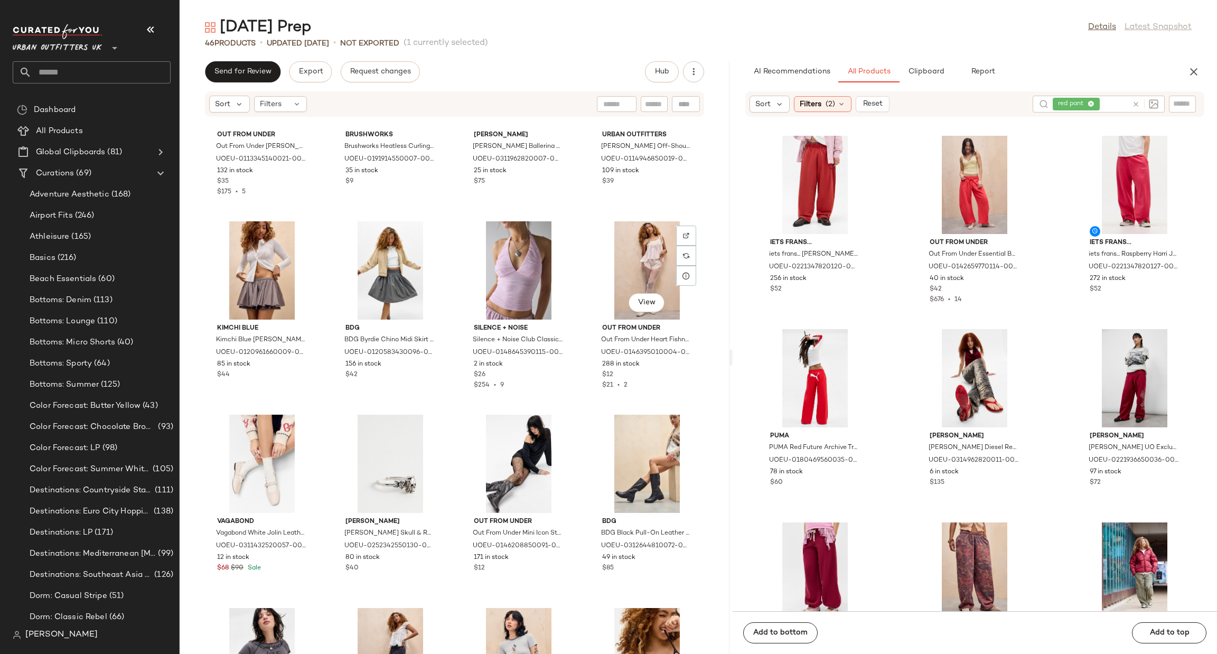
scroll to position [1593, 0]
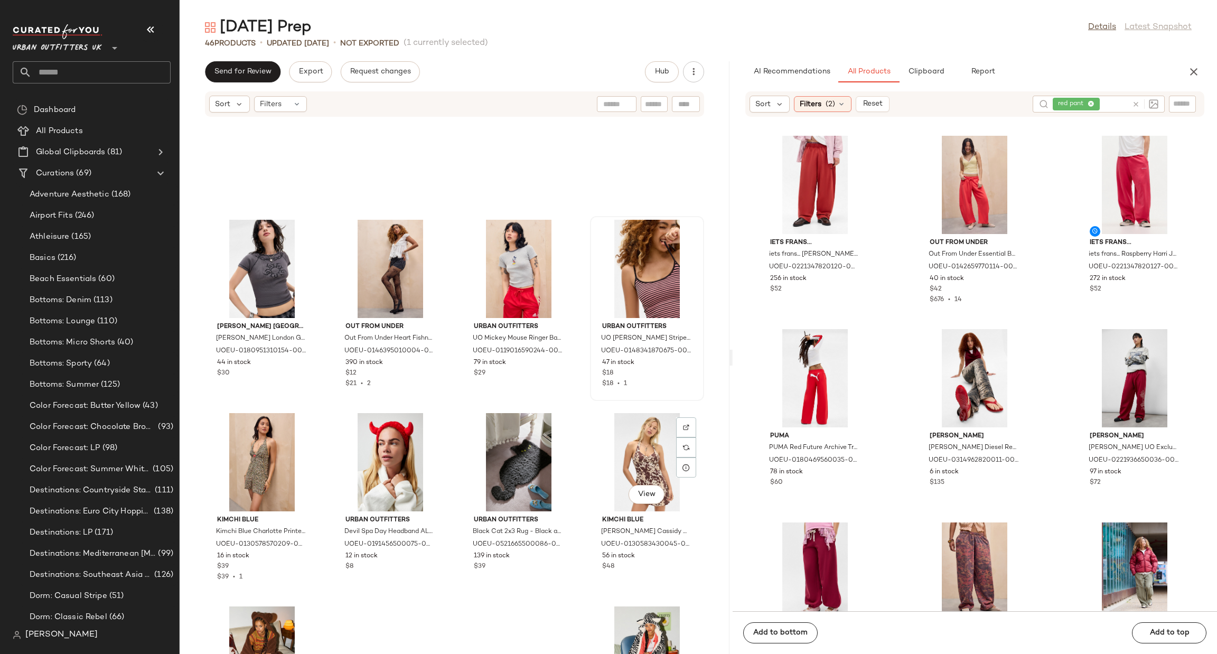
scroll to position [1639, 0]
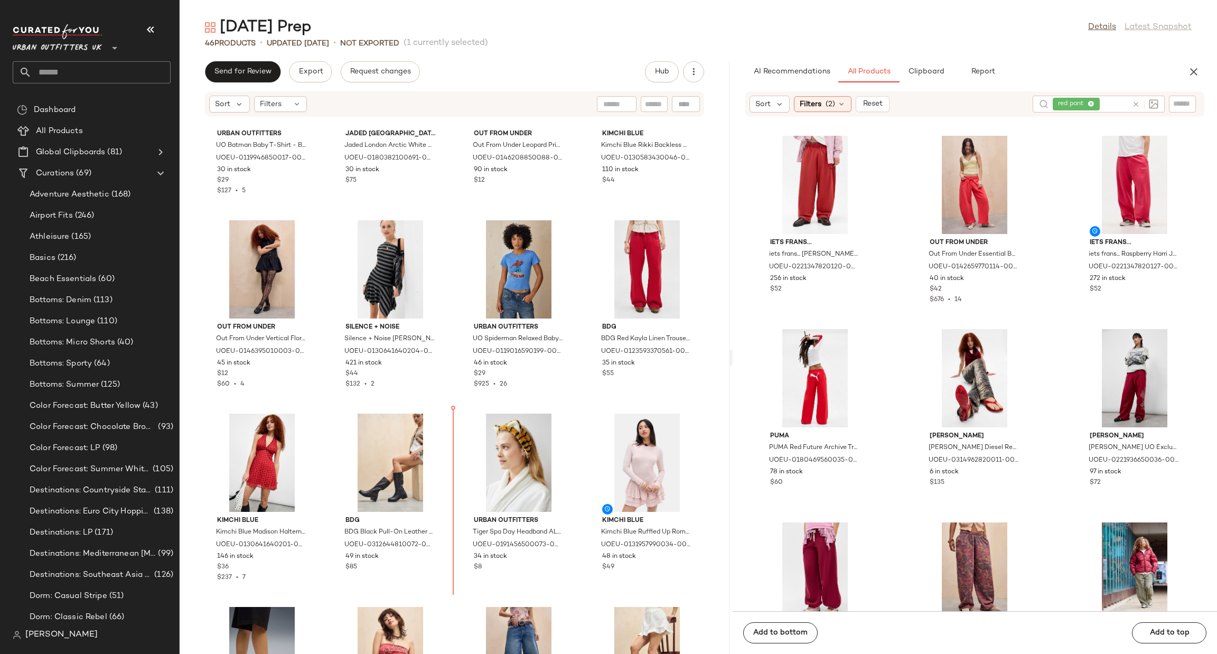
scroll to position [142, 0]
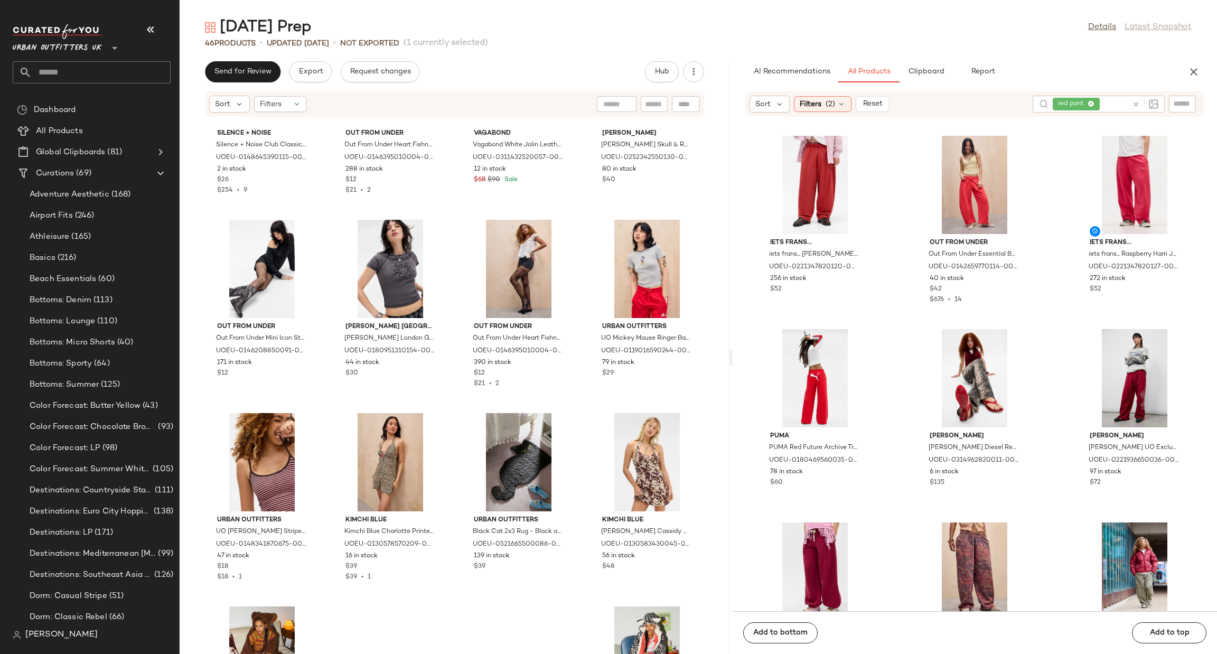
scroll to position [1639, 0]
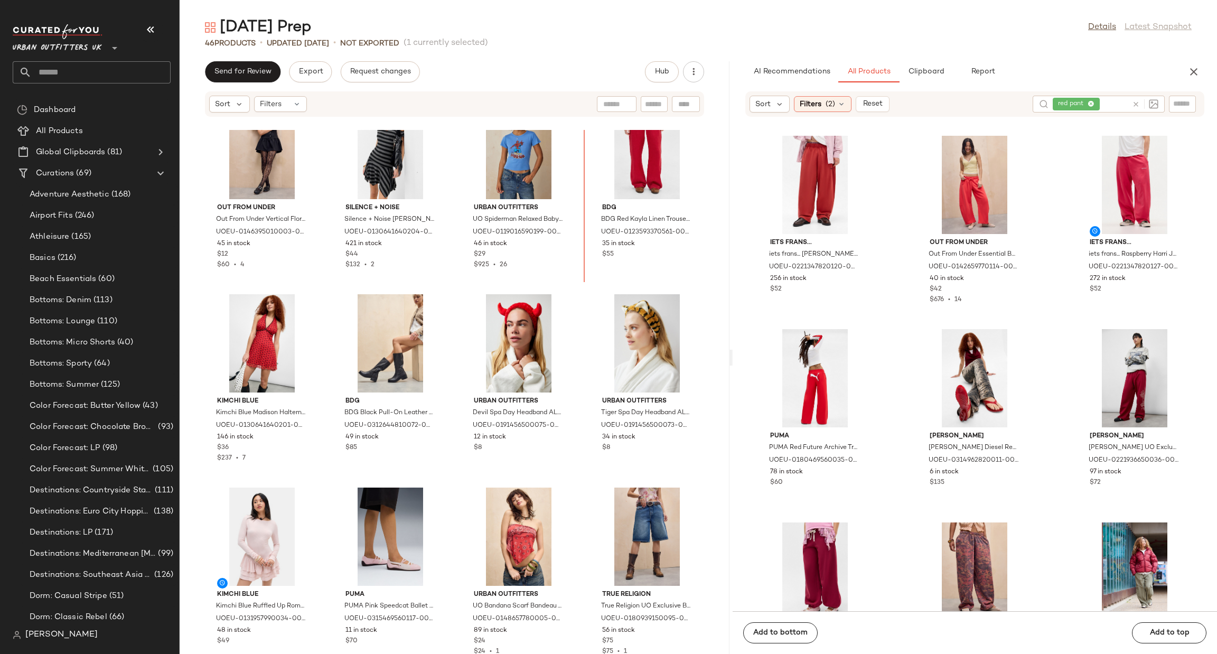
scroll to position [164, 0]
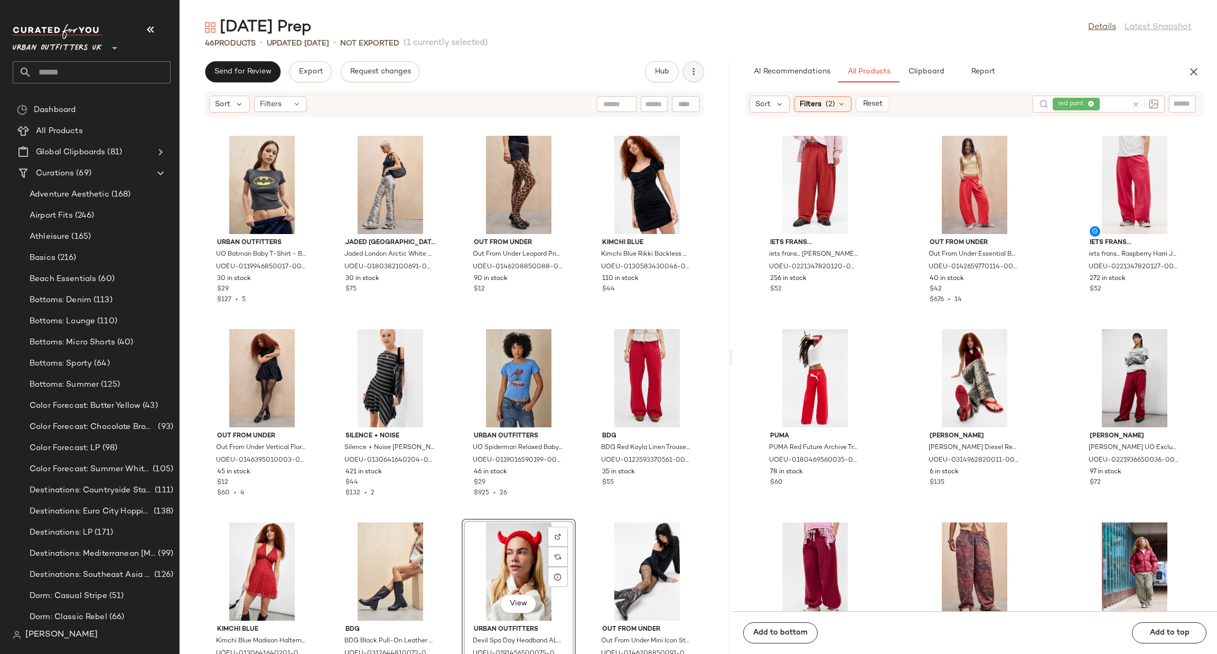
click at [697, 68] on icon "button" at bounding box center [693, 72] width 11 height 11
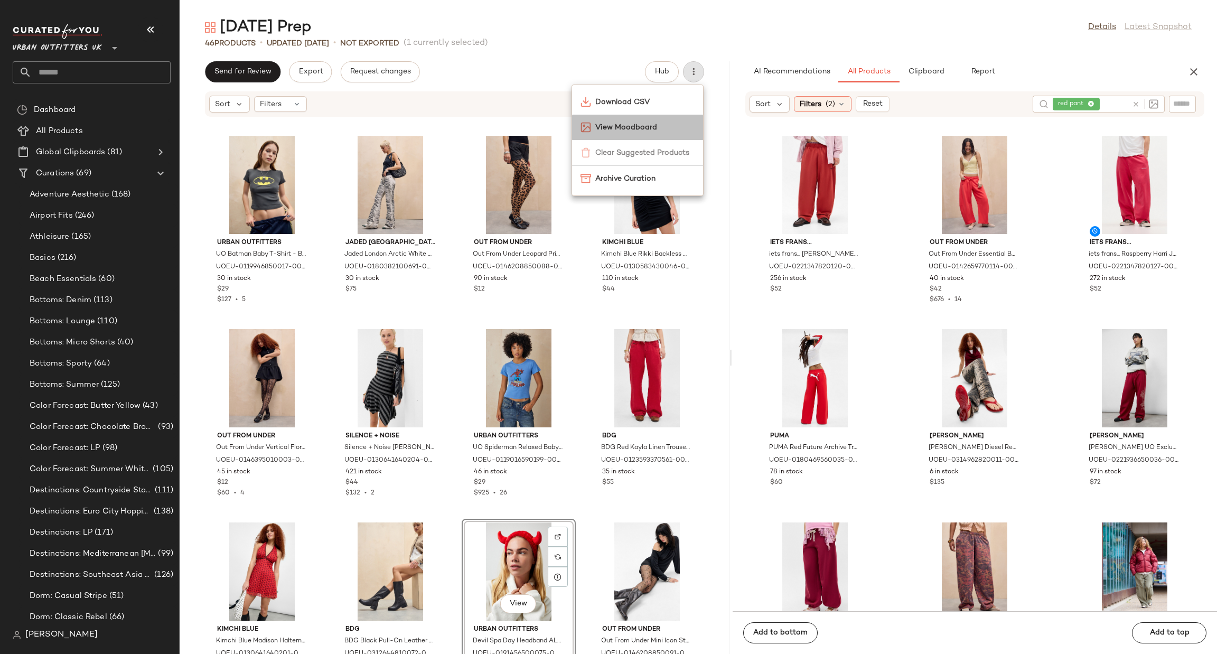
click at [647, 122] on span "View Moodboard" at bounding box center [644, 127] width 99 height 11
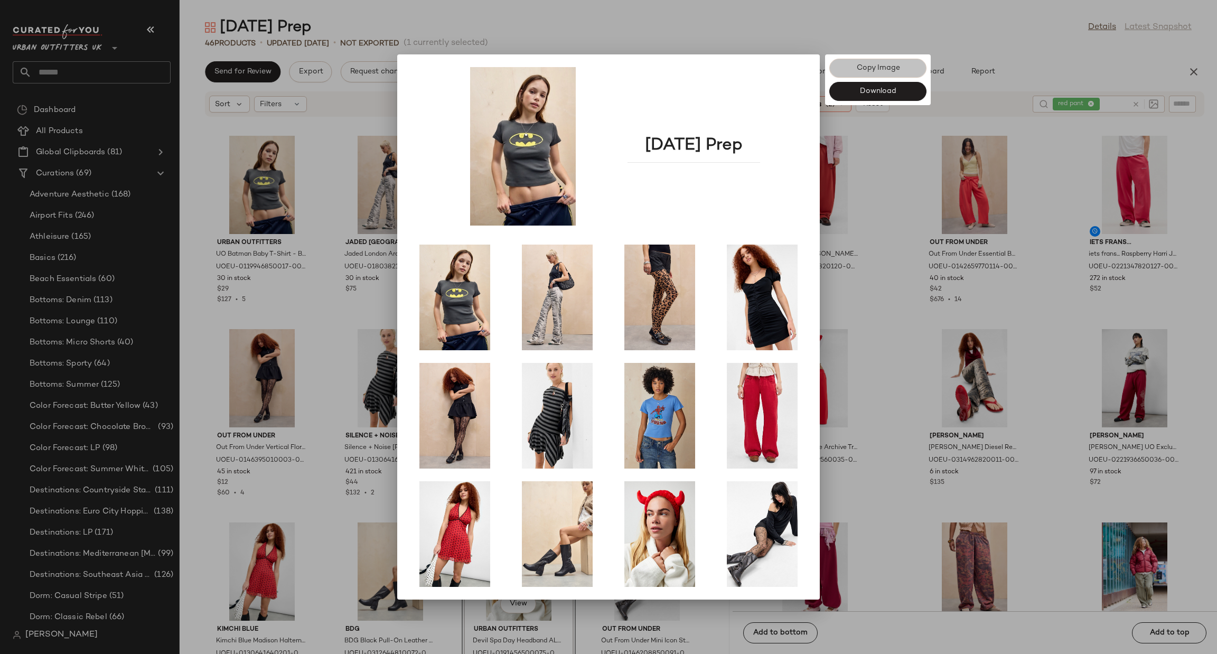
click at [849, 70] on button "Copy Image" at bounding box center [877, 68] width 97 height 19
click at [928, 304] on div at bounding box center [608, 327] width 1217 height 654
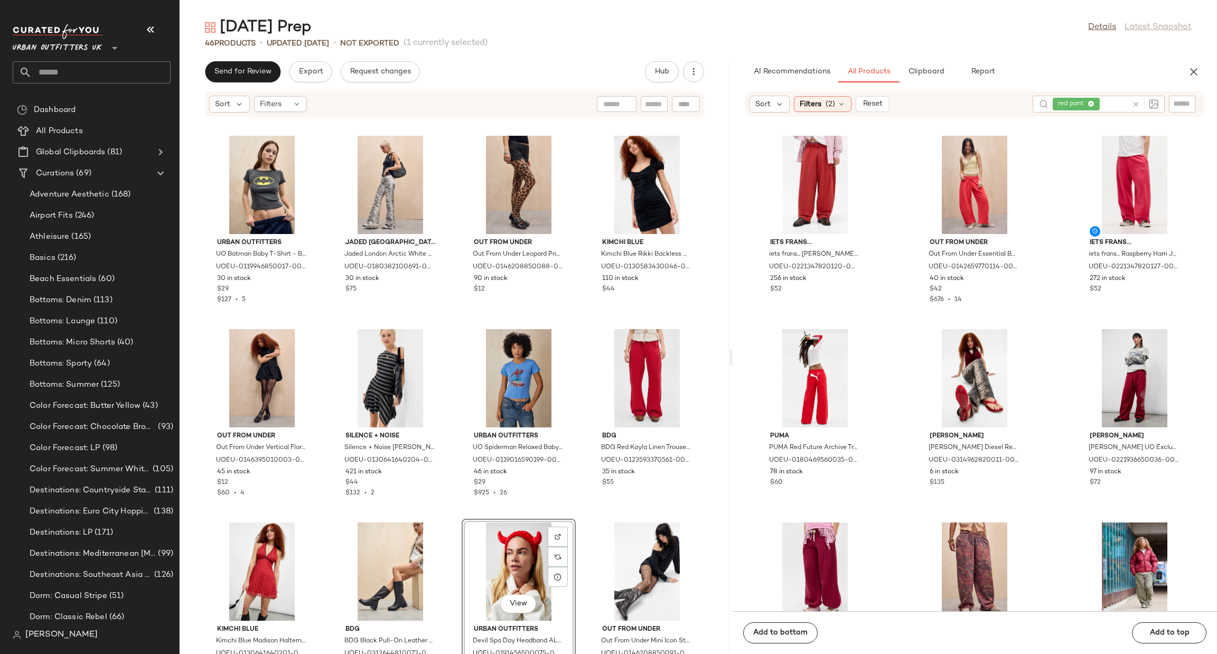
click at [1197, 84] on div "AI Recommendations All Products Clipboard Report Sort Filters (2) Reset red pan…" at bounding box center [975, 357] width 484 height 593
click at [1180, 60] on div "[DATE] Prep Details Latest Snapshot 46 Products • updated [DATE] • Not Exported…" at bounding box center [699, 335] width 1038 height 637
click at [1209, 70] on div "AI Recommendations All Products Clipboard Report" at bounding box center [975, 71] width 484 height 21
click at [1199, 66] on icon "button" at bounding box center [1194, 72] width 13 height 13
